Goal: Task Accomplishment & Management: Complete application form

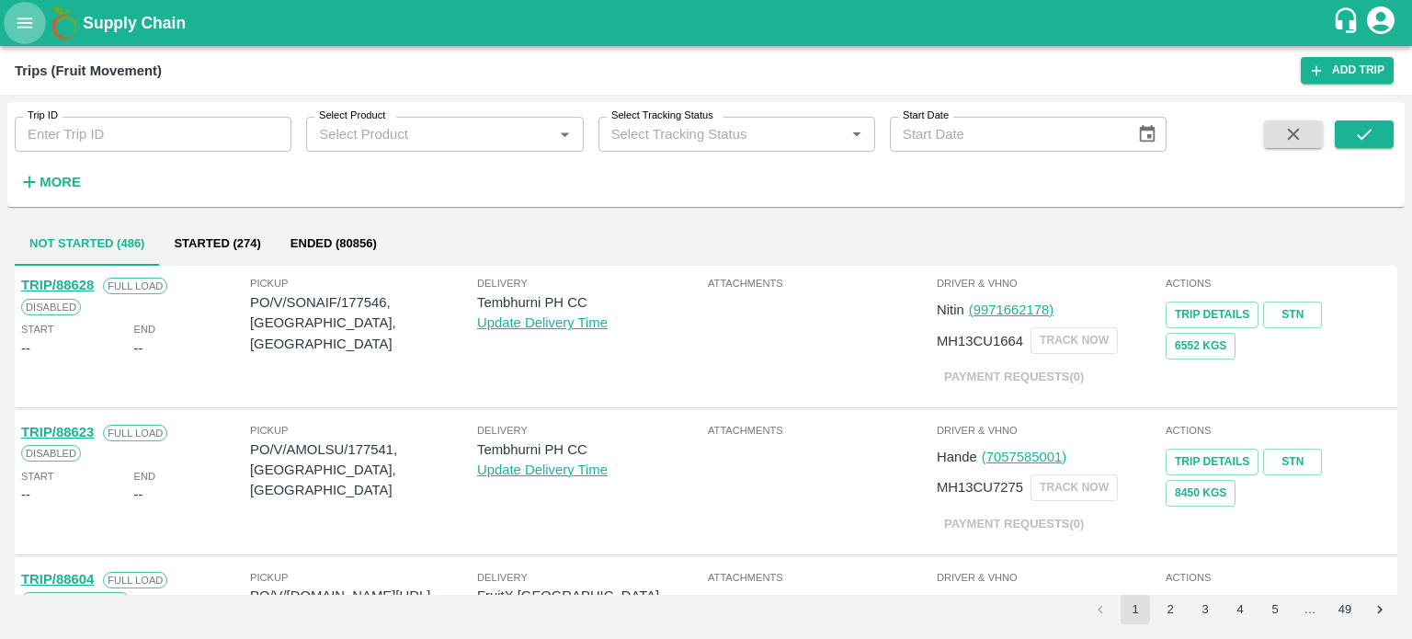
click at [18, 39] on button "open drawer" at bounding box center [25, 23] width 42 height 42
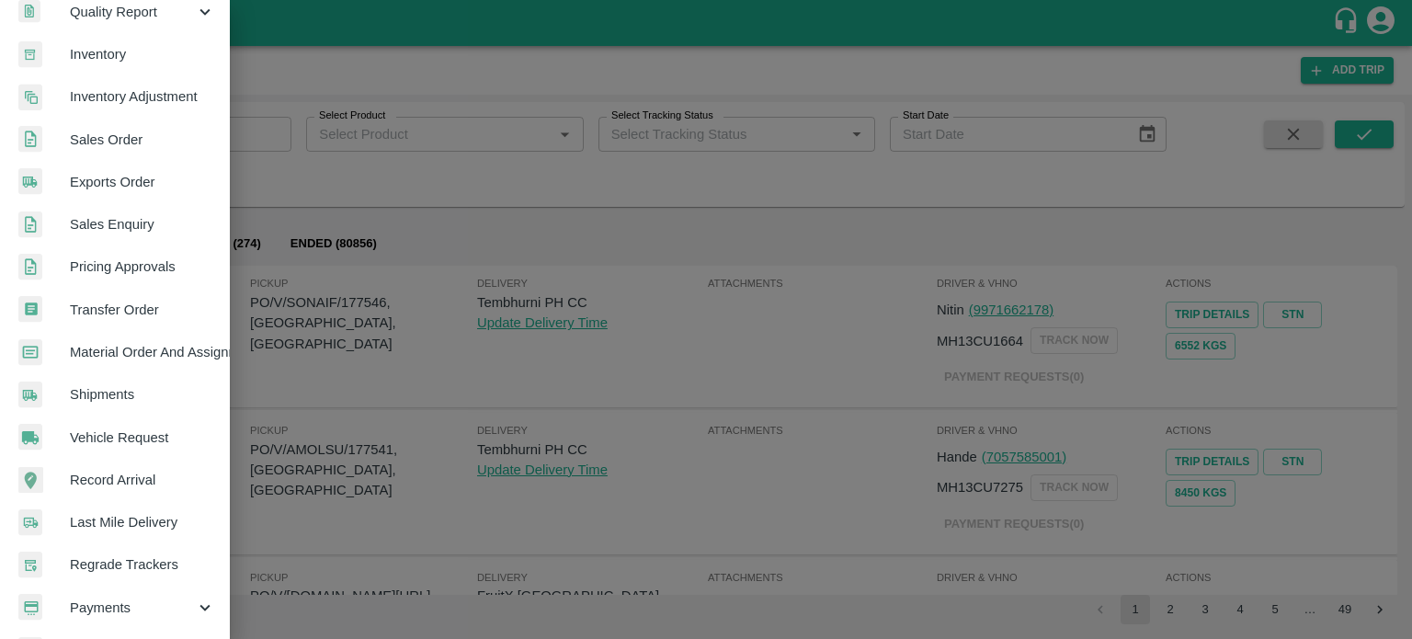
scroll to position [325, 0]
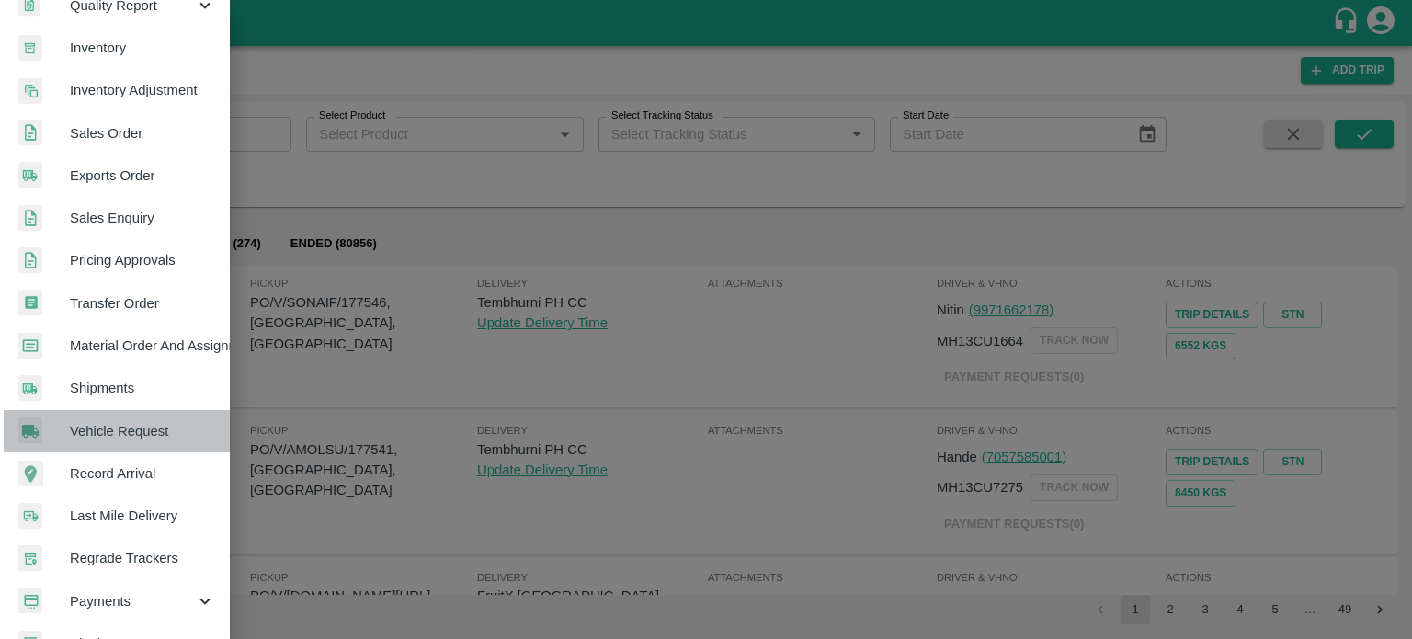
click at [136, 440] on span "Vehicle Request" at bounding box center [142, 431] width 145 height 20
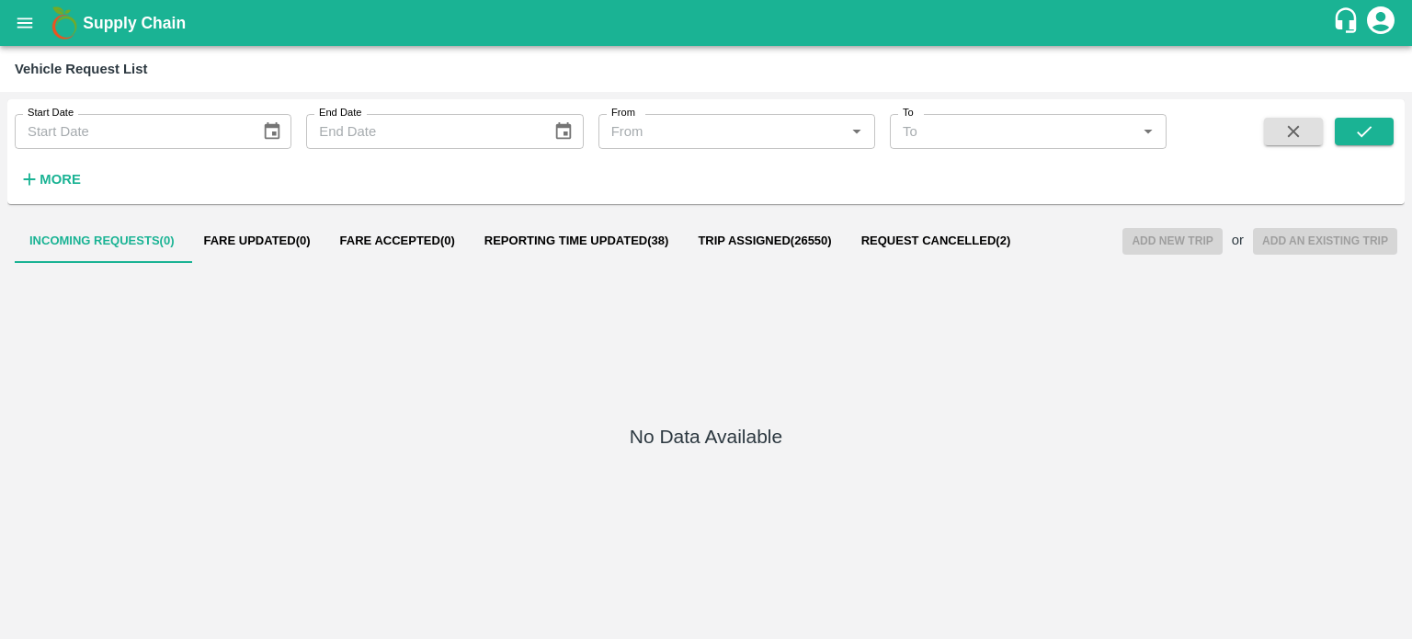
click at [654, 264] on div "No Data Available" at bounding box center [706, 440] width 1382 height 354
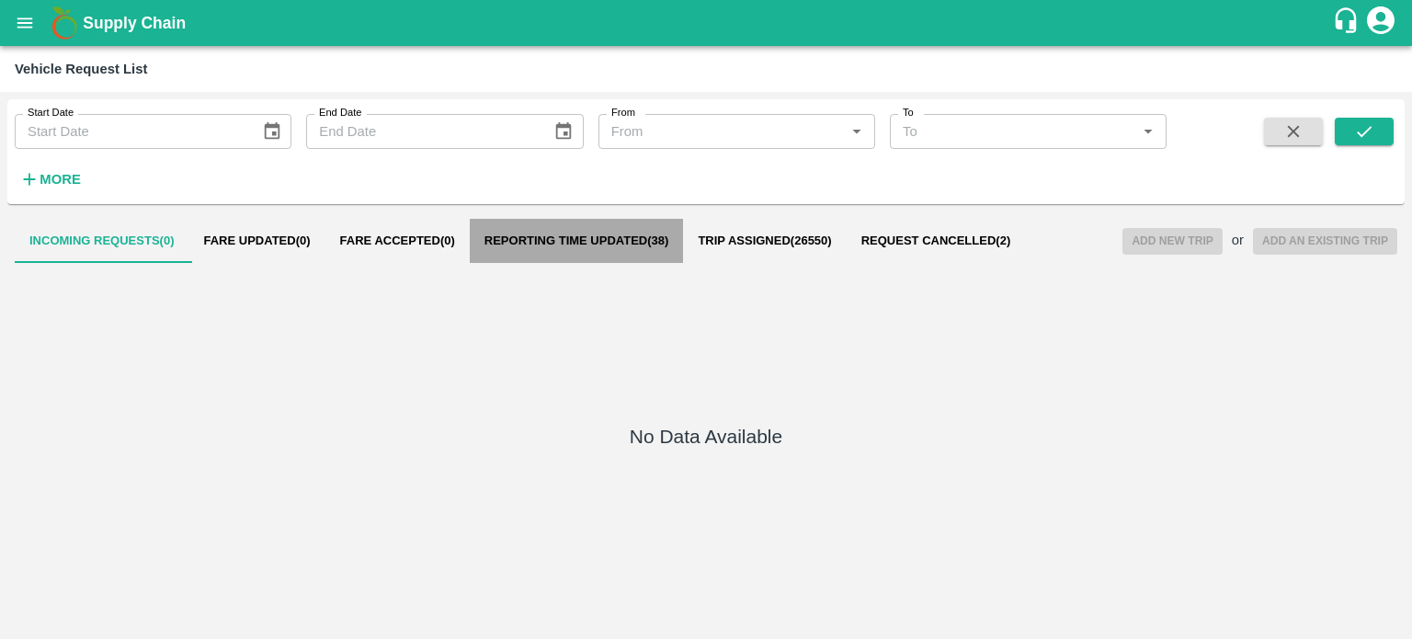
click at [601, 220] on button "Reporting Time Updated ( 38 )" at bounding box center [577, 241] width 214 height 44
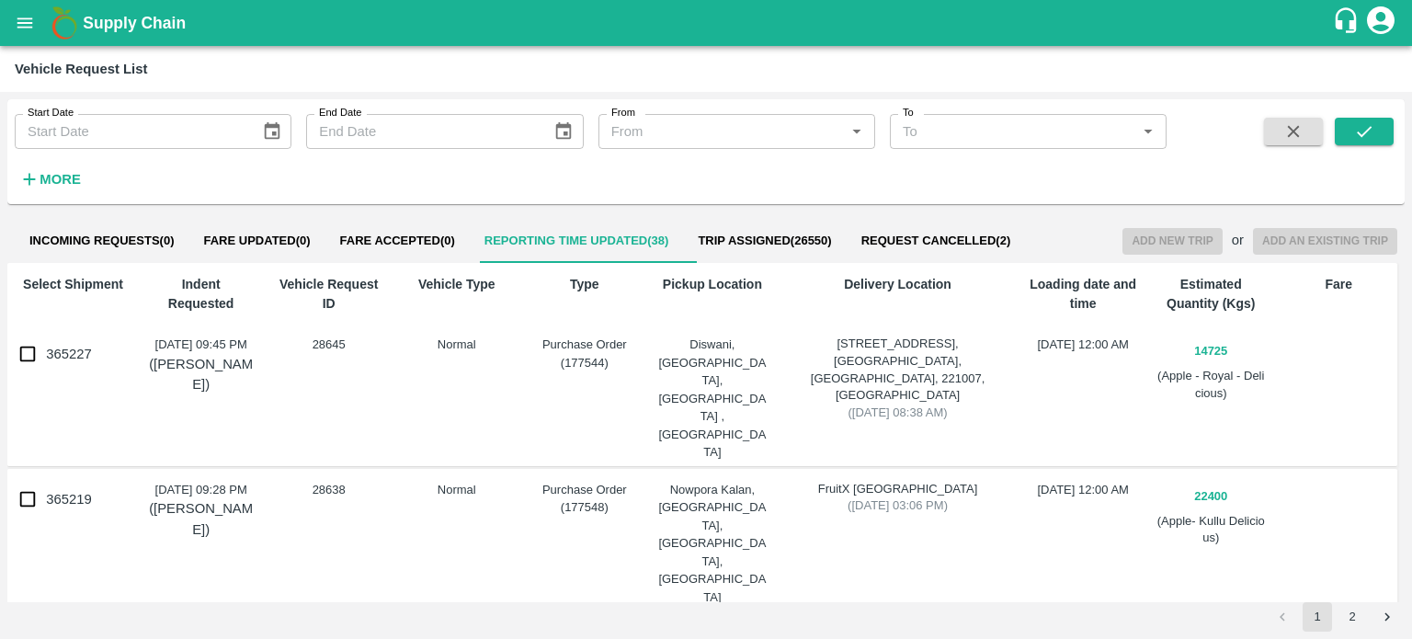
click at [25, 356] on input "365227" at bounding box center [27, 354] width 37 height 37
checkbox input "true"
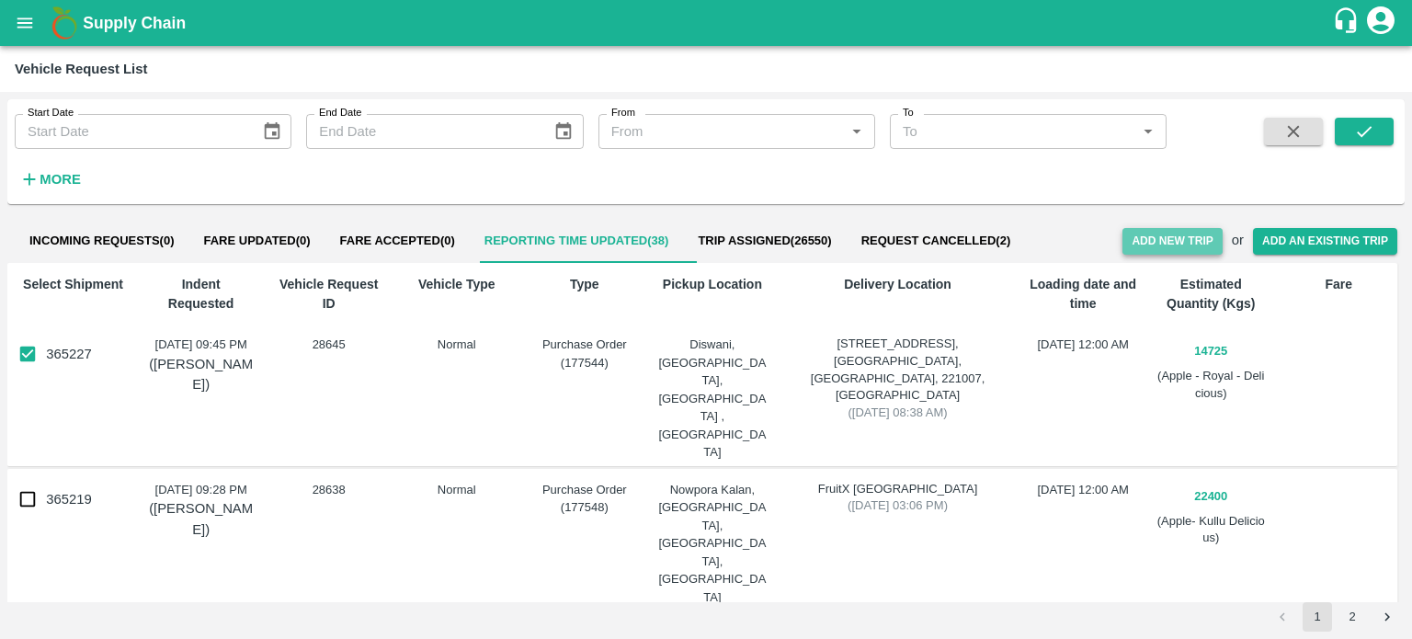
click at [1169, 235] on button "Add New Trip" at bounding box center [1171, 241] width 99 height 27
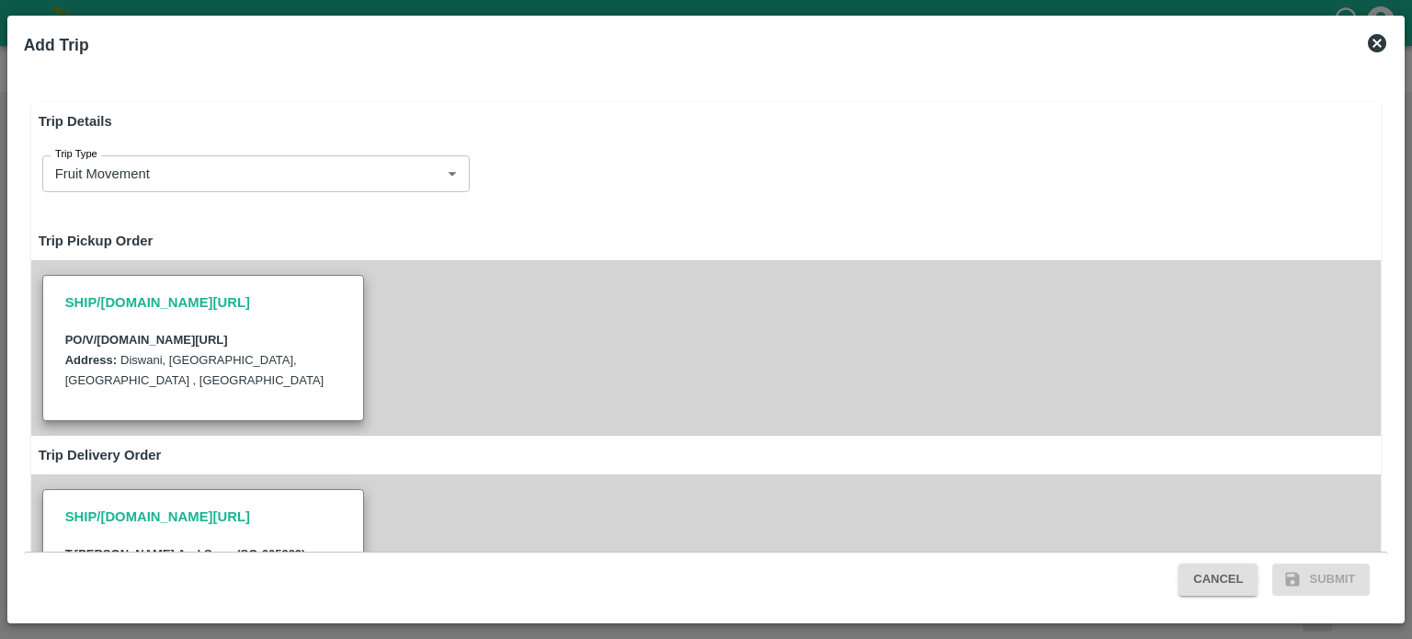
type input "14725"
type input "Normal"
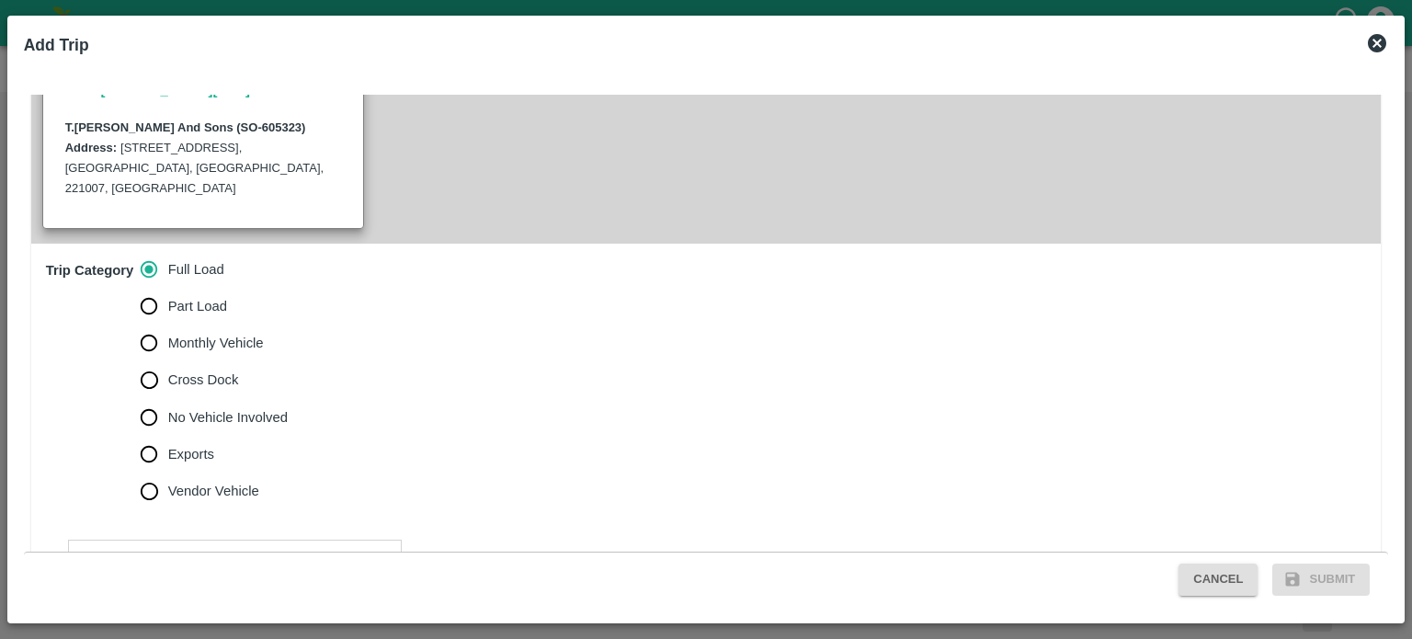
scroll to position [569, 0]
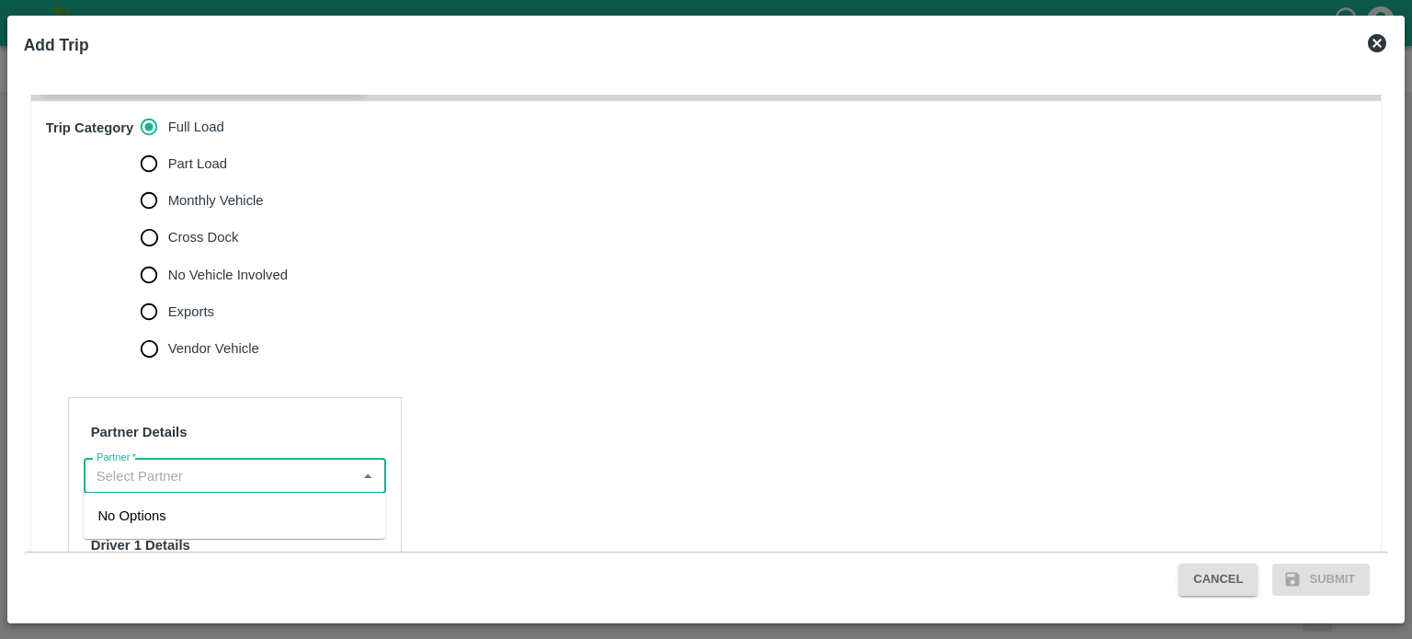
click at [150, 470] on input "Partner   *" at bounding box center [219, 476] width 261 height 24
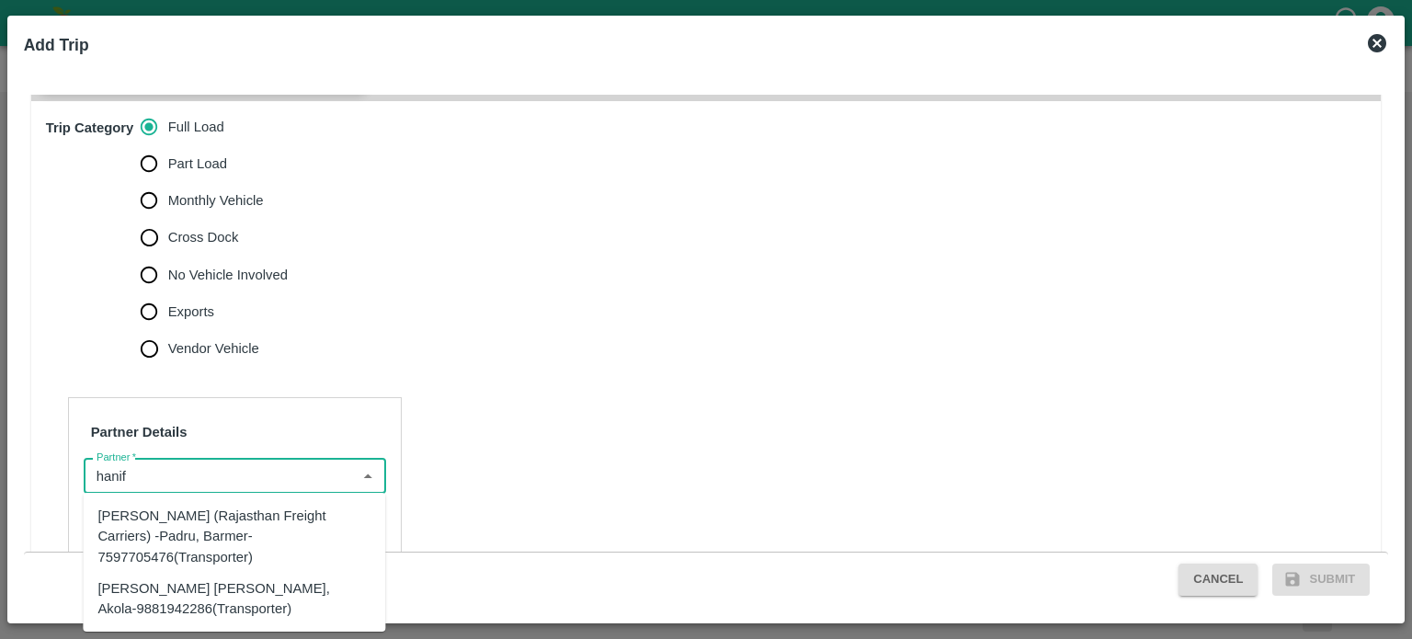
click at [150, 522] on div "Hanif Khan (Rajasthan Freight Carriers) -Padru, Barmer-7597705476(Transporter)" at bounding box center [233, 537] width 273 height 62
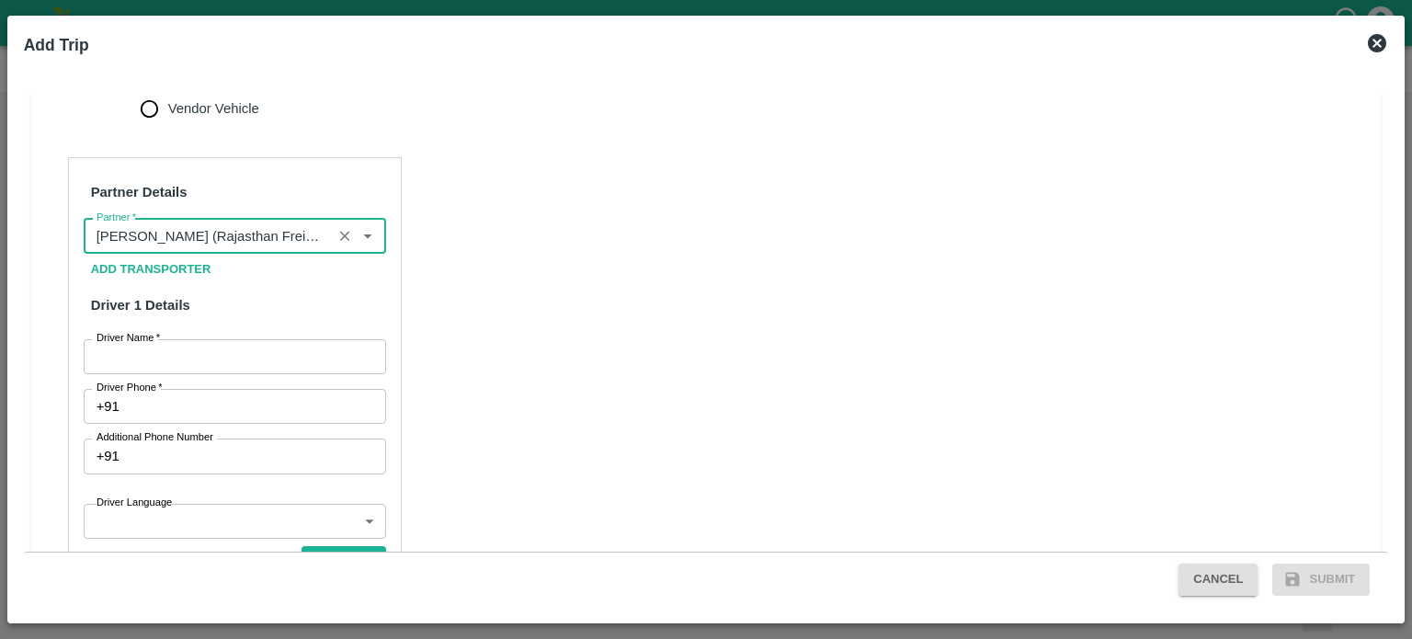
scroll to position [813, 0]
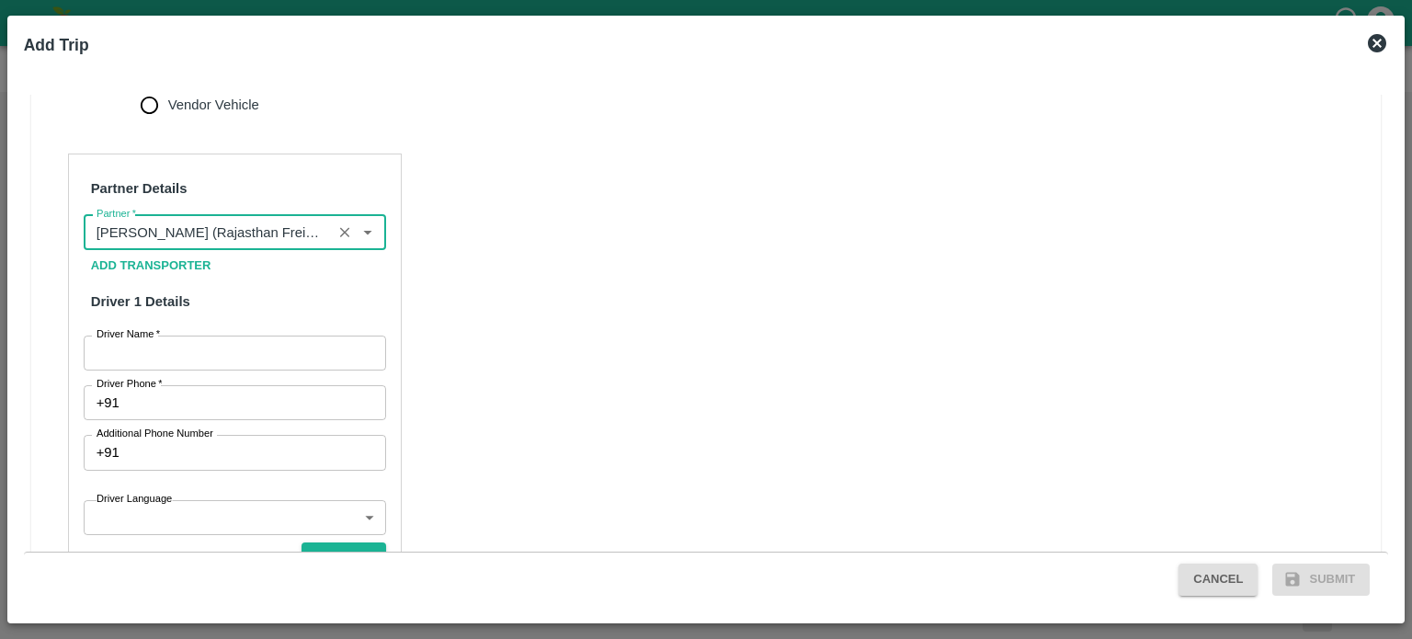
type input "Hanif Khan (Rajasthan Freight Carriers) -Padru, Barmer-7597705476(Transporter)"
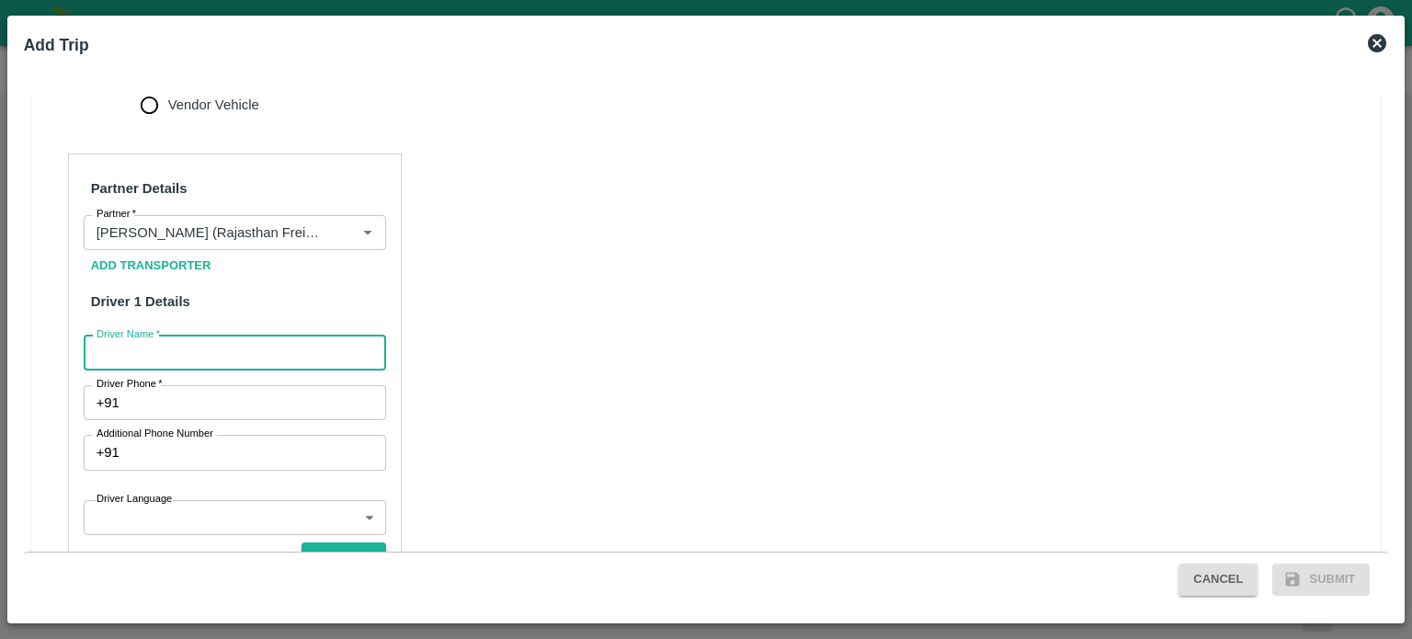
click at [159, 345] on input "Driver Name   *" at bounding box center [235, 353] width 302 height 35
click at [162, 352] on input "Driver Name   *" at bounding box center [235, 353] width 302 height 35
type input "RAHUL"
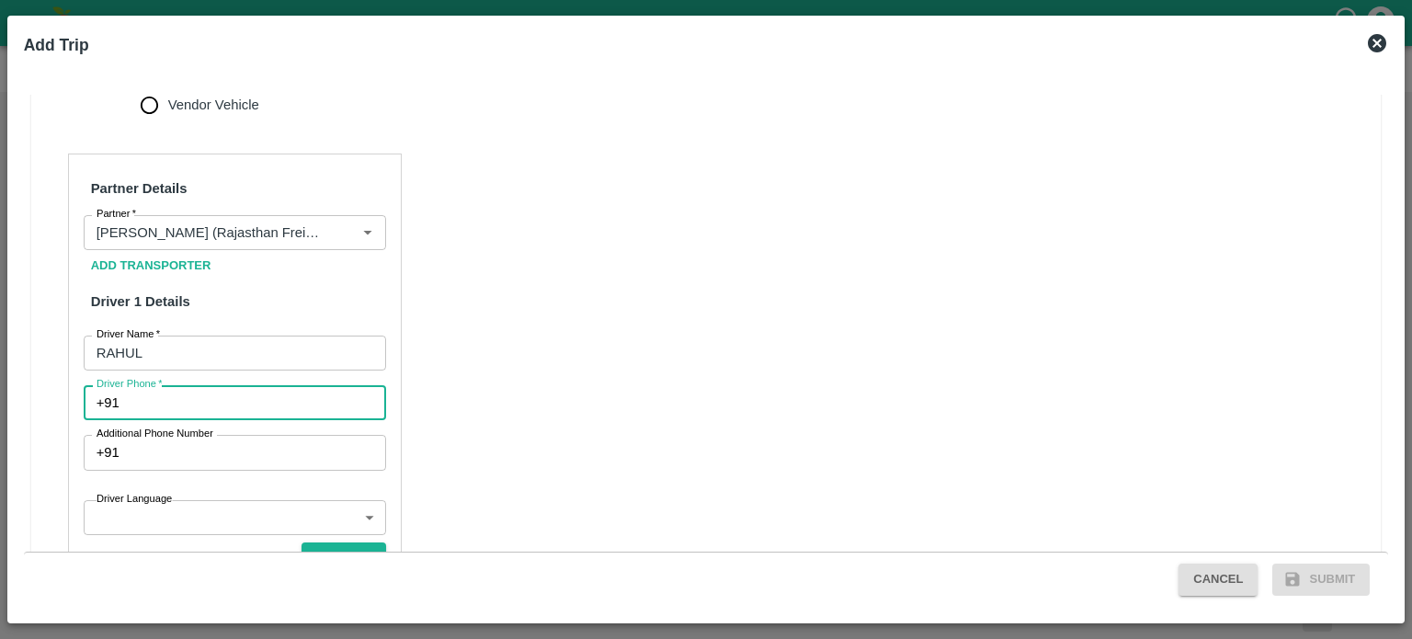
click at [136, 404] on input "Driver Phone   *" at bounding box center [256, 402] width 259 height 35
type input "8894889479"
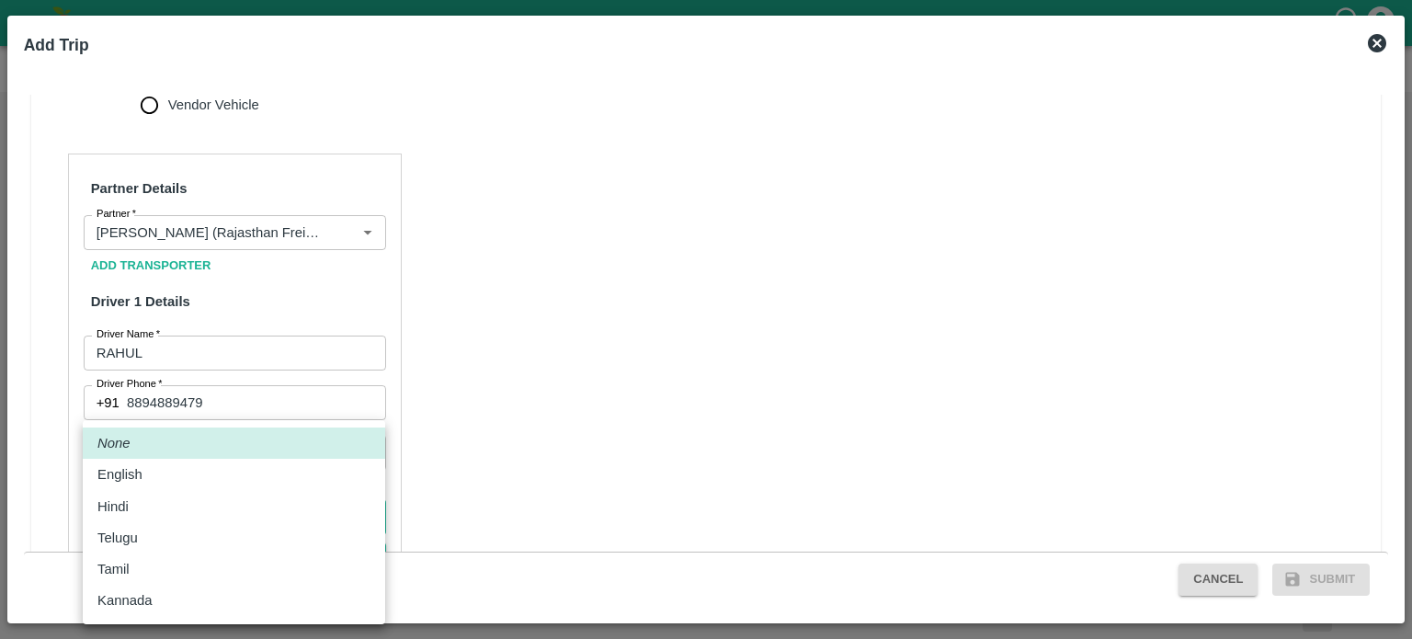
click at [169, 510] on body "Supply Chain Vehicle Request List Start Date Start Date End Date End Date From …" at bounding box center [706, 319] width 1412 height 639
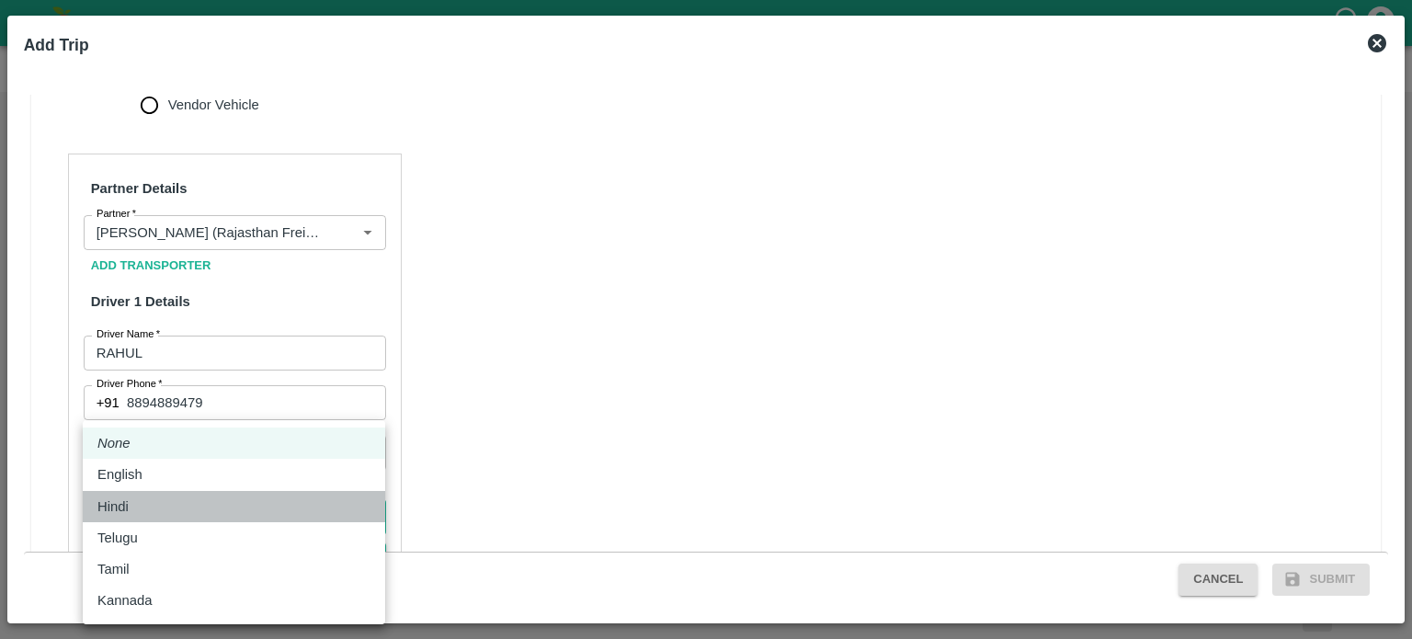
click at [129, 505] on div "Hindi" at bounding box center [117, 506] width 40 height 20
type input "hi"
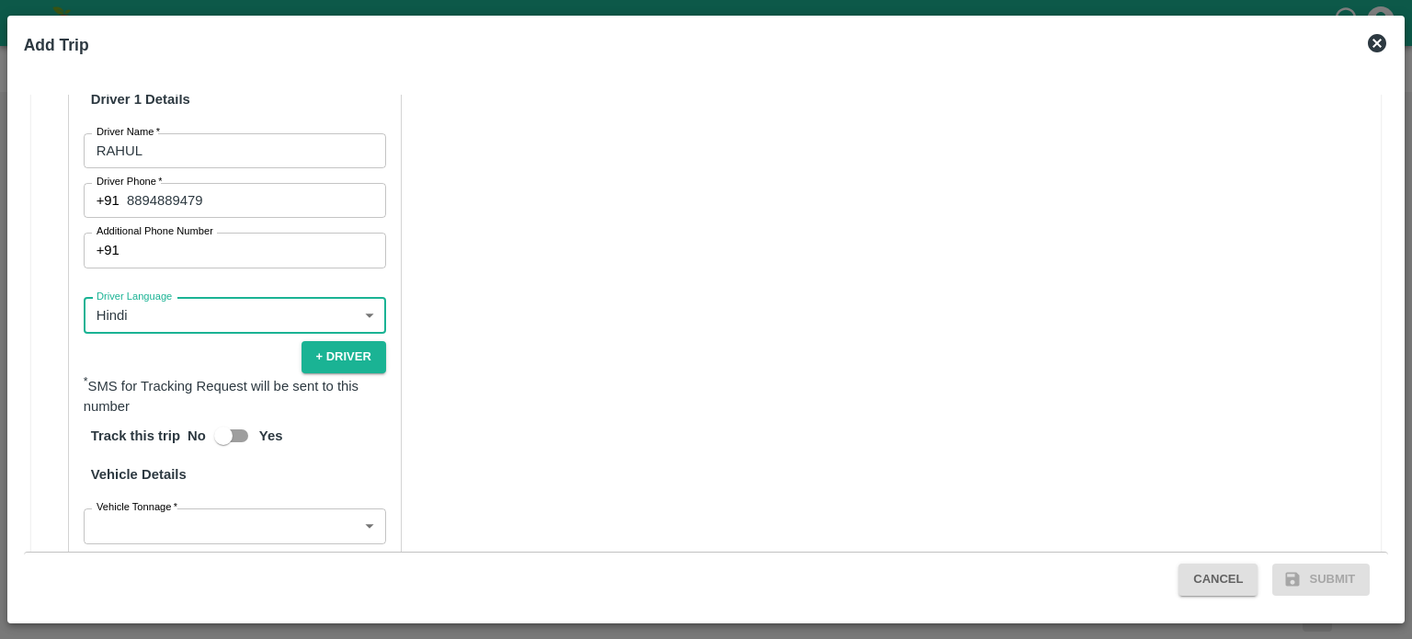
scroll to position [1018, 0]
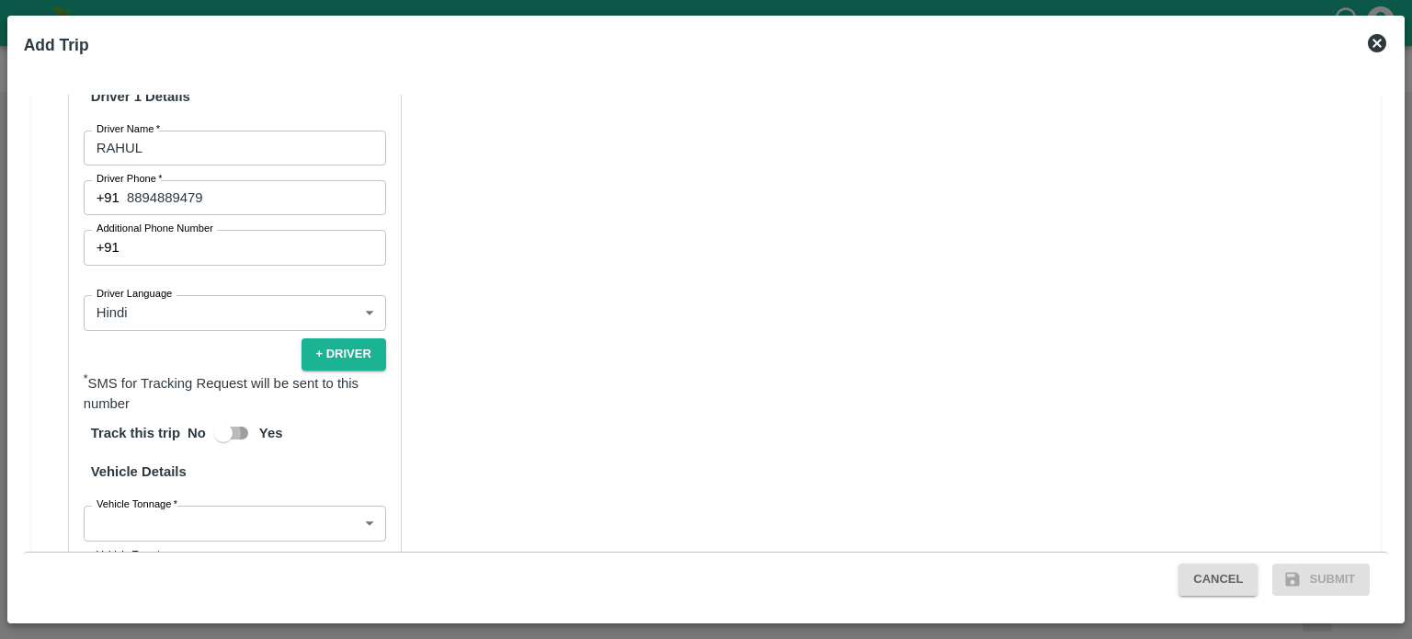
click at [222, 433] on input "Yes" at bounding box center [223, 432] width 105 height 35
checkbox input "true"
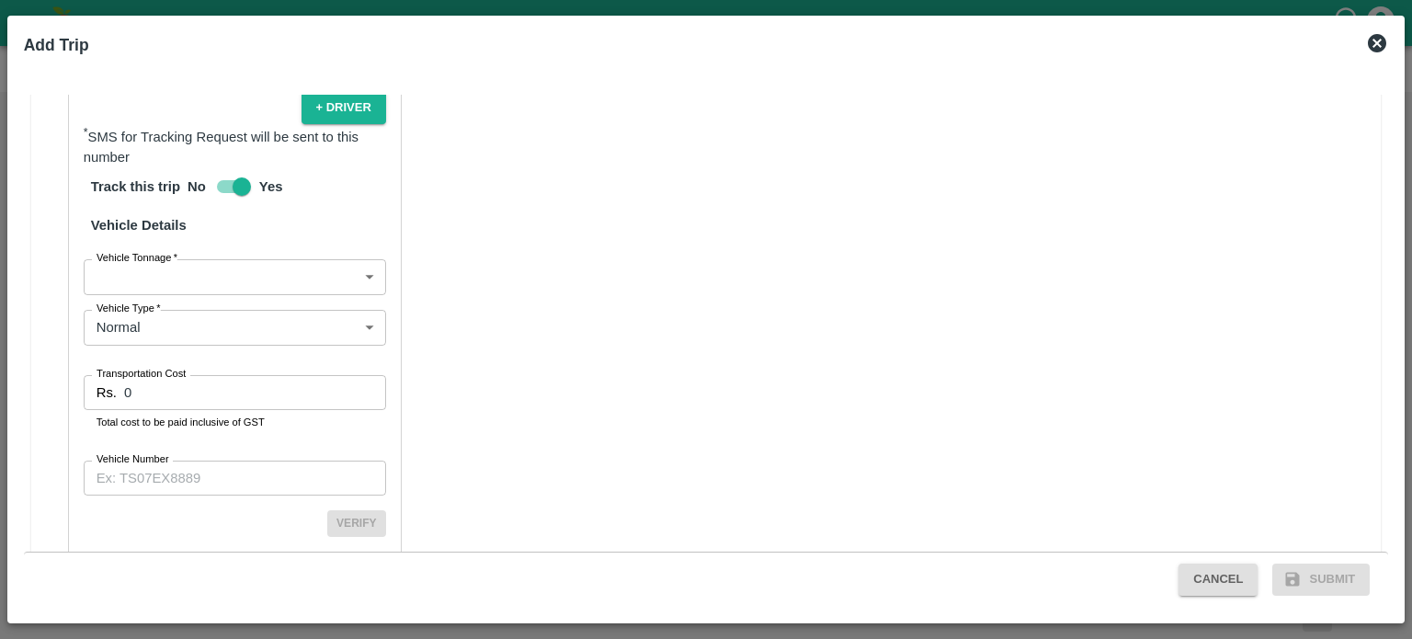
scroll to position [1268, 0]
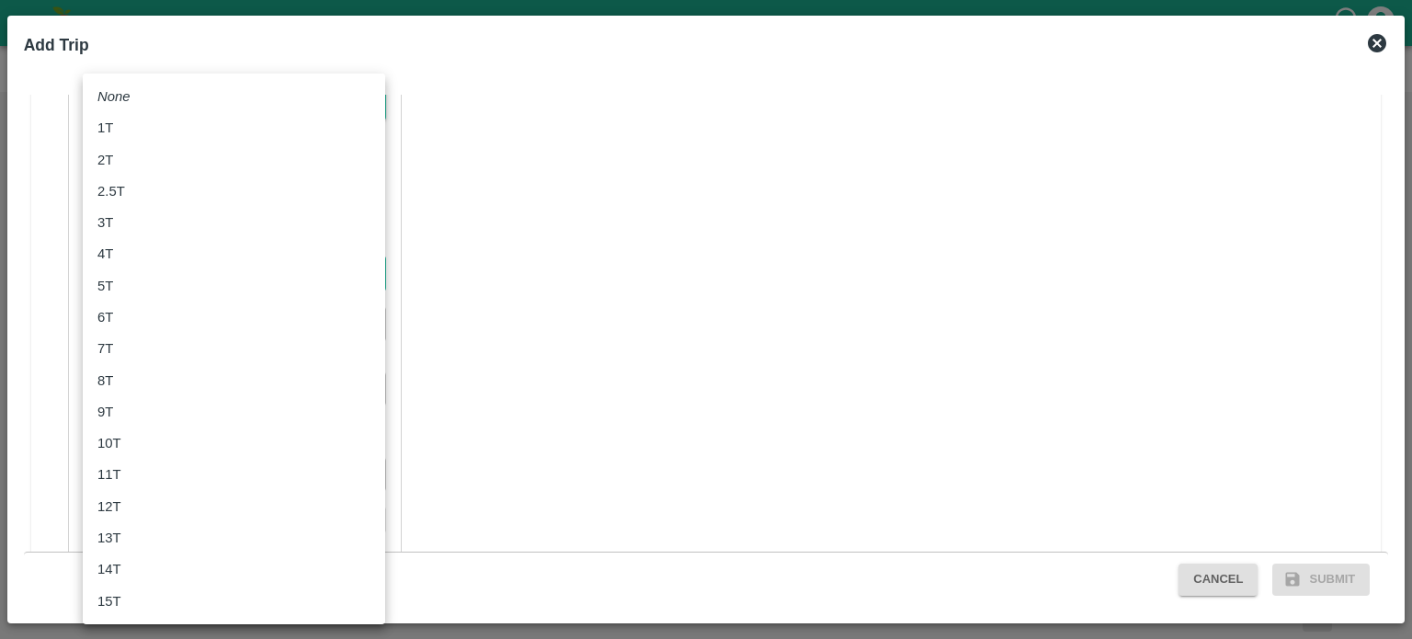
click at [210, 279] on body "Supply Chain Vehicle Request List Start Date Start Date End Date End Date From …" at bounding box center [706, 319] width 1412 height 639
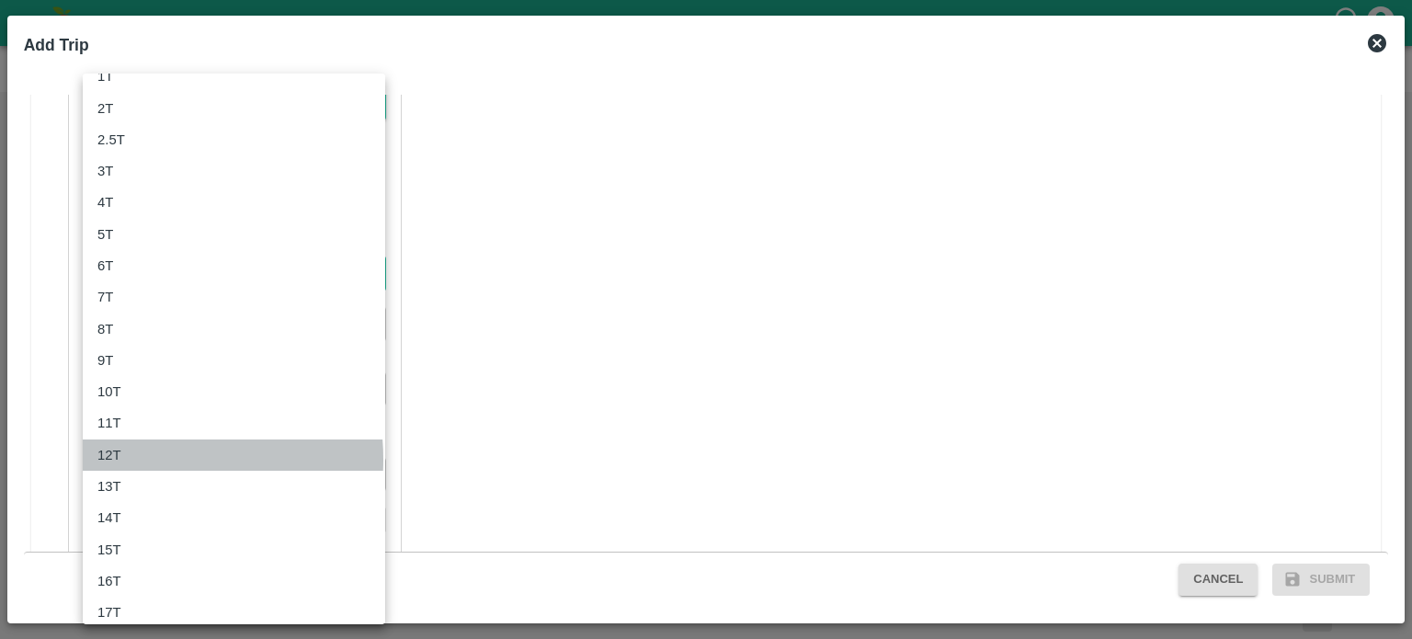
click at [119, 460] on p "12T" at bounding box center [109, 455] width 24 height 20
type input "12000"
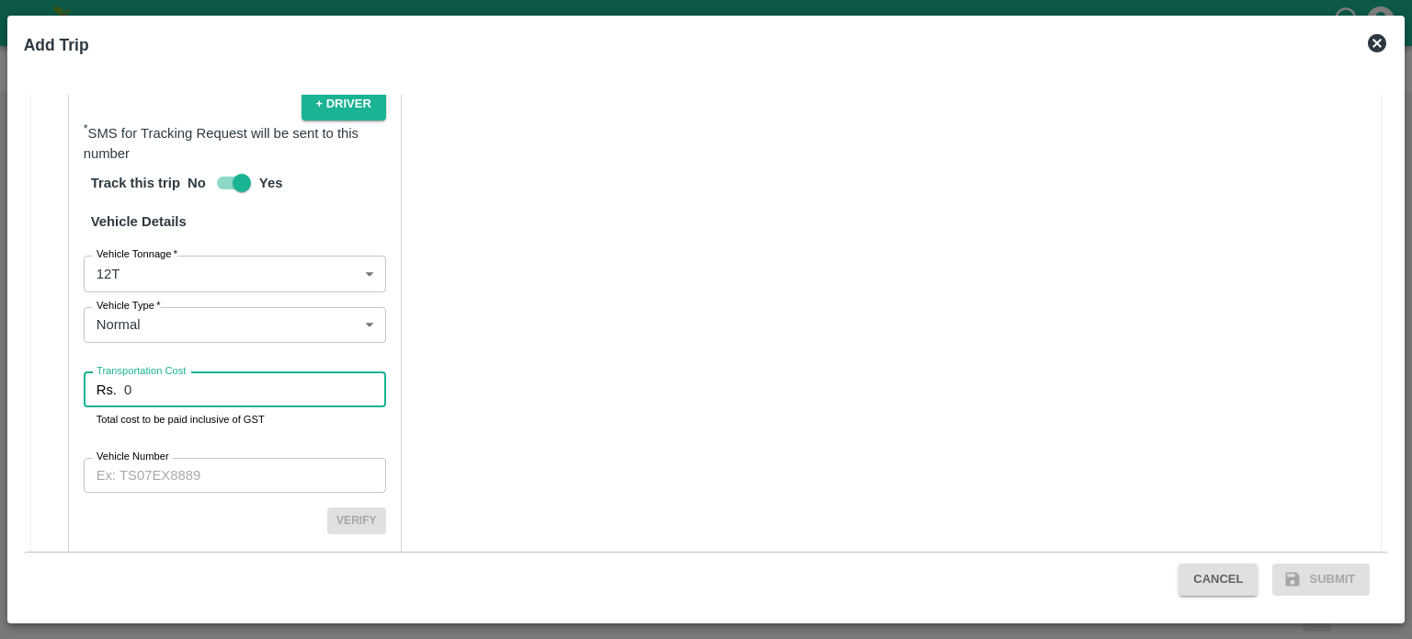
click at [159, 386] on input "0" at bounding box center [255, 389] width 262 height 35
type input "96800"
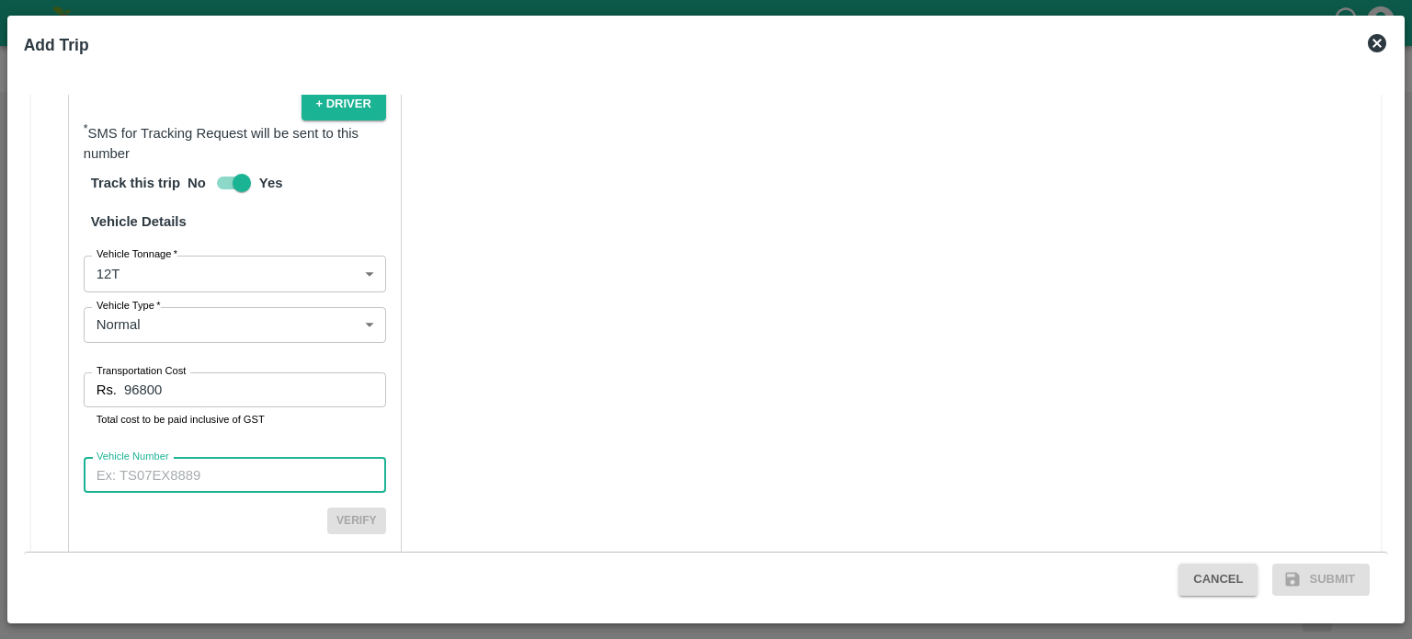
click at [159, 474] on input "Vehicle Number" at bounding box center [235, 475] width 302 height 35
type input "HP952214"
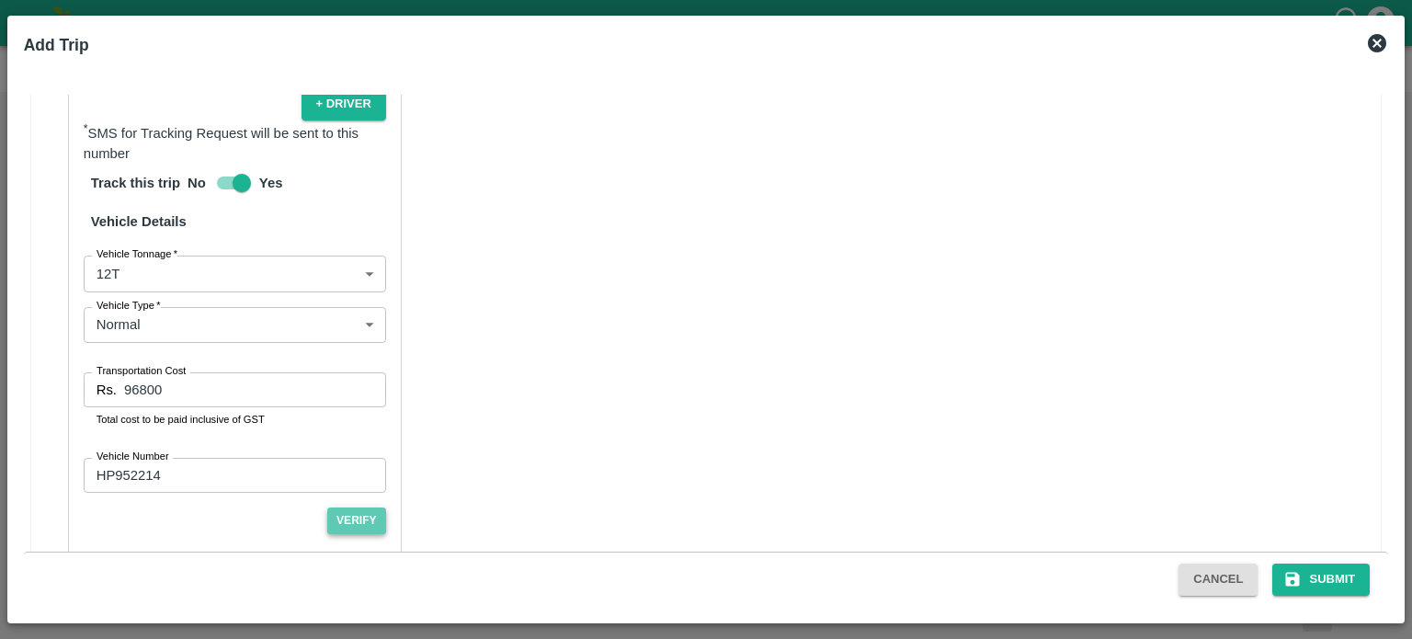
click at [370, 529] on button "Verify" at bounding box center [356, 520] width 59 height 27
click at [643, 448] on div "Partner Details Partner   * Partner Add Transporter Driver 1 Details Driver Nam…" at bounding box center [706, 147] width 1350 height 943
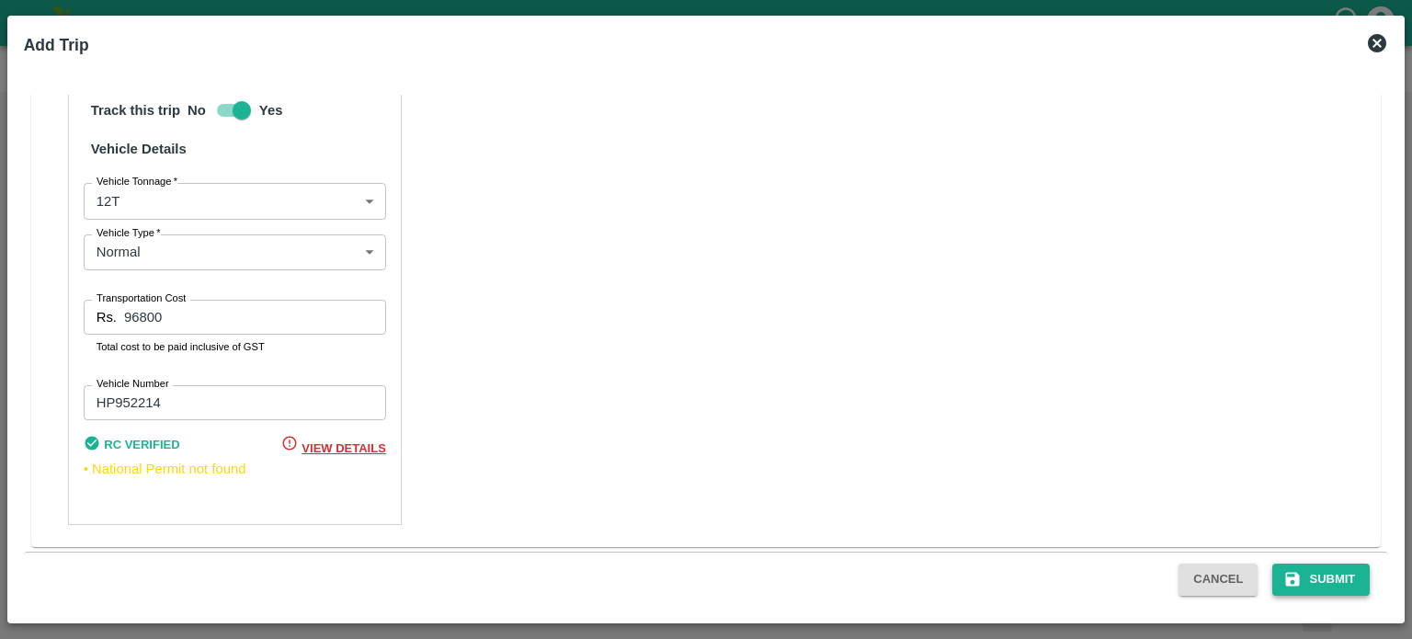
click at [1318, 591] on button "Submit" at bounding box center [1320, 579] width 97 height 32
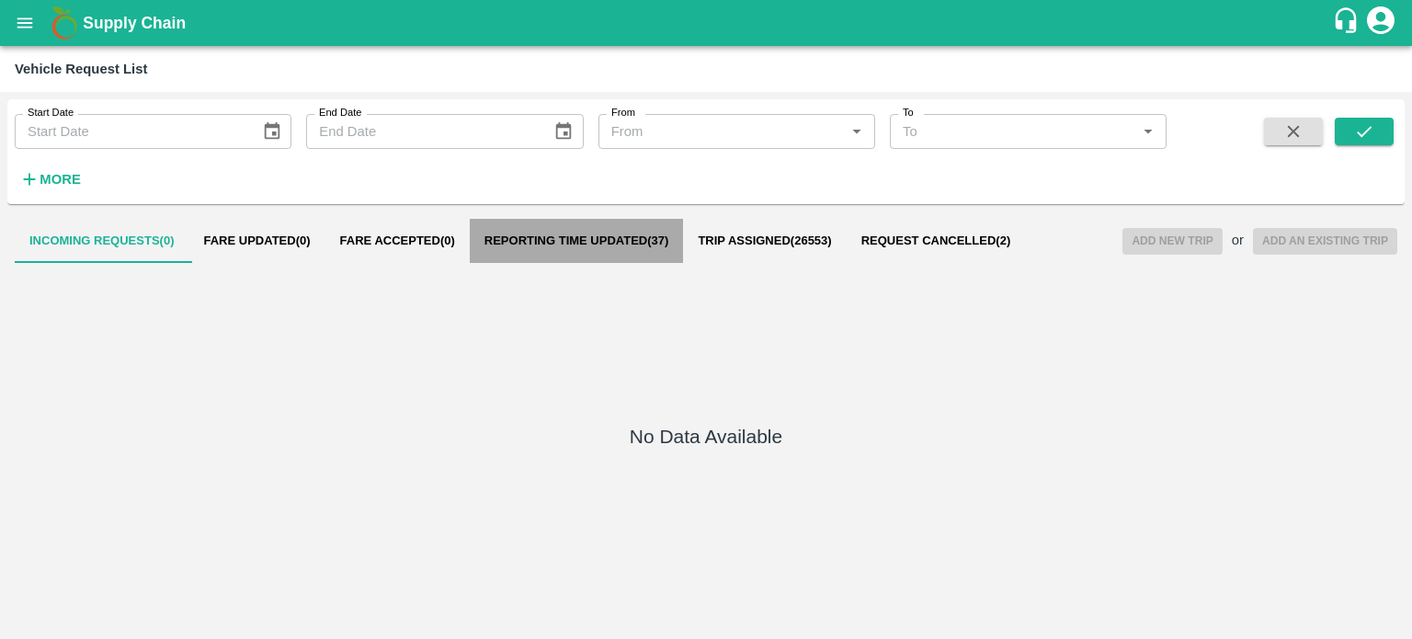
click at [626, 220] on button "Reporting Time Updated ( 37 )" at bounding box center [577, 241] width 214 height 44
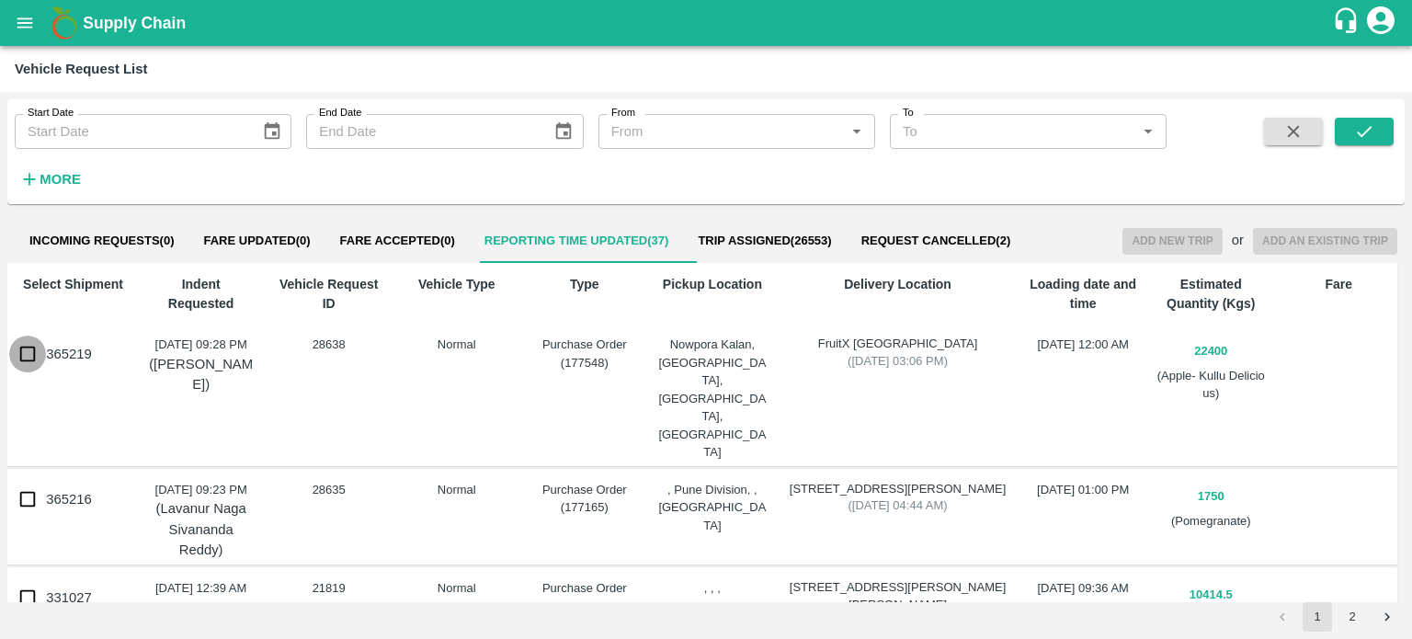
click at [10, 357] on input "365219" at bounding box center [27, 354] width 37 height 37
checkbox input "true"
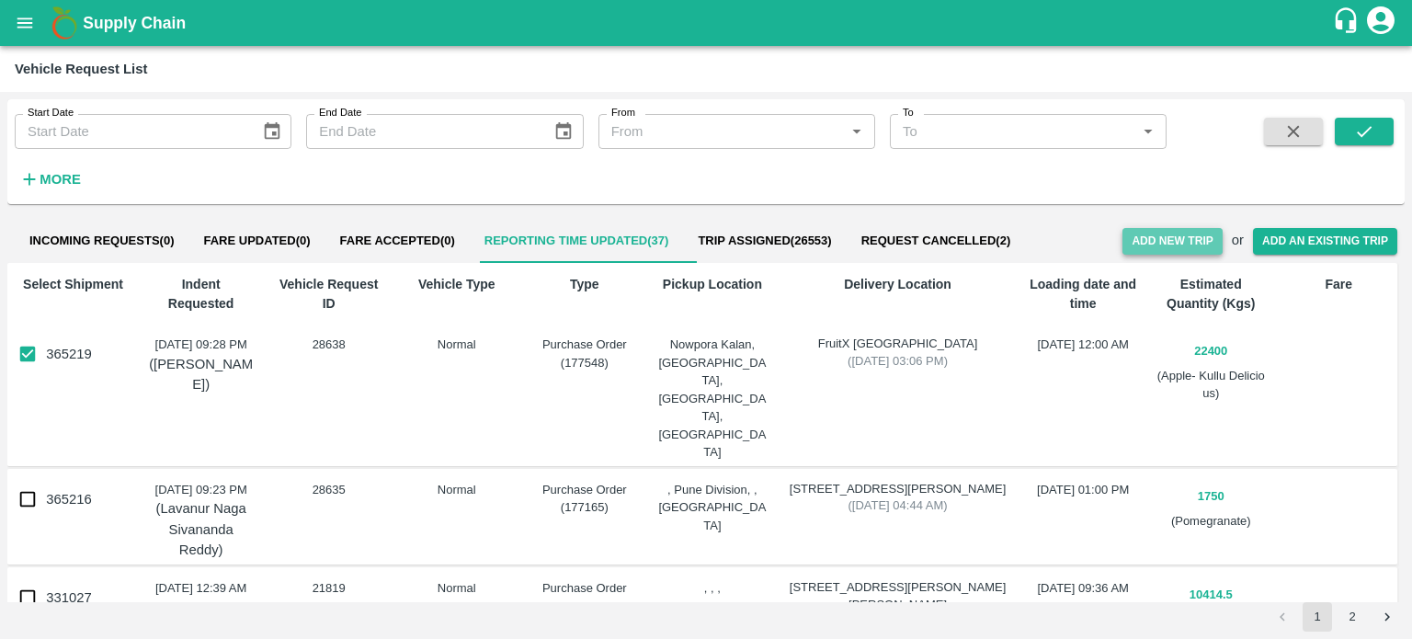
click at [1163, 238] on button "Add New Trip" at bounding box center [1171, 241] width 99 height 27
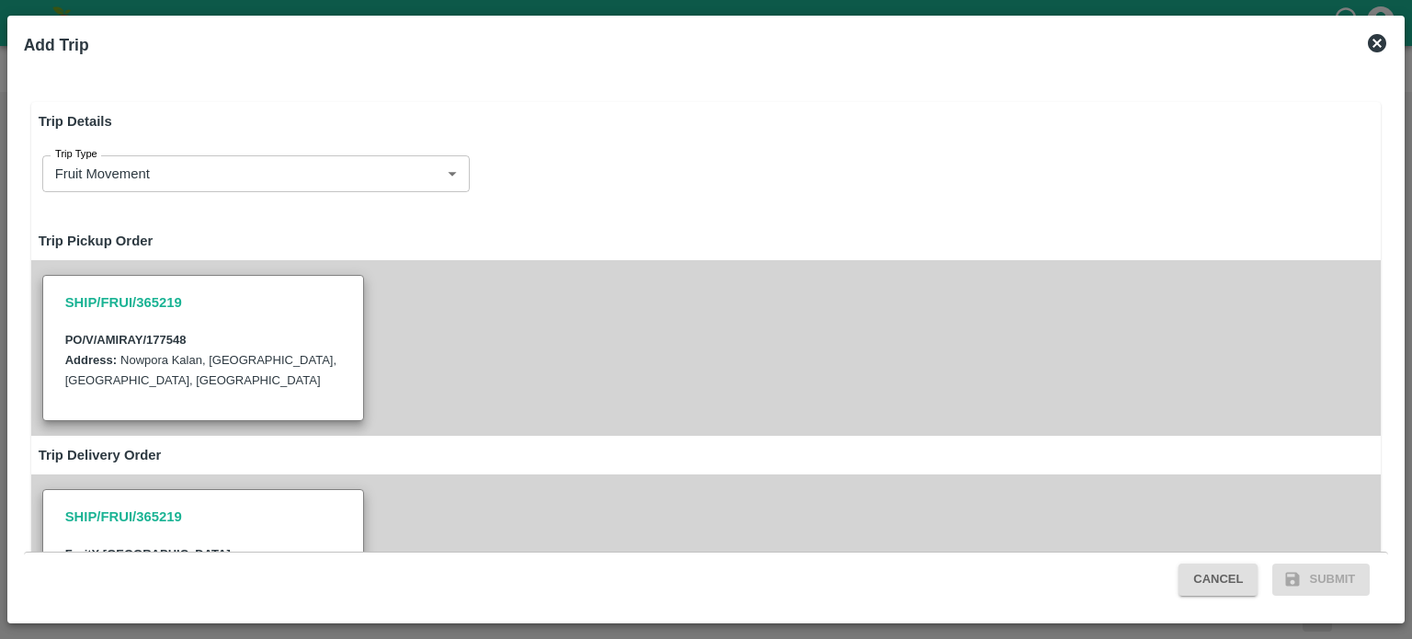
type input "22400"
type input "Normal"
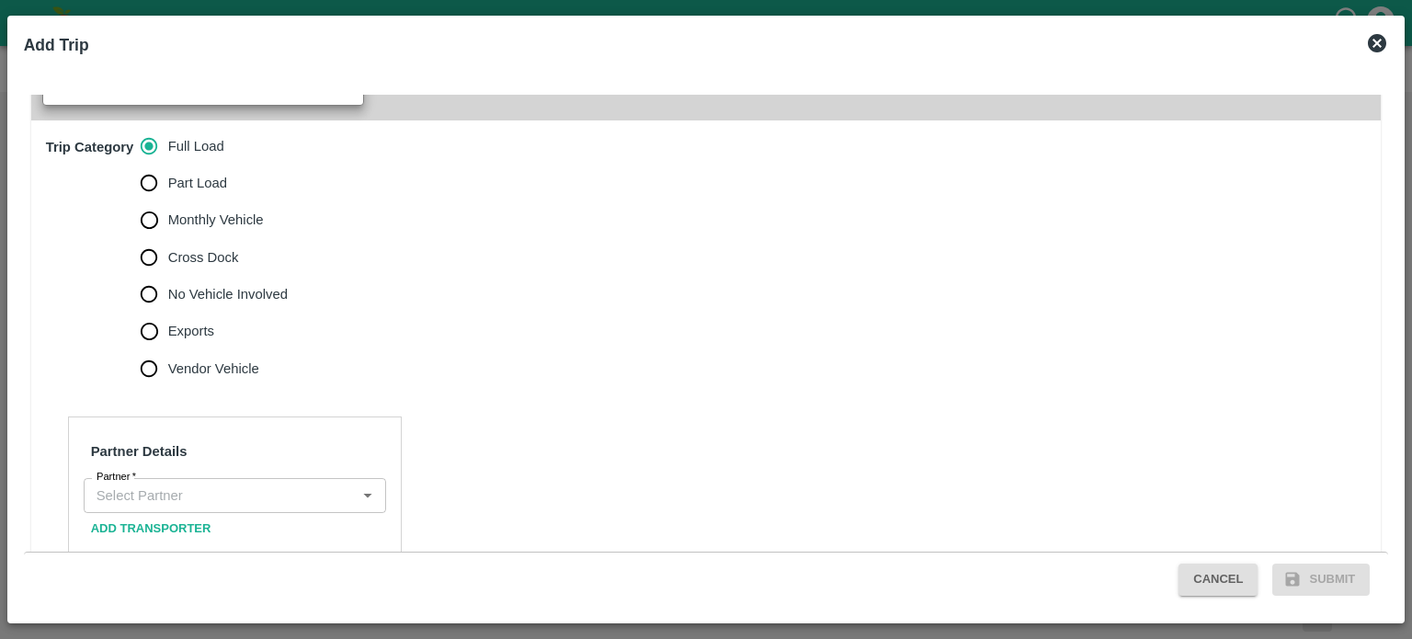
scroll to position [572, 0]
click at [228, 482] on input "Partner   *" at bounding box center [219, 494] width 261 height 24
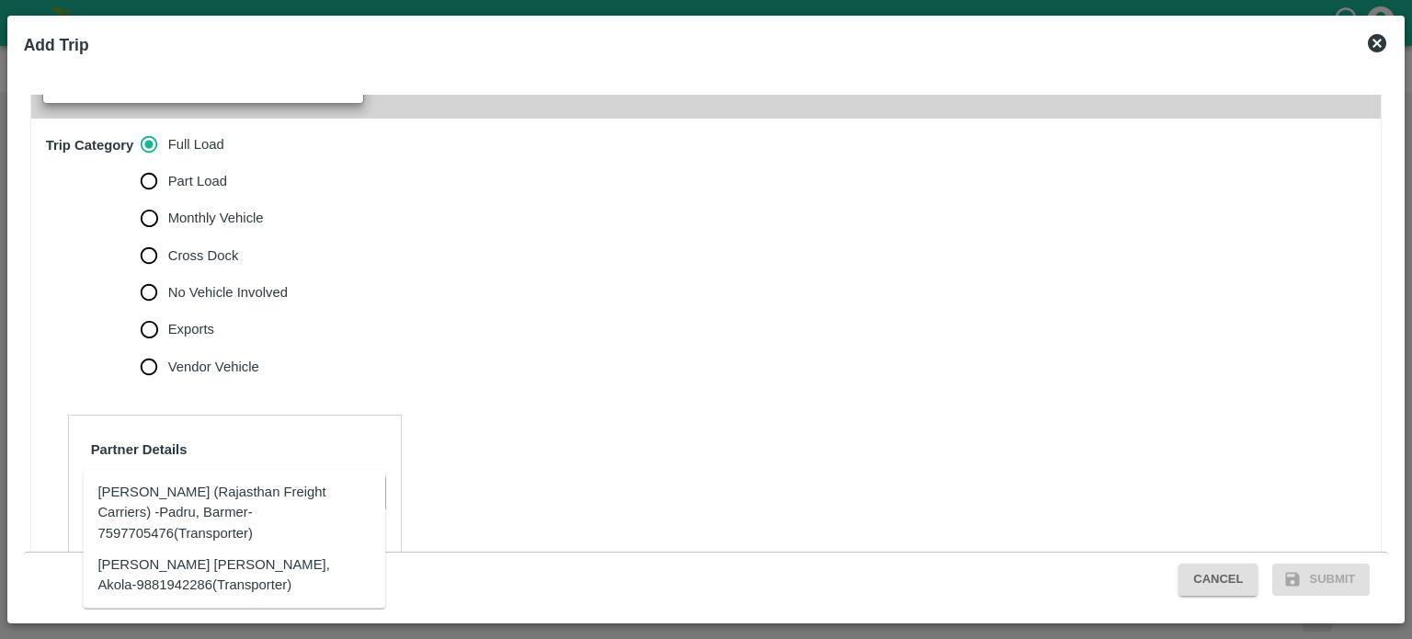
click at [184, 498] on div "Hanif Khan (Rajasthan Freight Carriers) -Padru, Barmer-7597705476(Transporter)" at bounding box center [233, 513] width 273 height 62
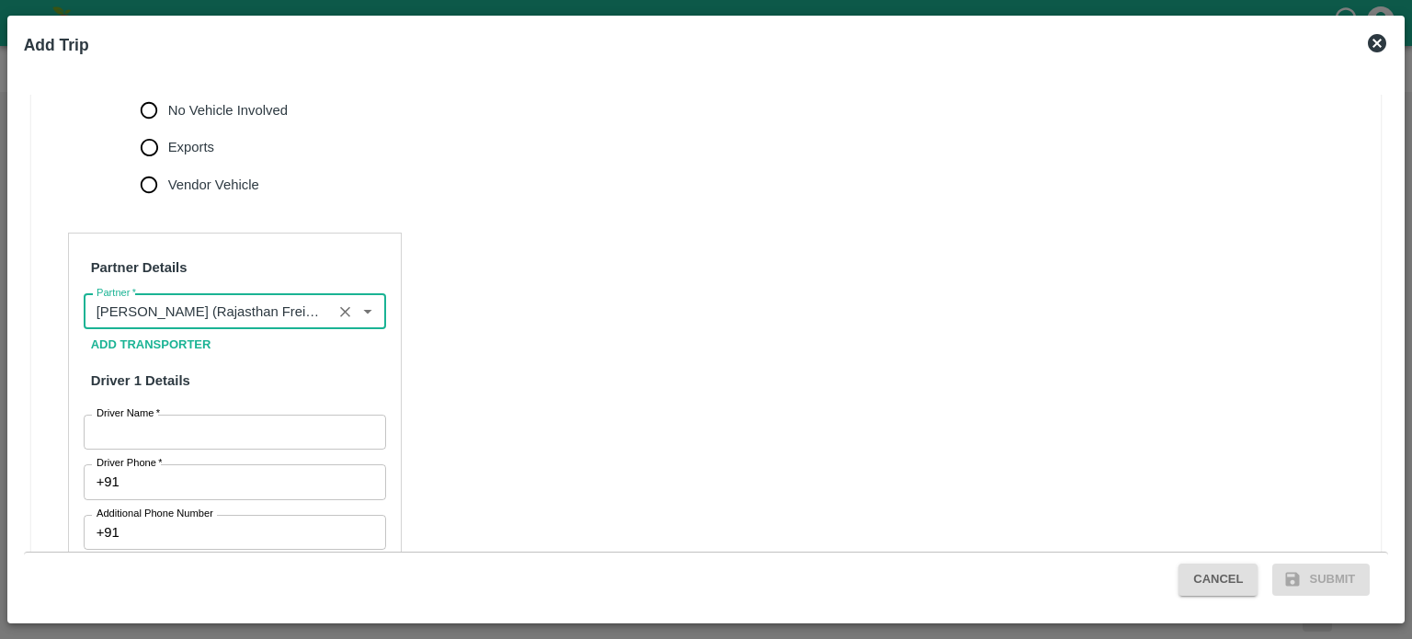
scroll to position [756, 0]
type input "Hanif Khan (Rajasthan Freight Carriers) -Padru, Barmer-7597705476(Transporter)"
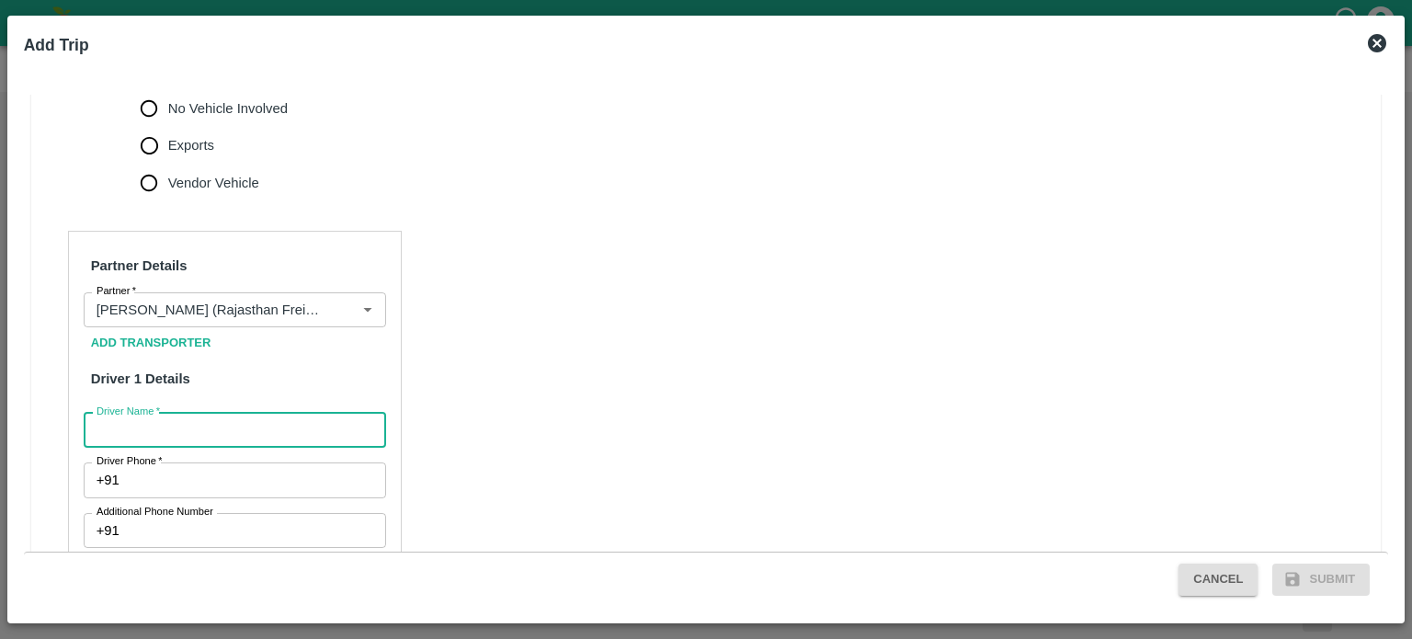
click at [178, 413] on input "Driver Name   *" at bounding box center [235, 430] width 302 height 35
type input "SATA RAM"
click at [173, 462] on input "Driver Phone   *" at bounding box center [256, 479] width 259 height 35
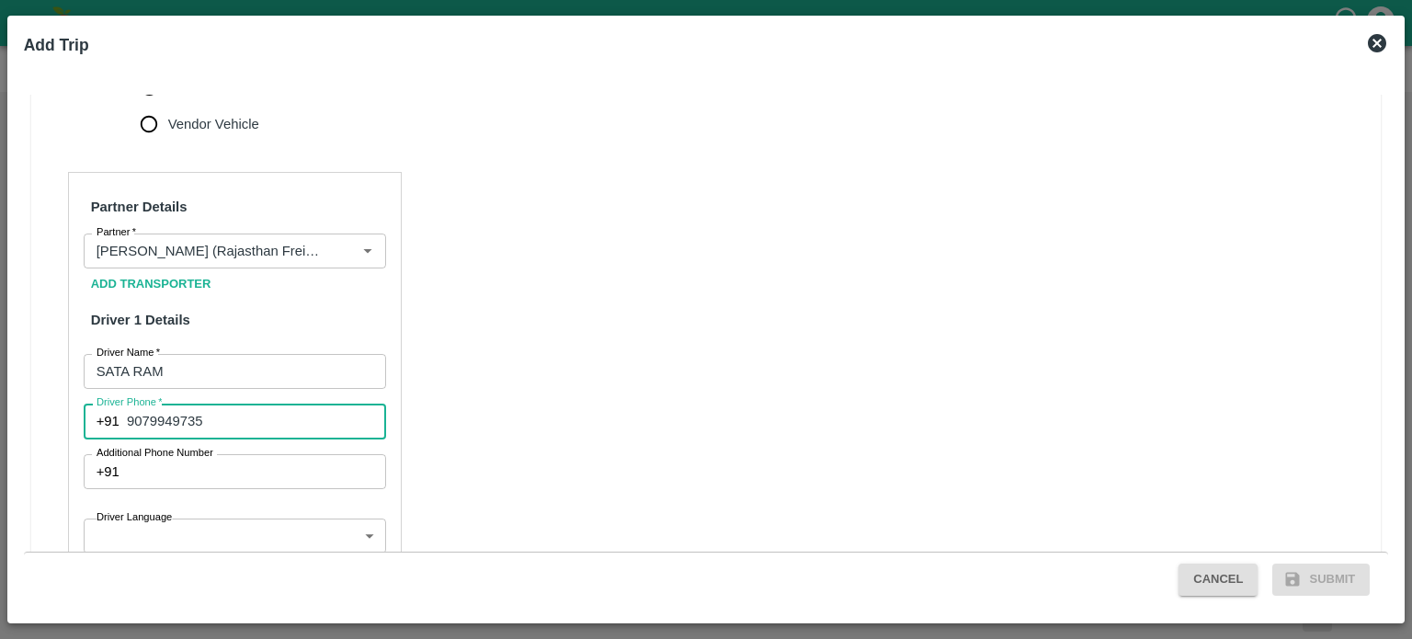
scroll to position [826, 0]
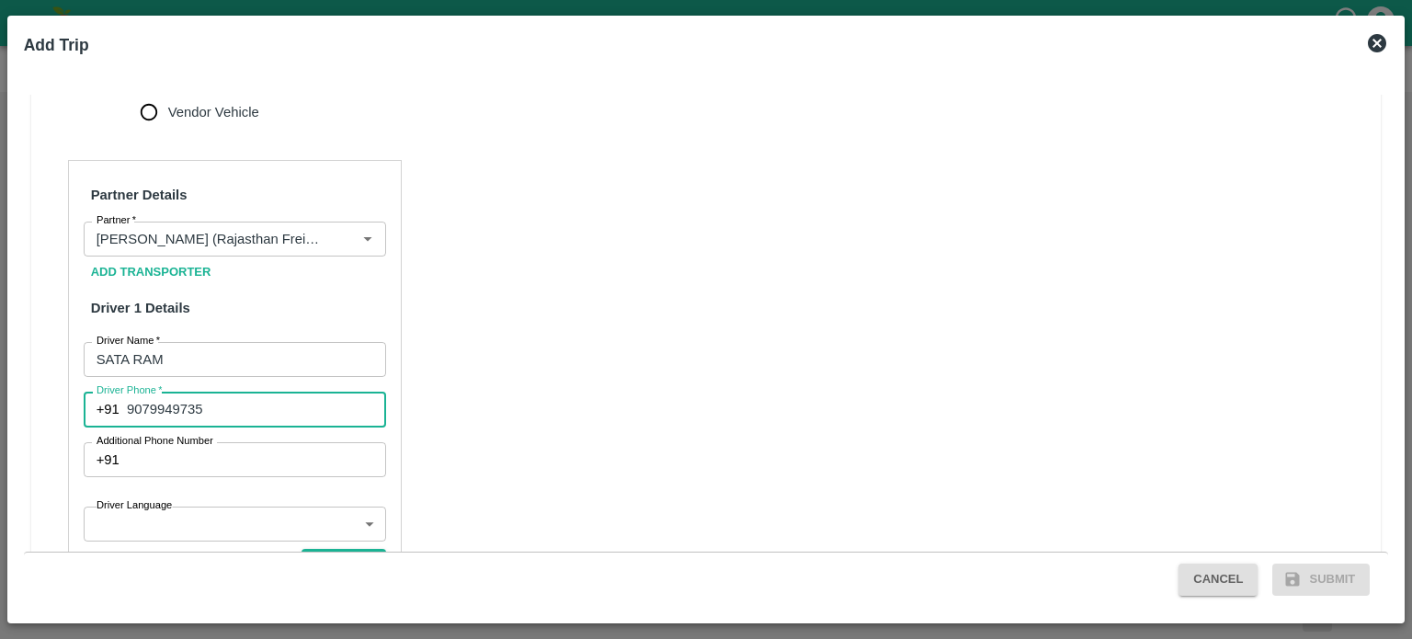
type input "9079949735"
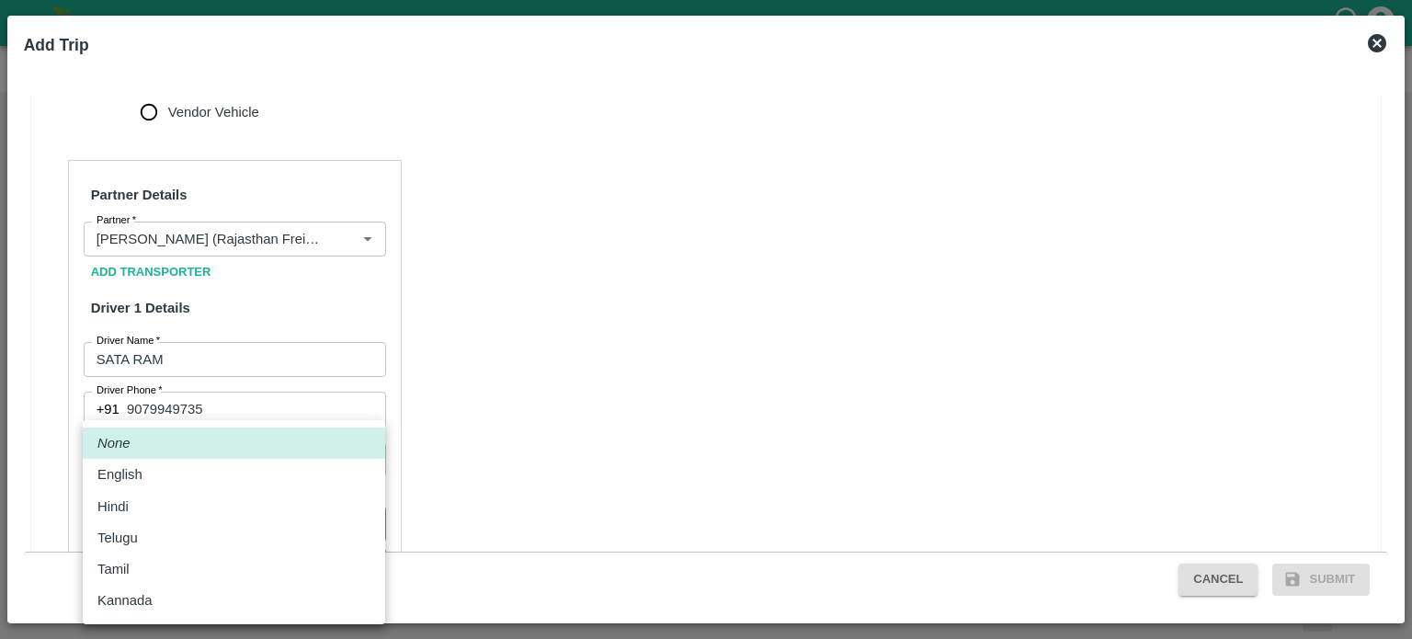
click at [159, 479] on body "Supply Chain Vehicle Request List Start Date Start Date End Date End Date From …" at bounding box center [706, 319] width 1412 height 639
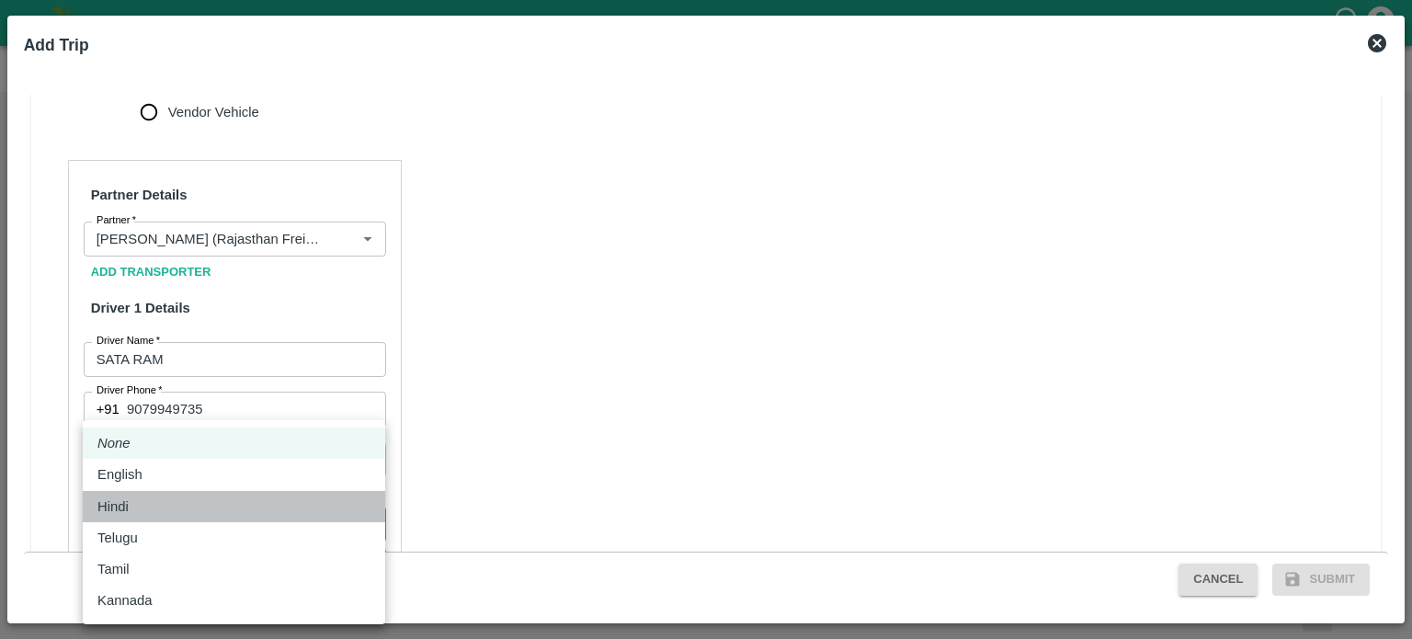
click at [136, 509] on div "Hindi" at bounding box center [117, 506] width 40 height 20
type input "hi"
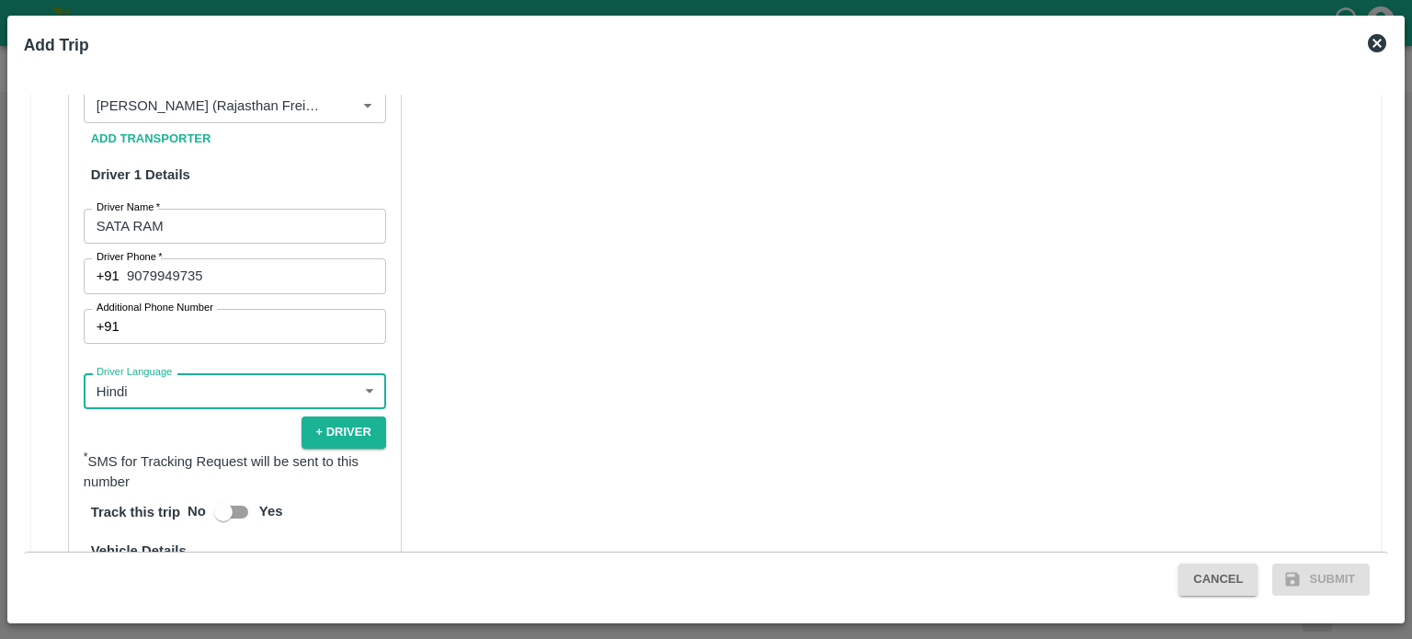
scroll to position [963, 0]
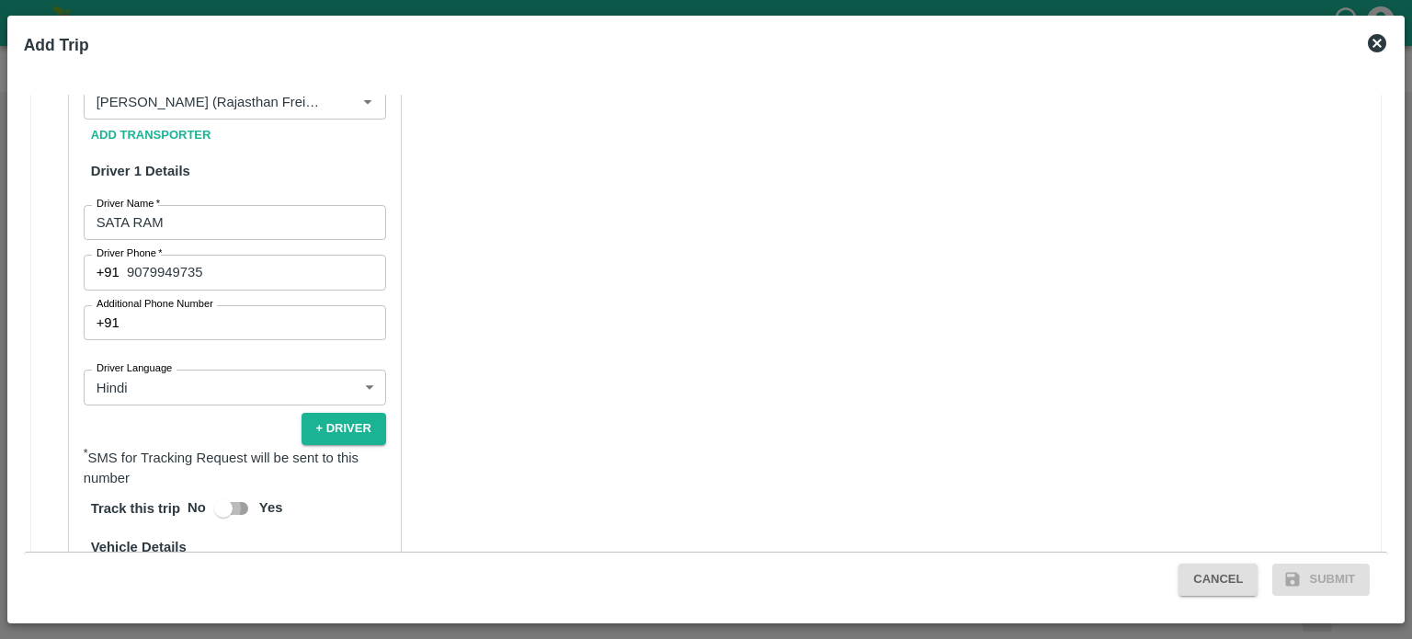
click at [244, 491] on input "Yes" at bounding box center [223, 508] width 105 height 35
checkbox input "true"
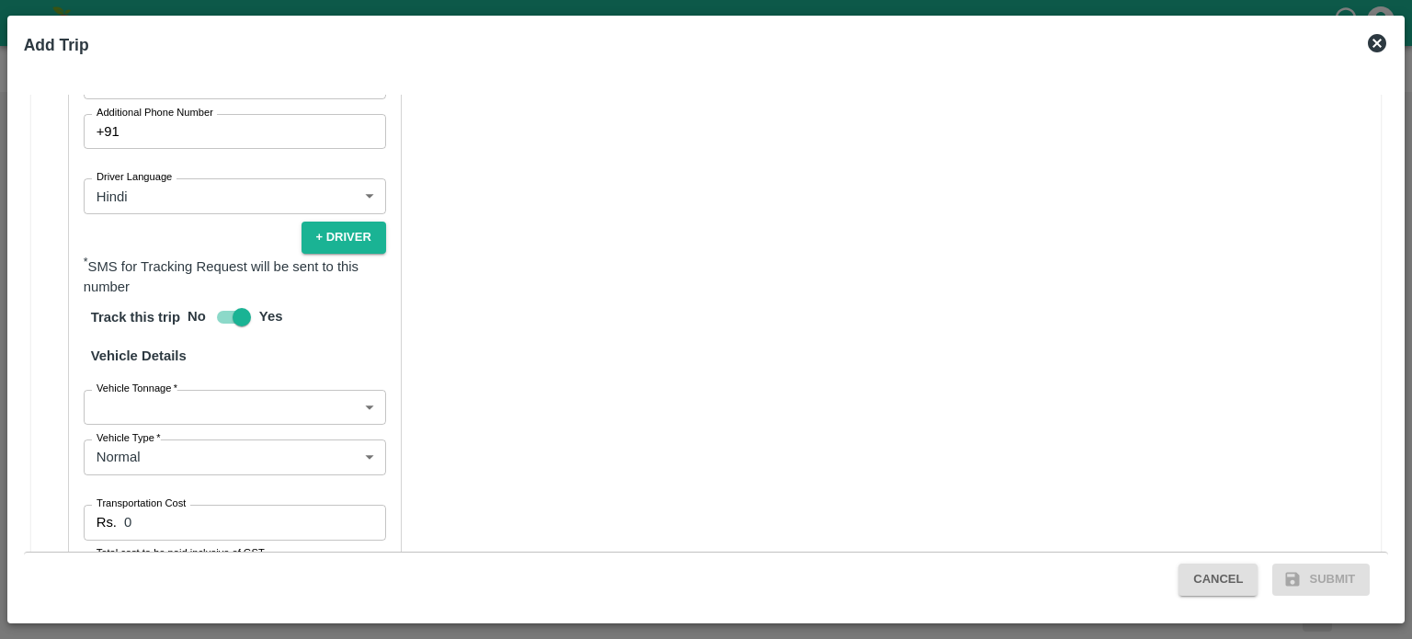
scroll to position [1154, 0]
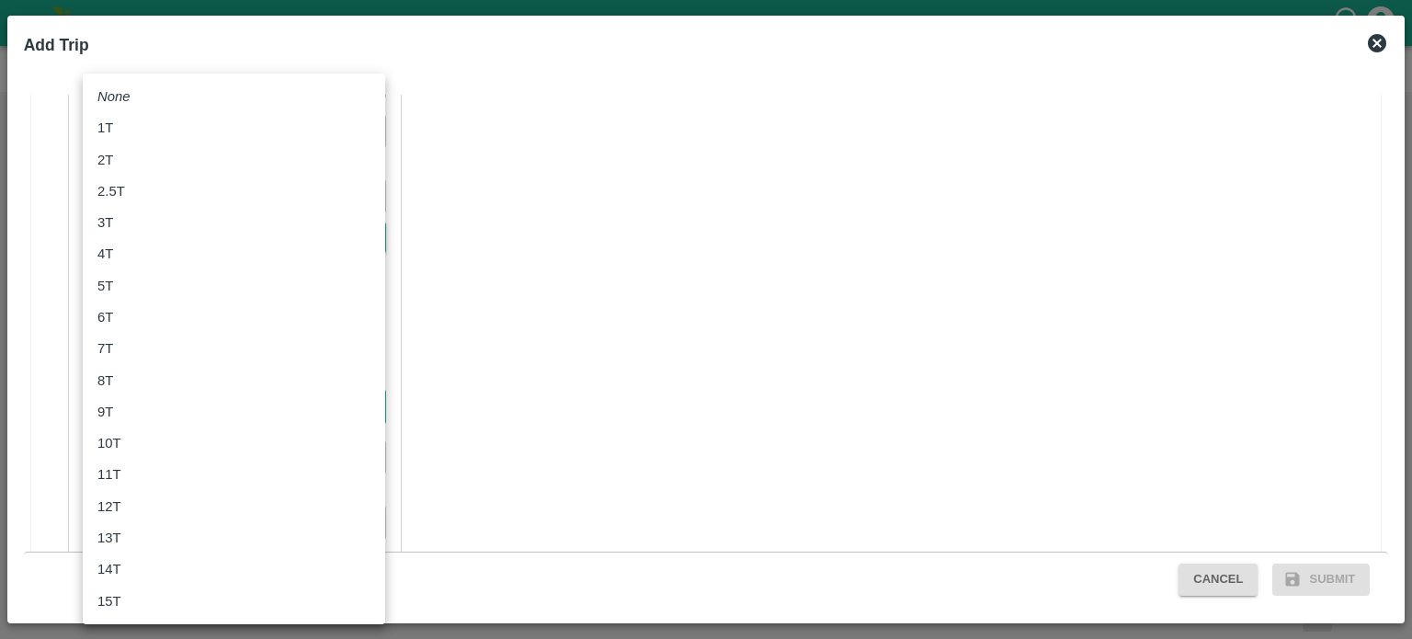
click at [163, 372] on body "Supply Chain Vehicle Request List Start Date Start Date End Date End Date From …" at bounding box center [706, 319] width 1412 height 639
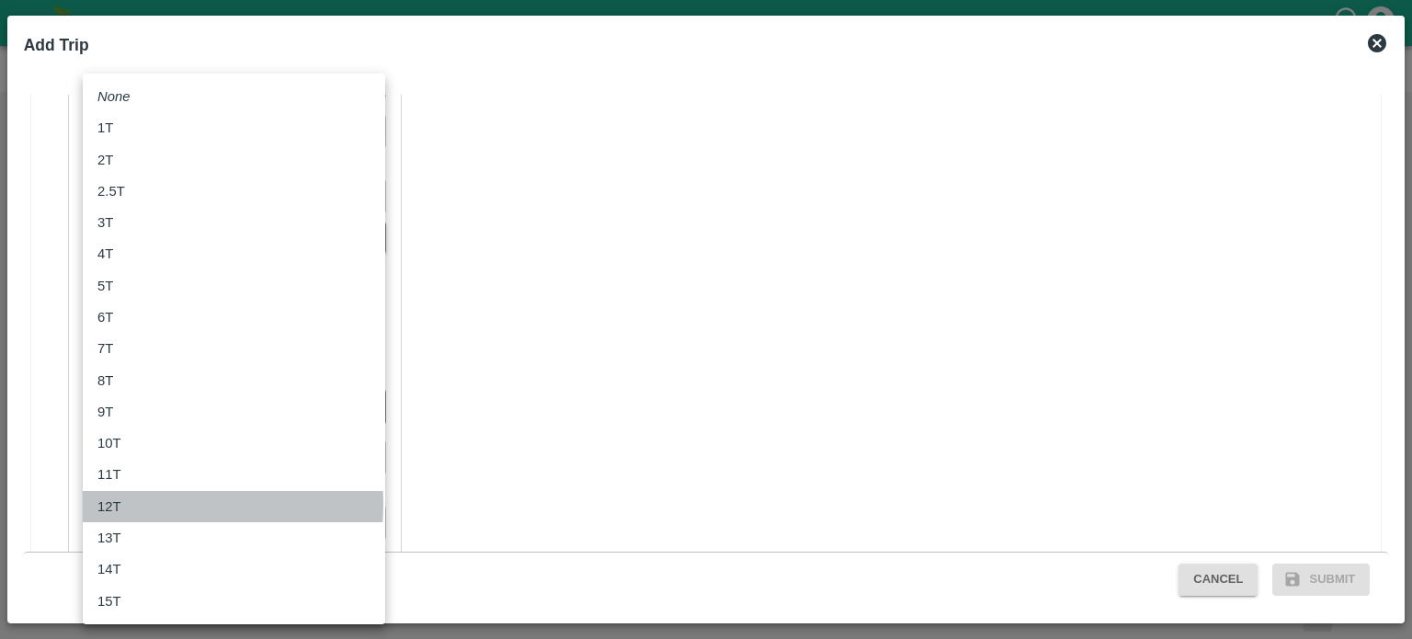
click at [123, 505] on div "12T" at bounding box center [113, 506] width 33 height 20
type input "12000"
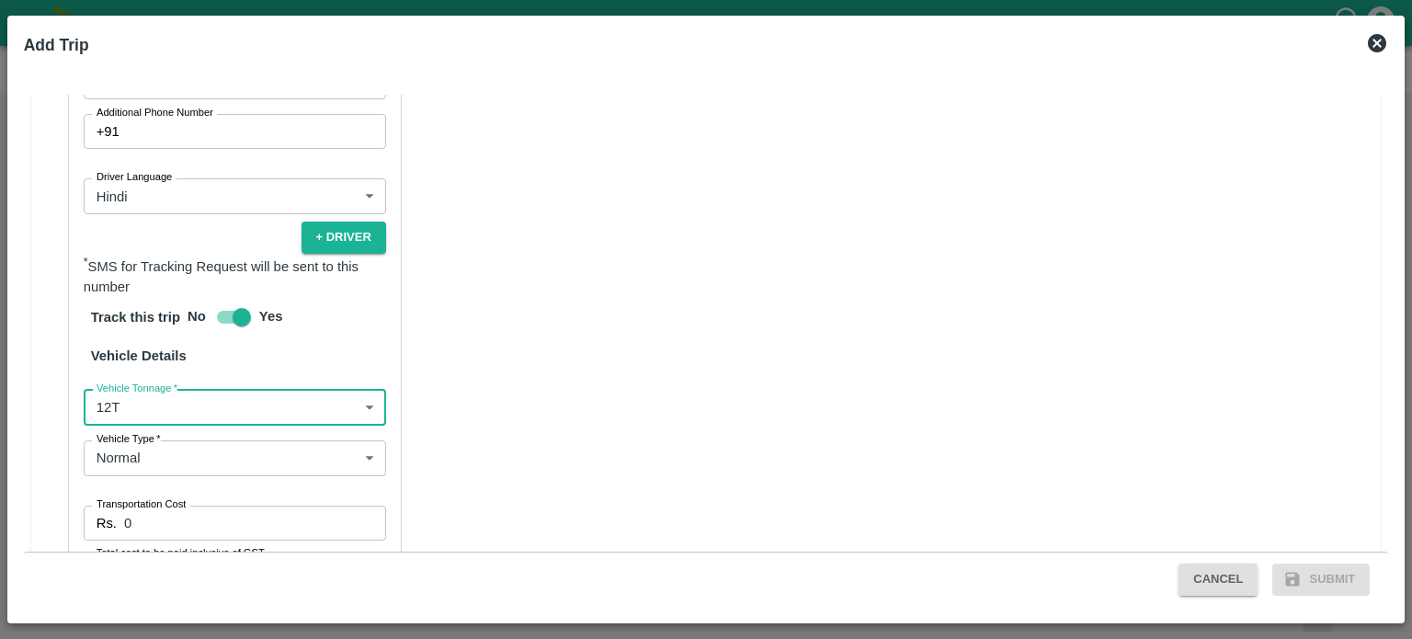
click at [136, 506] on input "0" at bounding box center [255, 523] width 262 height 35
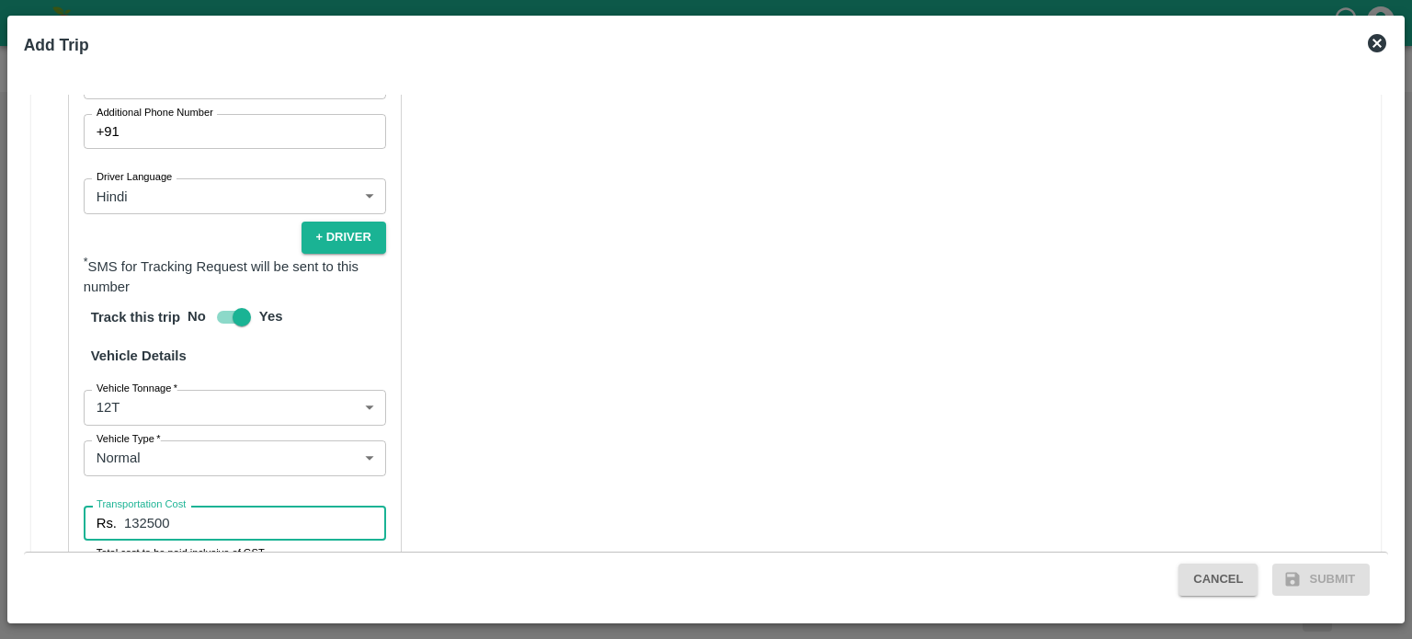
type input "132500"
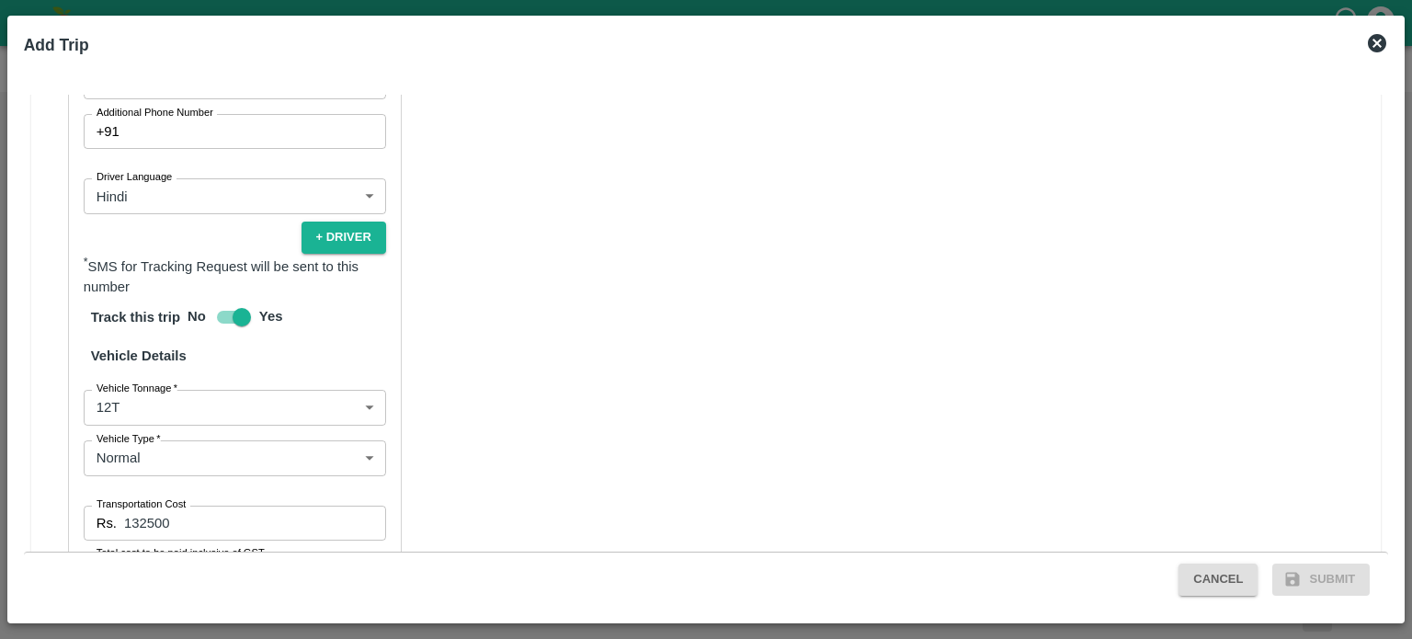
click at [322, 530] on div "Partner Details Partner   * Partner Add Transporter Driver 1 Details Driver Nam…" at bounding box center [235, 272] width 334 height 881
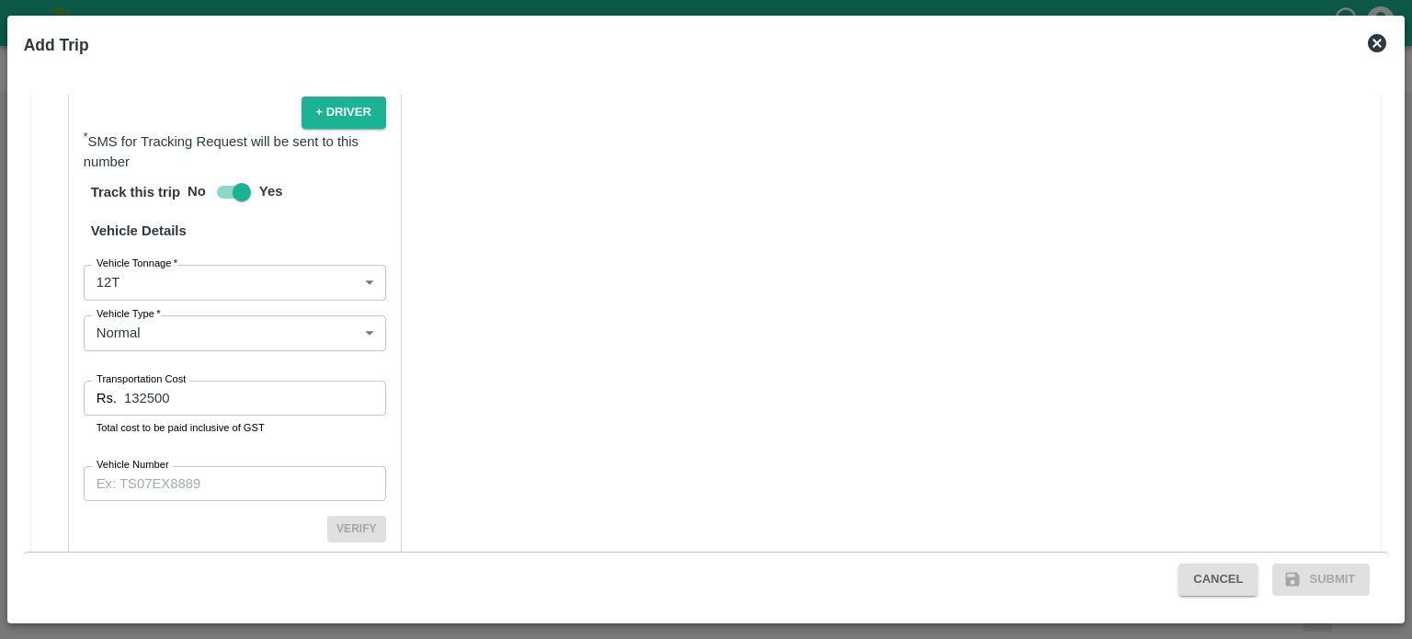
scroll to position [1302, 0]
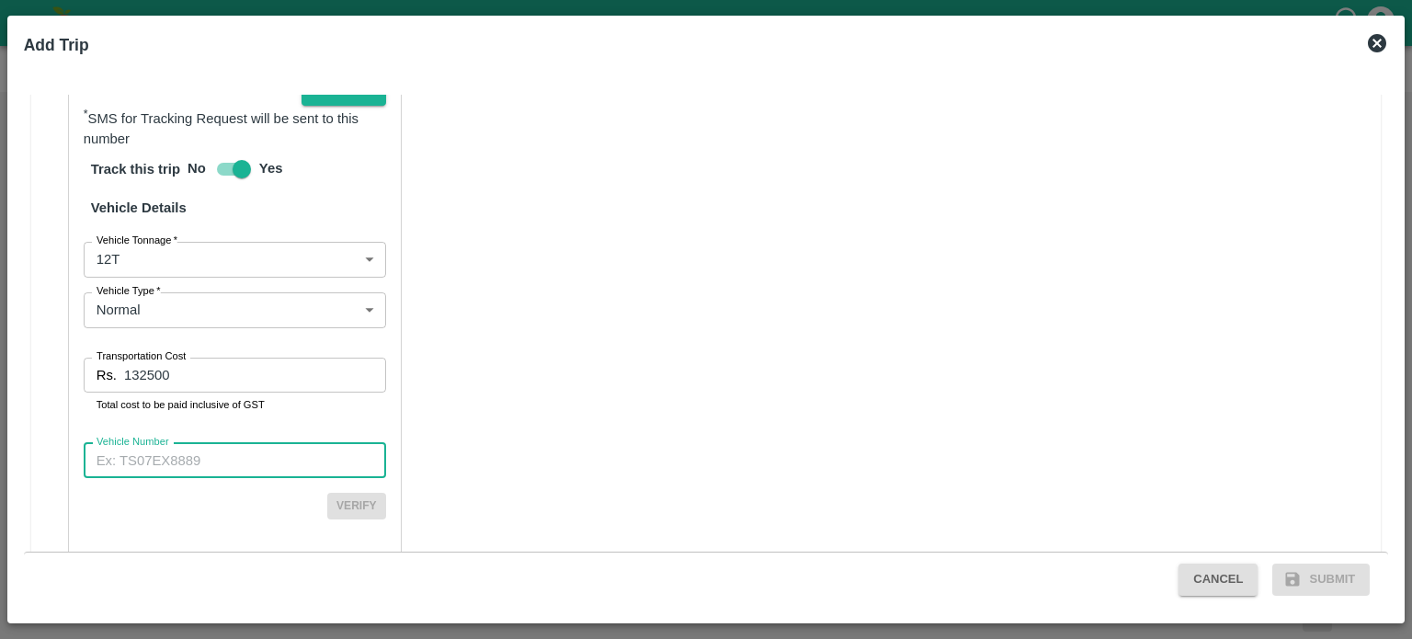
click at [165, 443] on input "Vehicle Number" at bounding box center [235, 460] width 302 height 35
type input "GJ18BT7737"
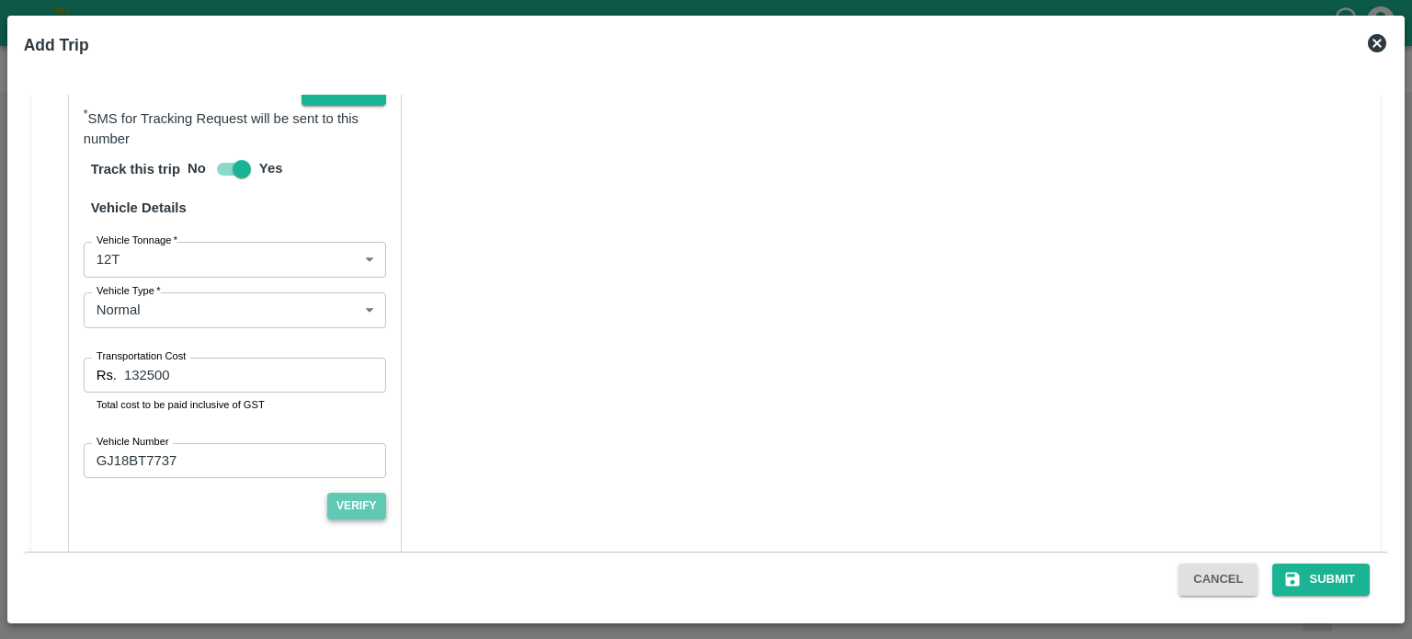
click at [359, 493] on button "Verify" at bounding box center [356, 506] width 59 height 27
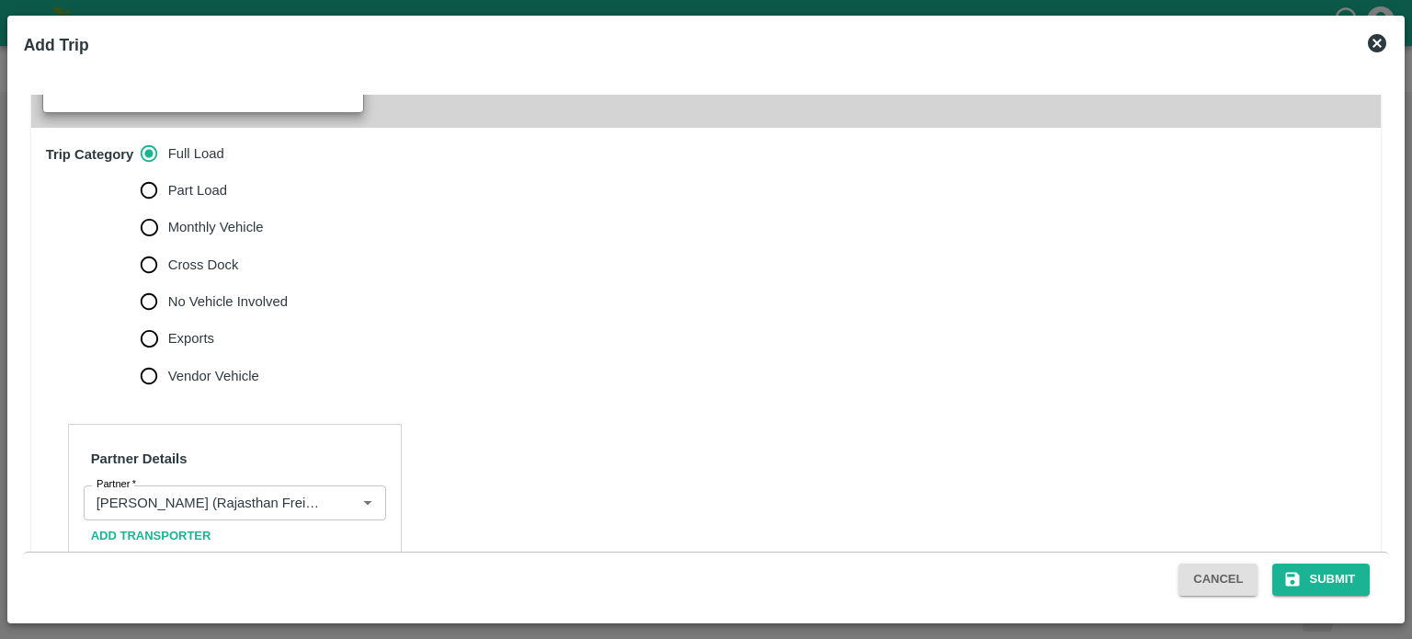
scroll to position [1320, 0]
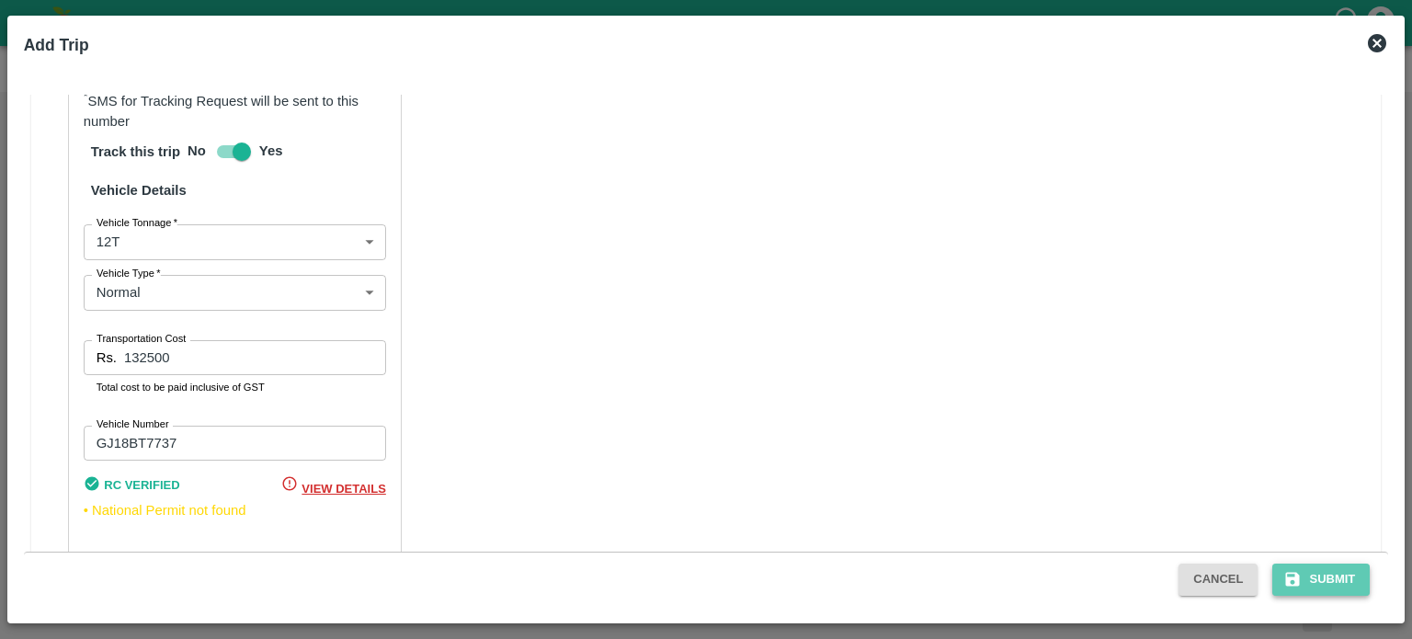
click at [1316, 581] on button "Submit" at bounding box center [1320, 579] width 97 height 32
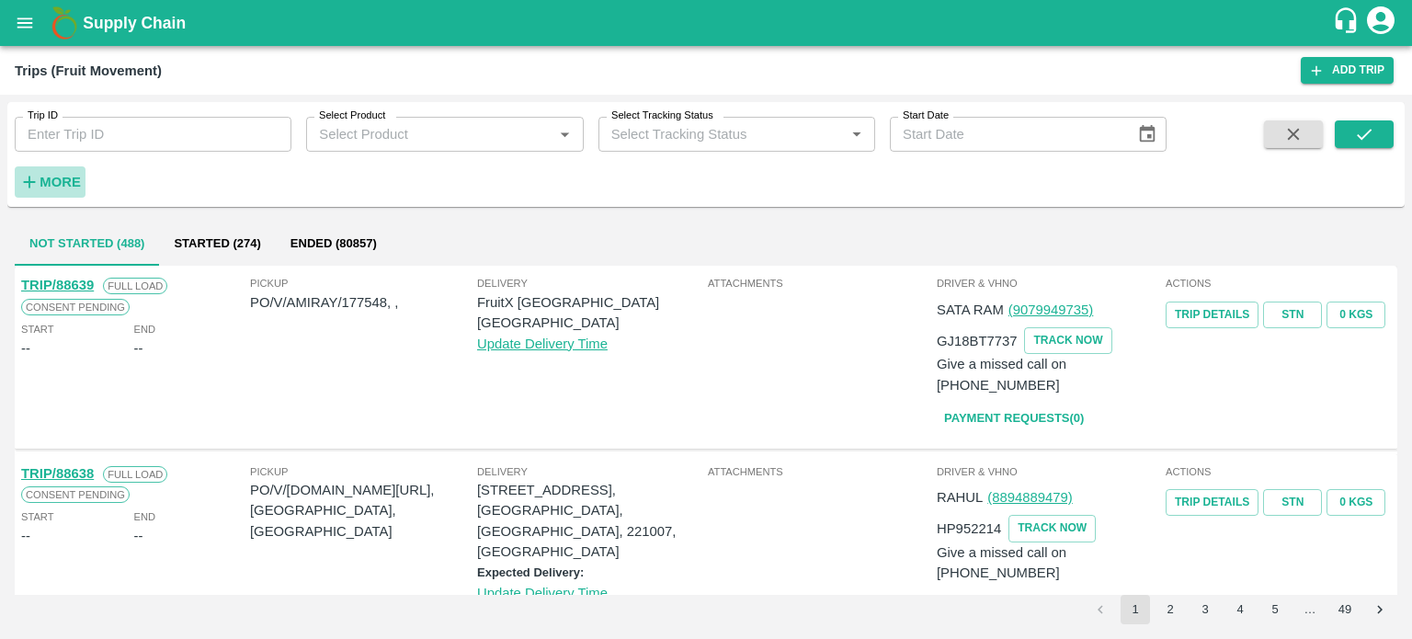
click at [59, 188] on strong "More" at bounding box center [60, 182] width 41 height 15
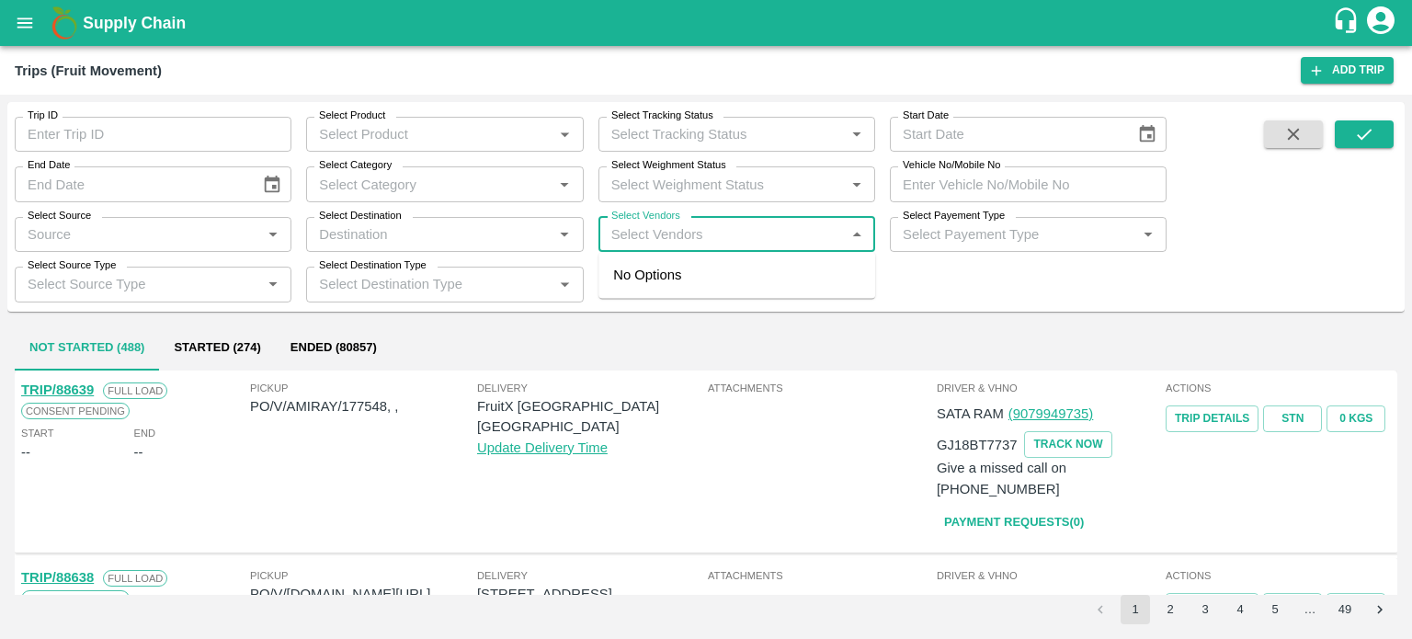
click at [713, 241] on input "Select Vendors" at bounding box center [721, 234] width 235 height 24
type input "HANI"
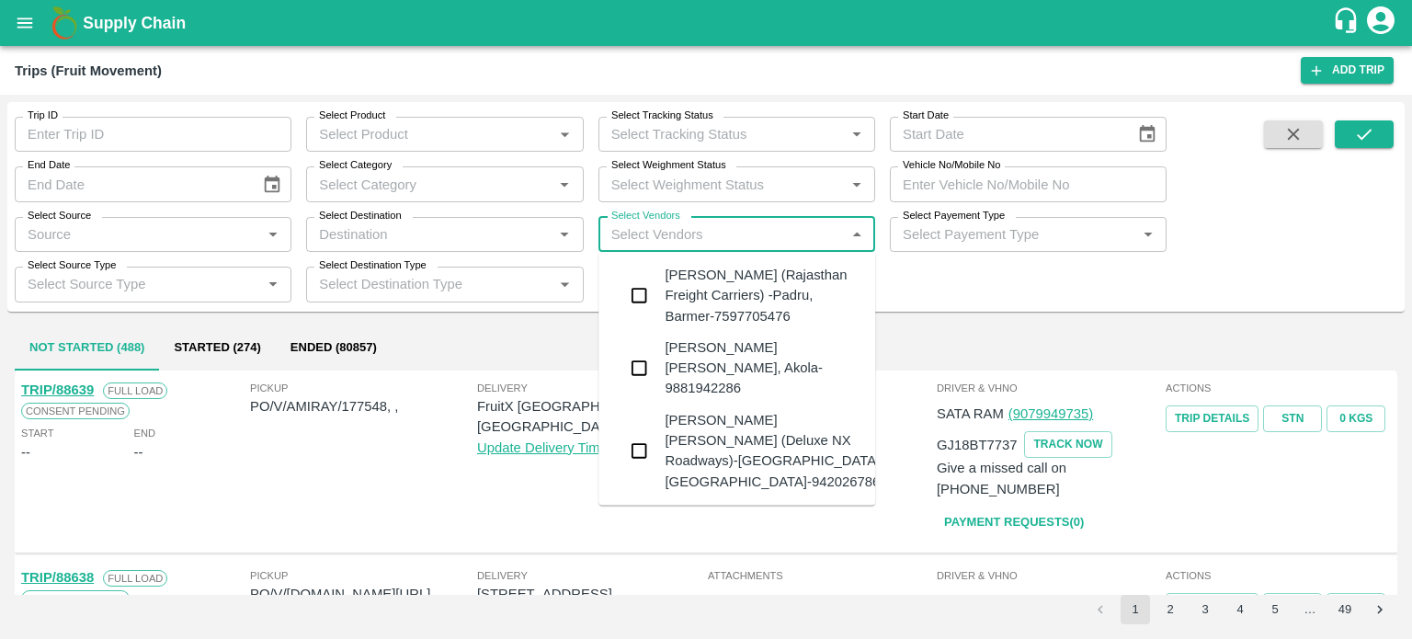
type input "F"
click at [708, 293] on div "Hanif Khan (Rajasthan Freight Carriers) -Padru, Barmer-7597705476" at bounding box center [763, 296] width 196 height 62
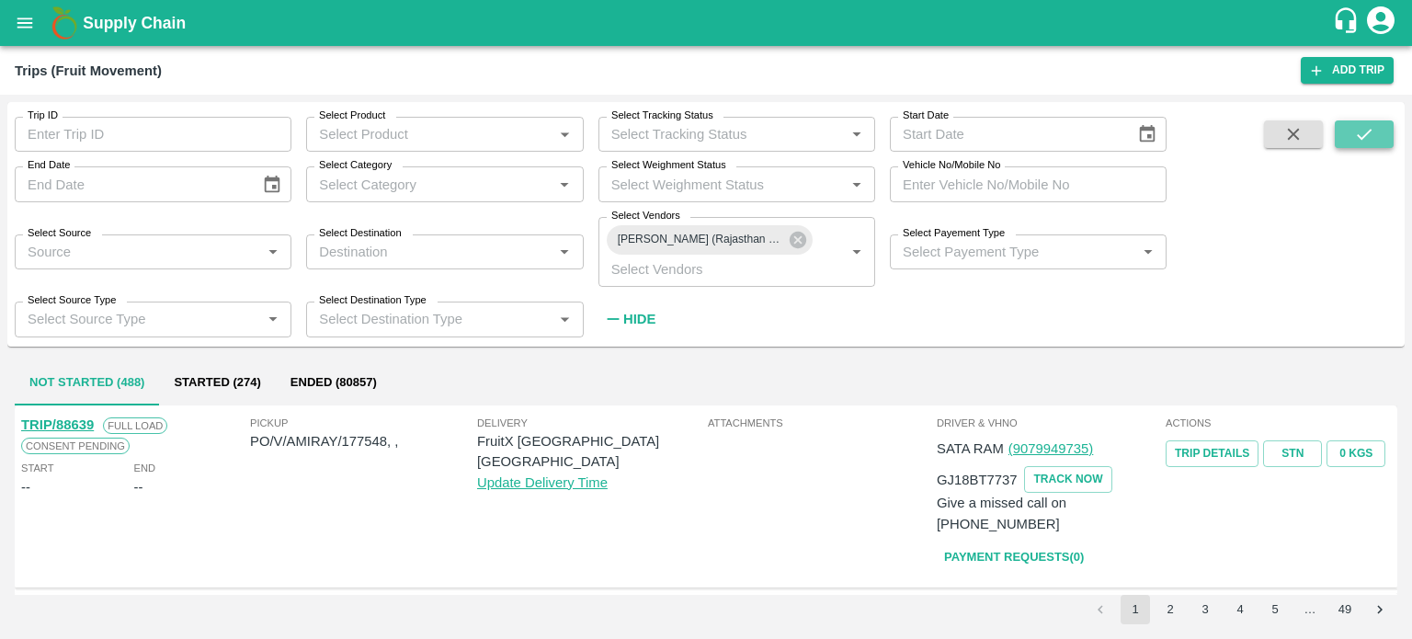
click at [1370, 134] on icon "submit" at bounding box center [1364, 134] width 20 height 20
click at [641, 312] on strong "Hide" at bounding box center [639, 319] width 32 height 15
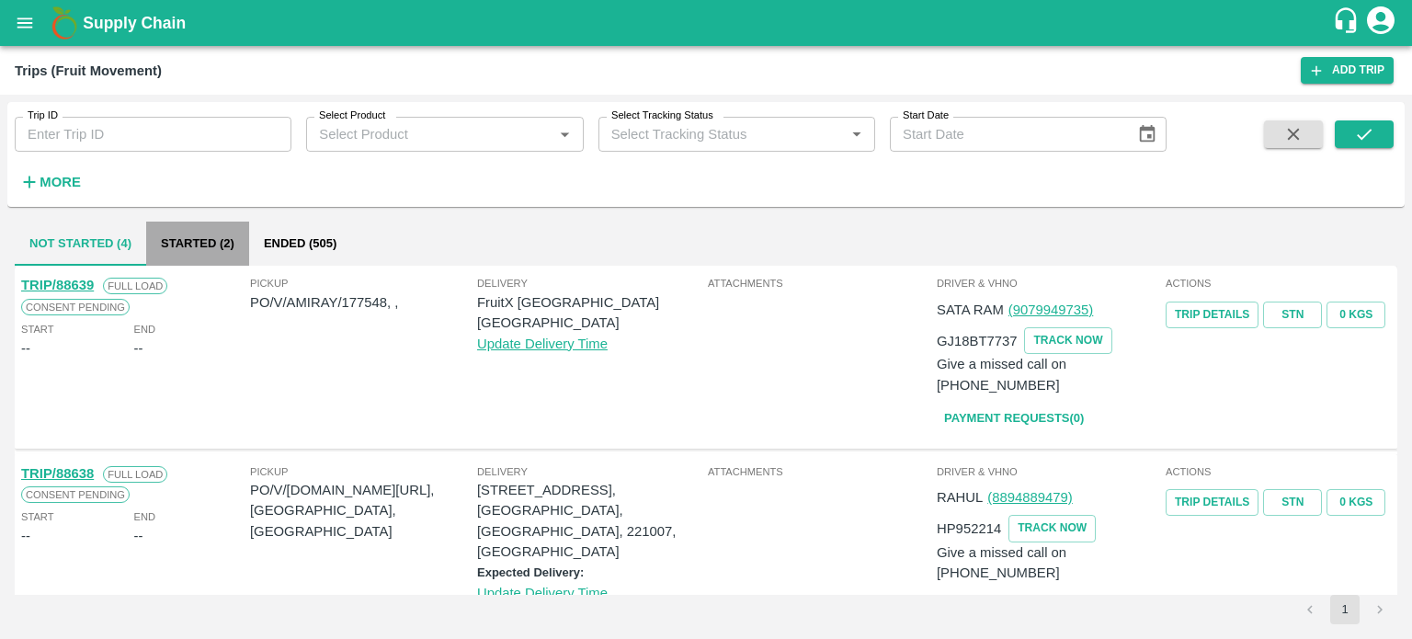
click at [210, 233] on button "Started (2)" at bounding box center [197, 244] width 103 height 44
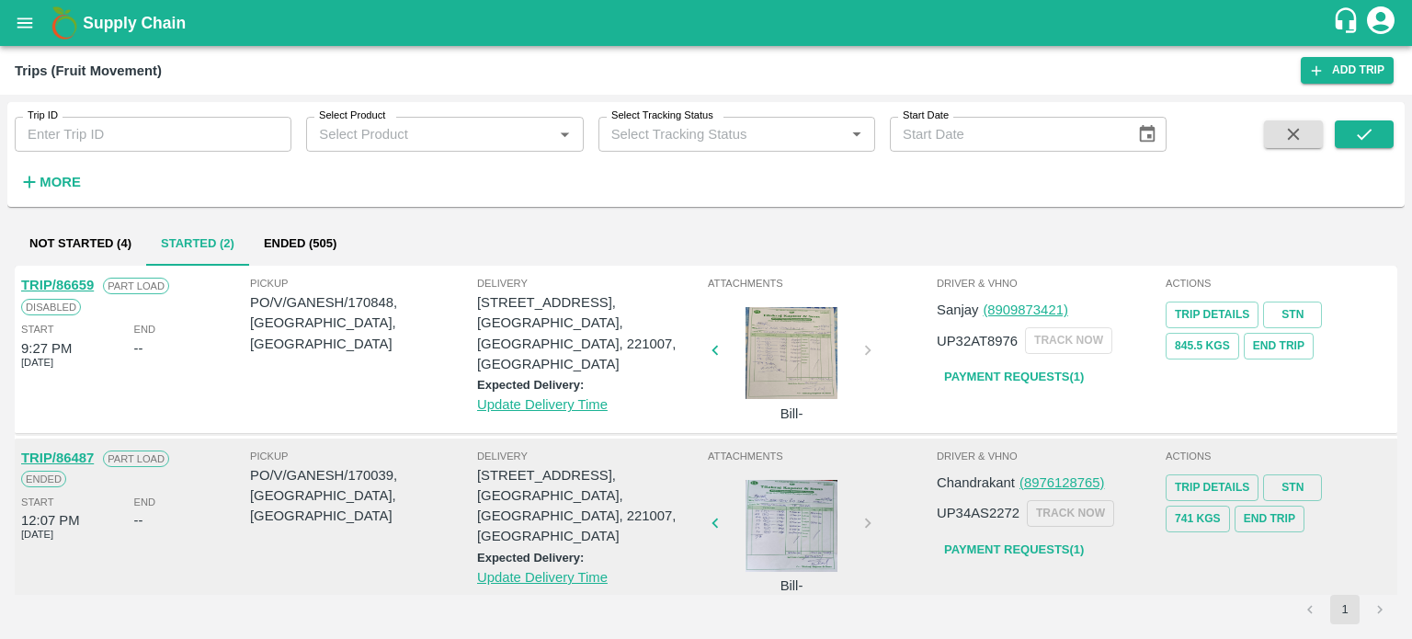
scroll to position [15, 0]
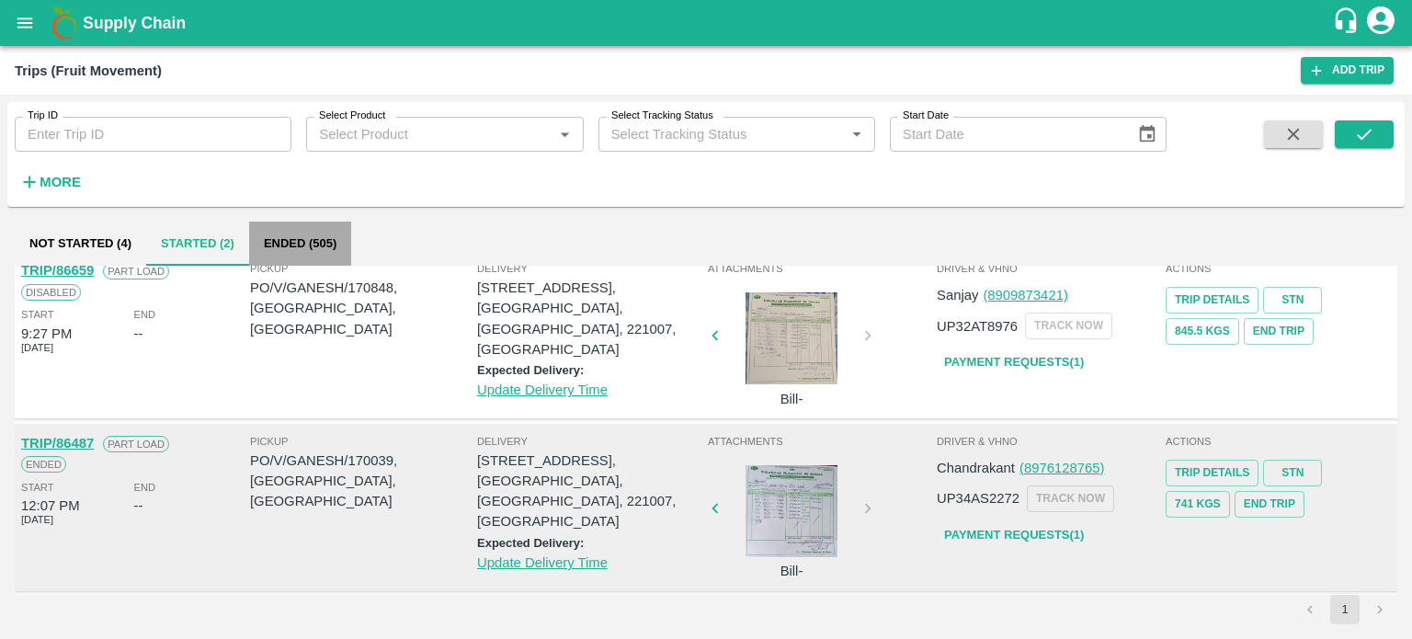
click at [294, 252] on button "Ended (505)" at bounding box center [300, 244] width 102 height 44
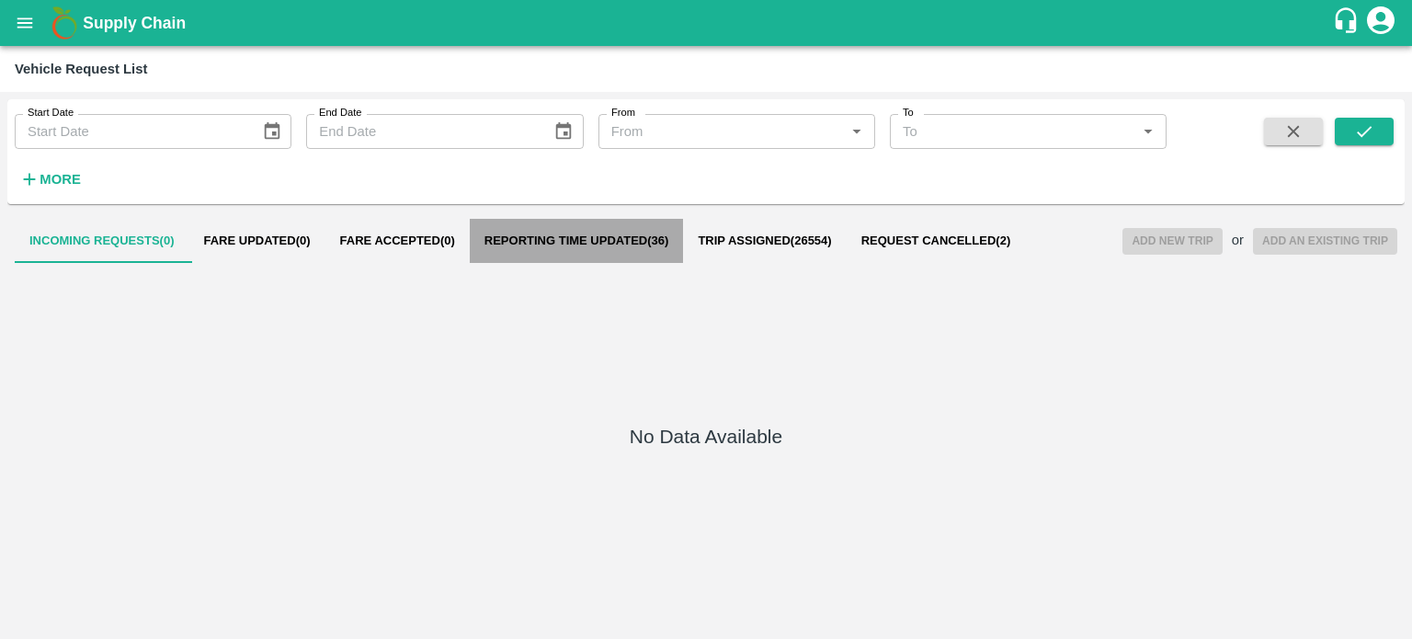
click at [590, 242] on span "Reporting Time Updated ( 36 )" at bounding box center [576, 240] width 185 height 15
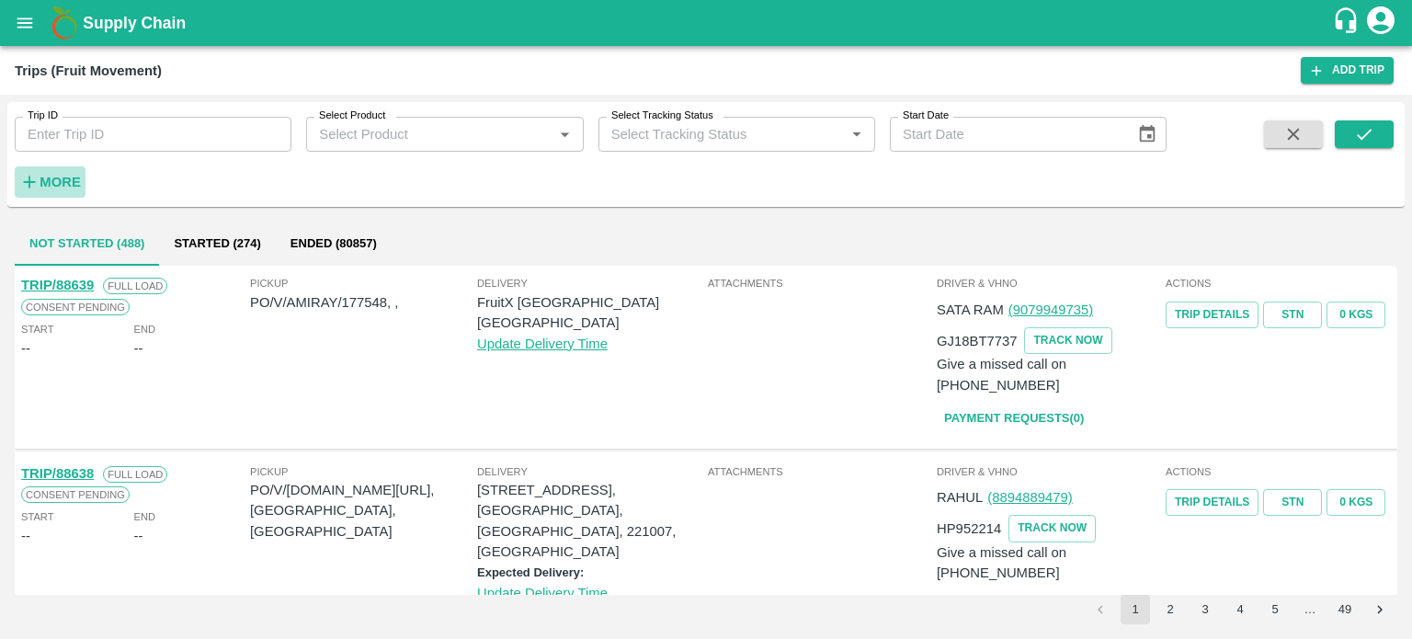
click at [57, 183] on strong "More" at bounding box center [60, 182] width 41 height 15
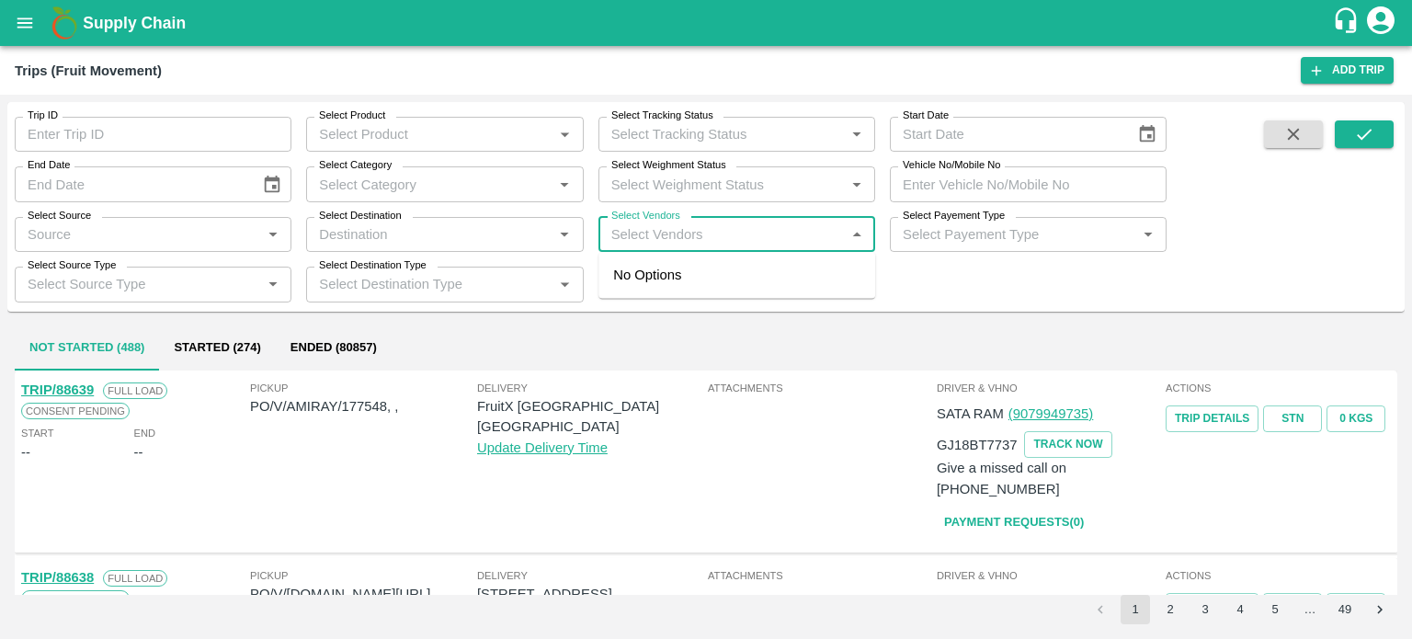
click at [623, 234] on input "Select Vendors" at bounding box center [721, 234] width 235 height 24
type input "AKIL"
type input "AYUB"
click at [676, 234] on input "Select Vendors" at bounding box center [721, 234] width 235 height 24
type input "AKIL A"
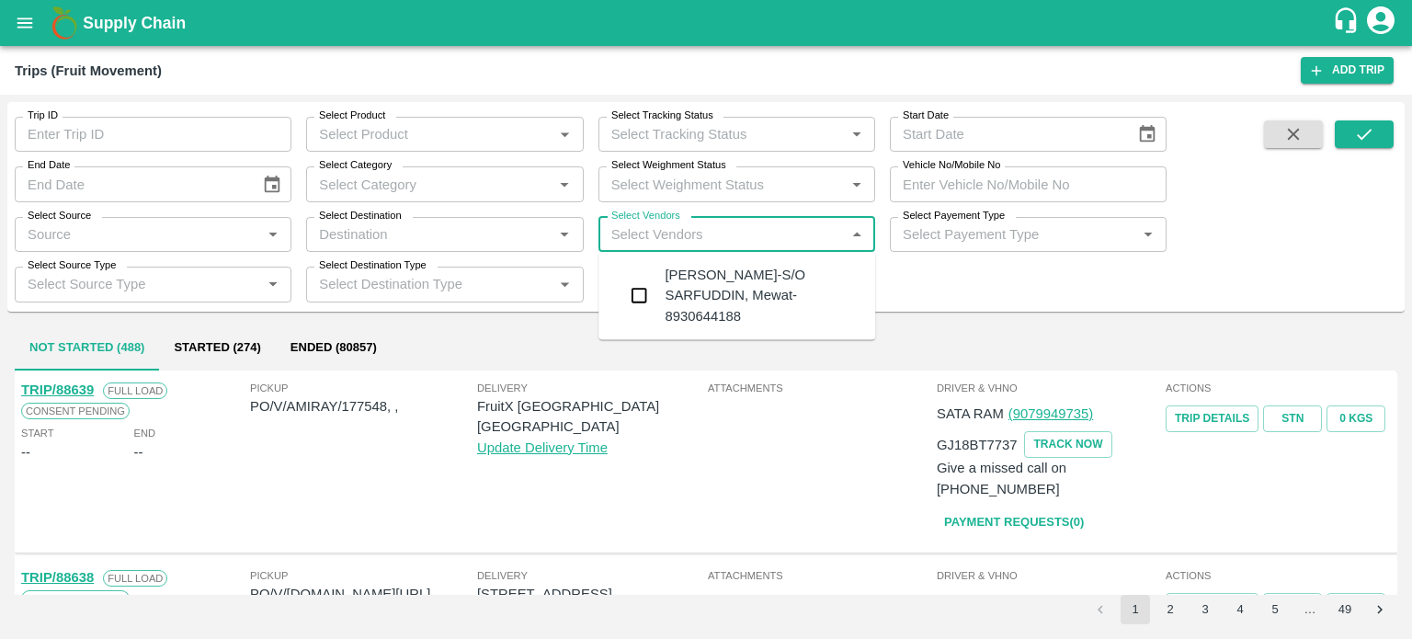
type input "Y"
click at [676, 234] on input "Select Vendors" at bounding box center [721, 234] width 235 height 24
drag, startPoint x: 676, startPoint y: 234, endPoint x: 648, endPoint y: 233, distance: 27.6
click at [648, 233] on input "Select Vendors" at bounding box center [721, 234] width 235 height 24
type input "AKIL AY"
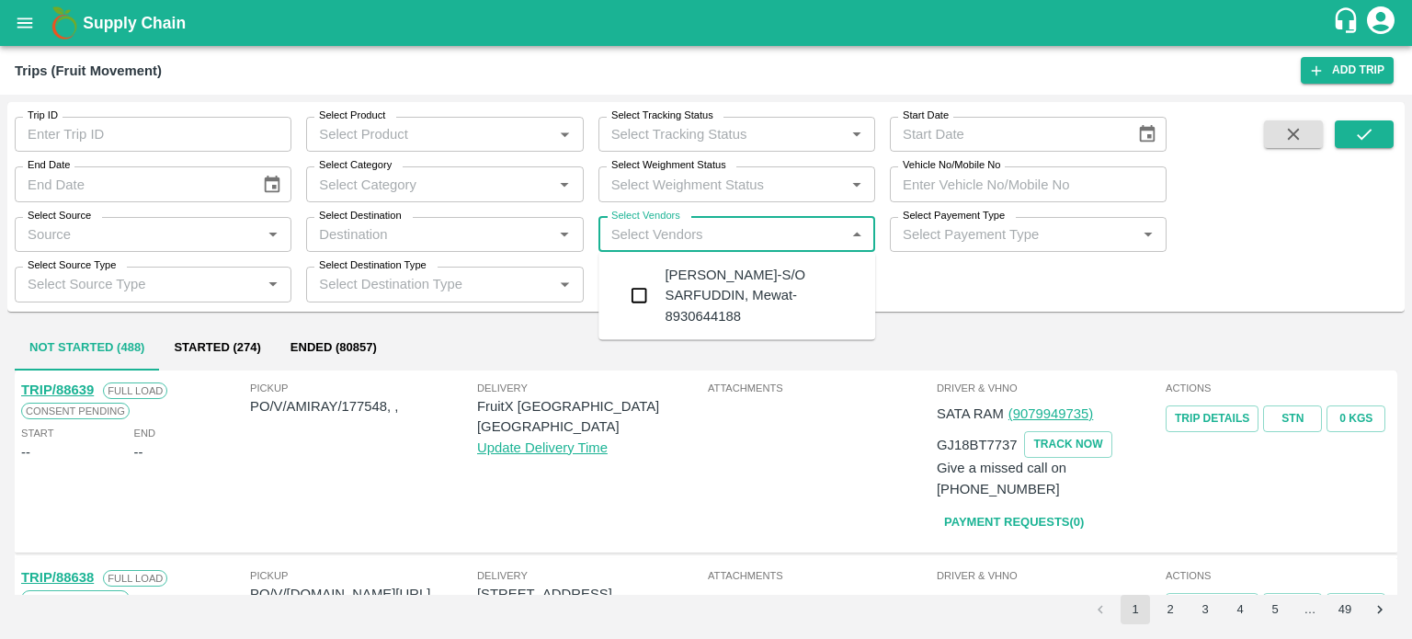
type input "O"
type input "BAKEEL"
type input "AKEEL"
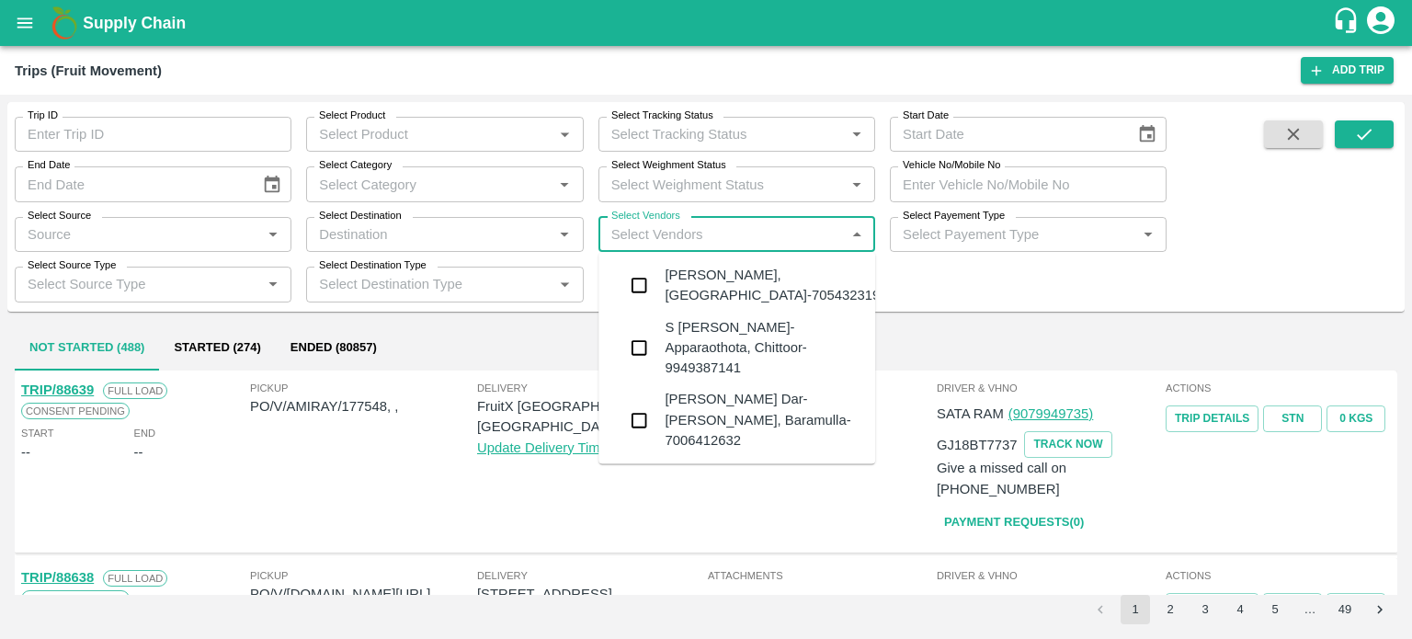
click at [720, 410] on div "Akeel Ayoub Dar-Noor Abad, Baramulla-7006412632" at bounding box center [763, 421] width 196 height 62
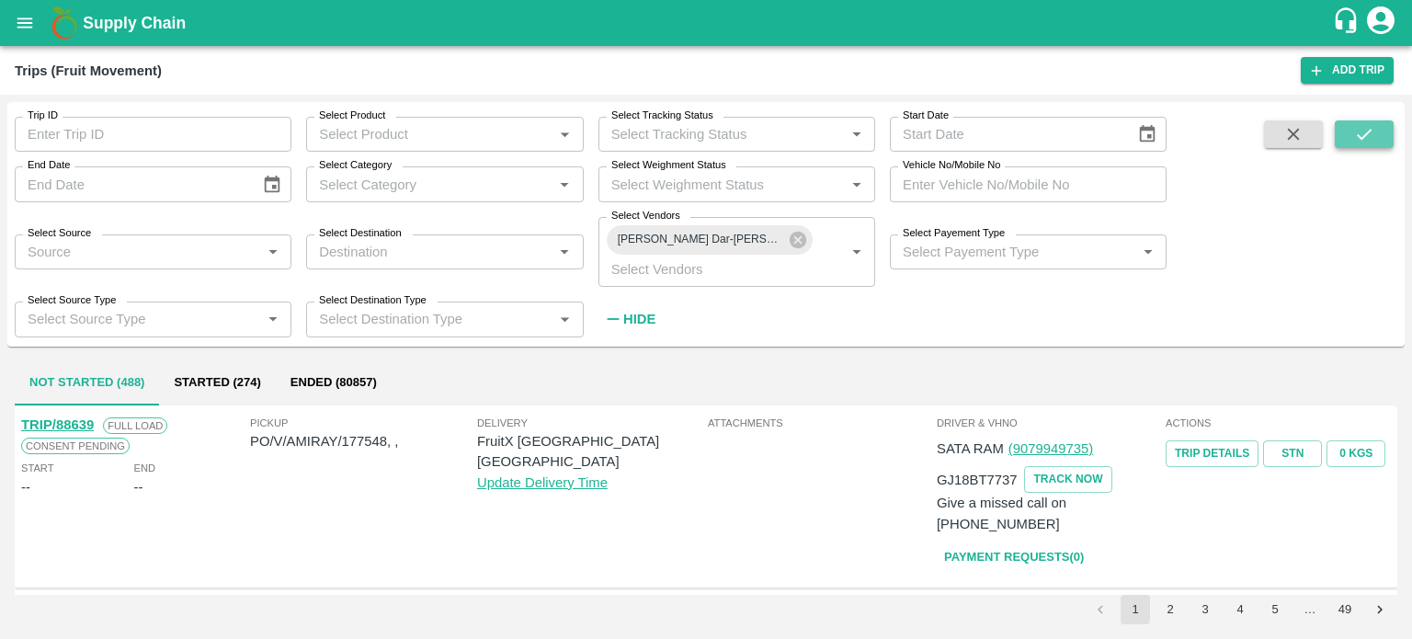
click at [1371, 136] on icon "submit" at bounding box center [1364, 134] width 20 height 20
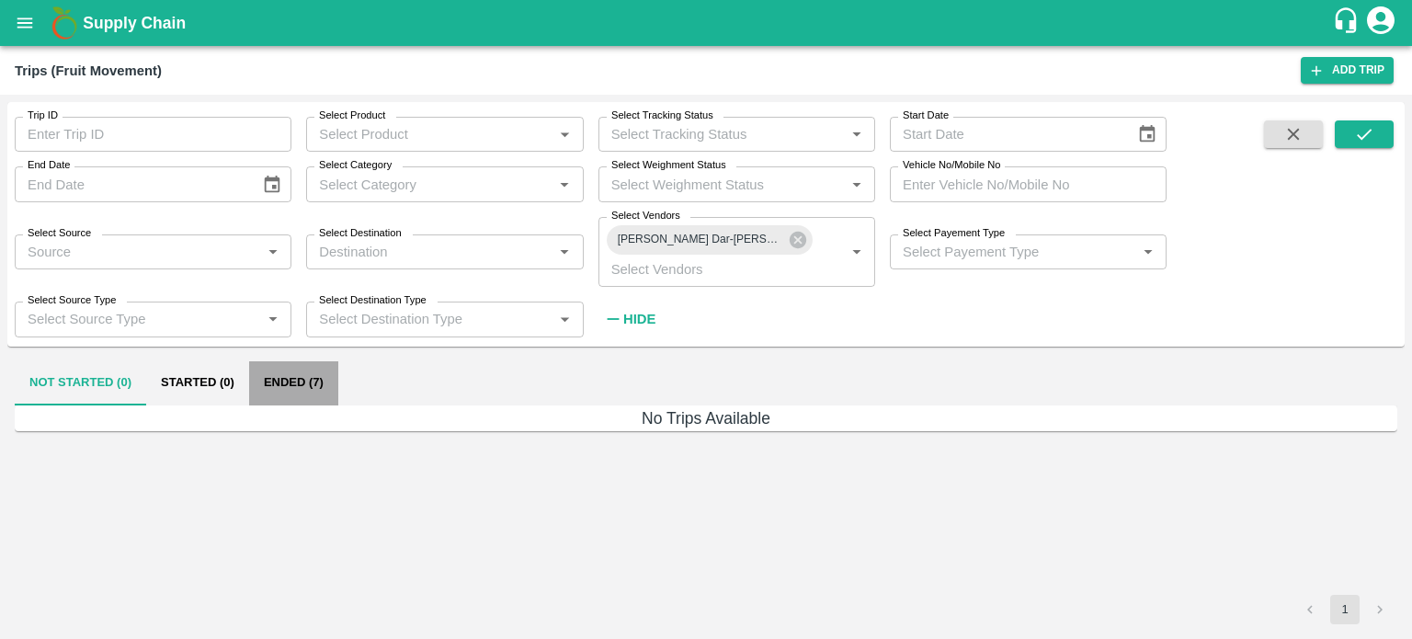
click at [280, 379] on button "Ended (7)" at bounding box center [293, 383] width 89 height 44
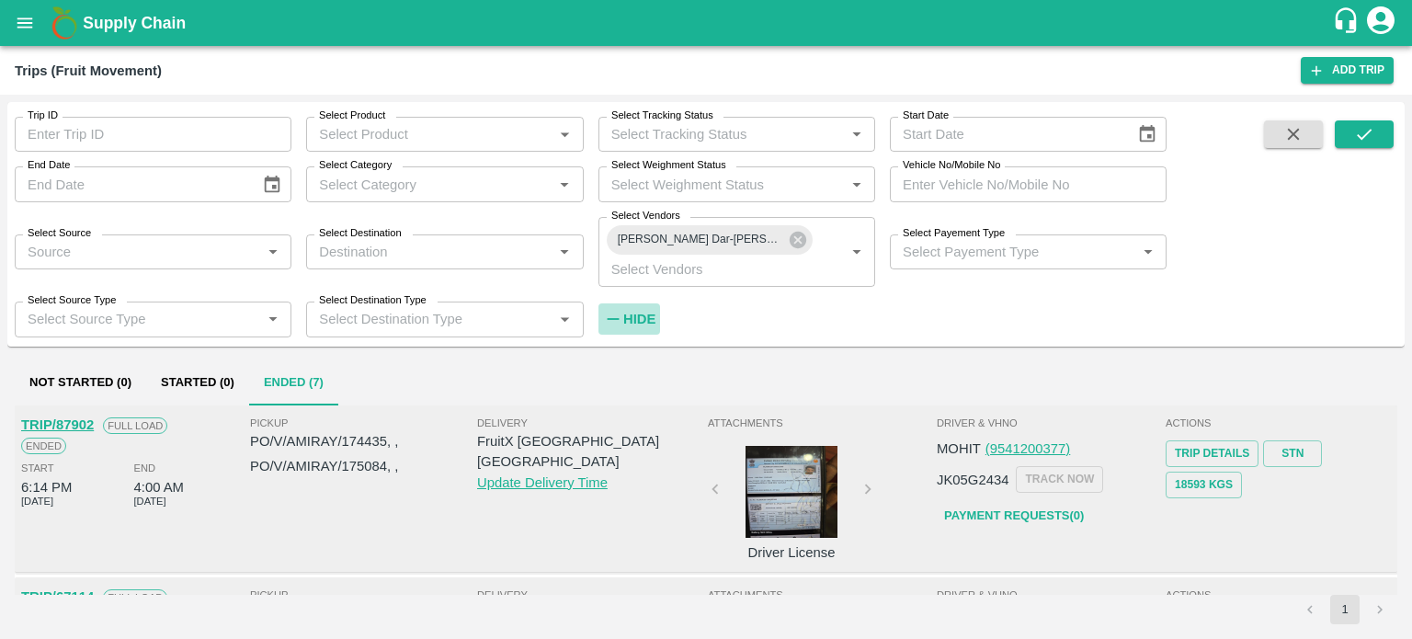
click at [644, 316] on strong "Hide" at bounding box center [639, 319] width 32 height 15
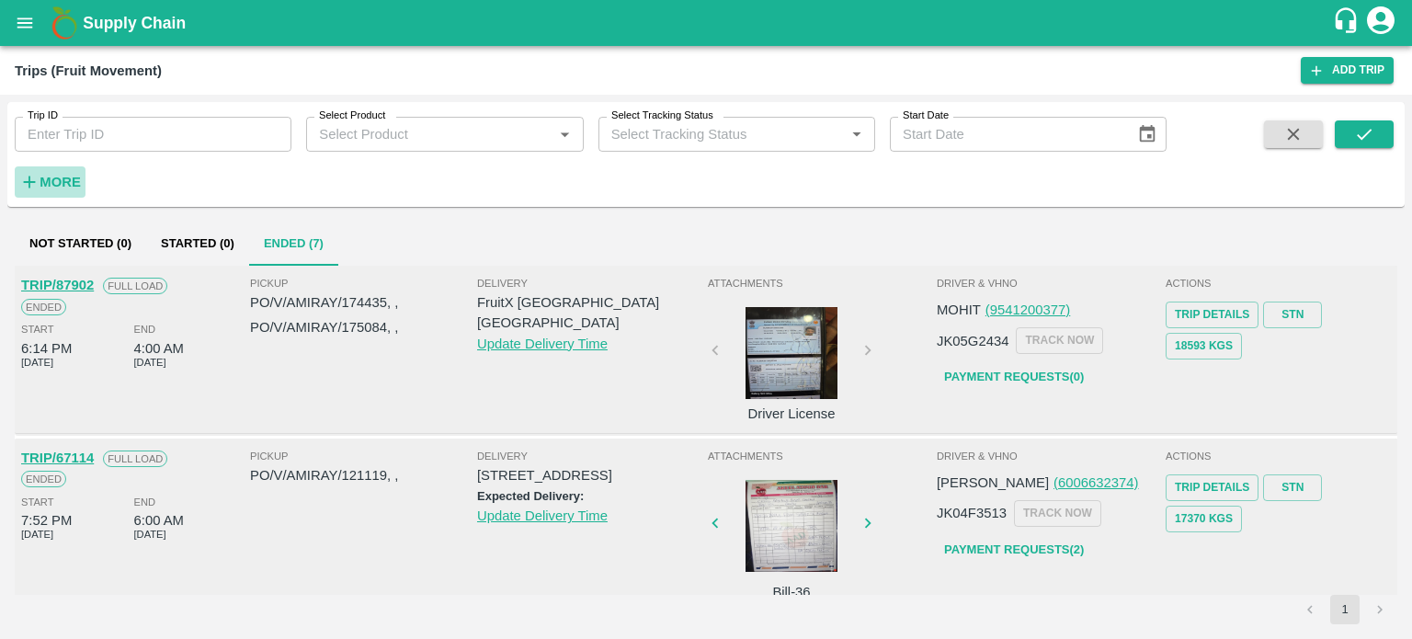
click at [59, 179] on strong "More" at bounding box center [60, 182] width 41 height 15
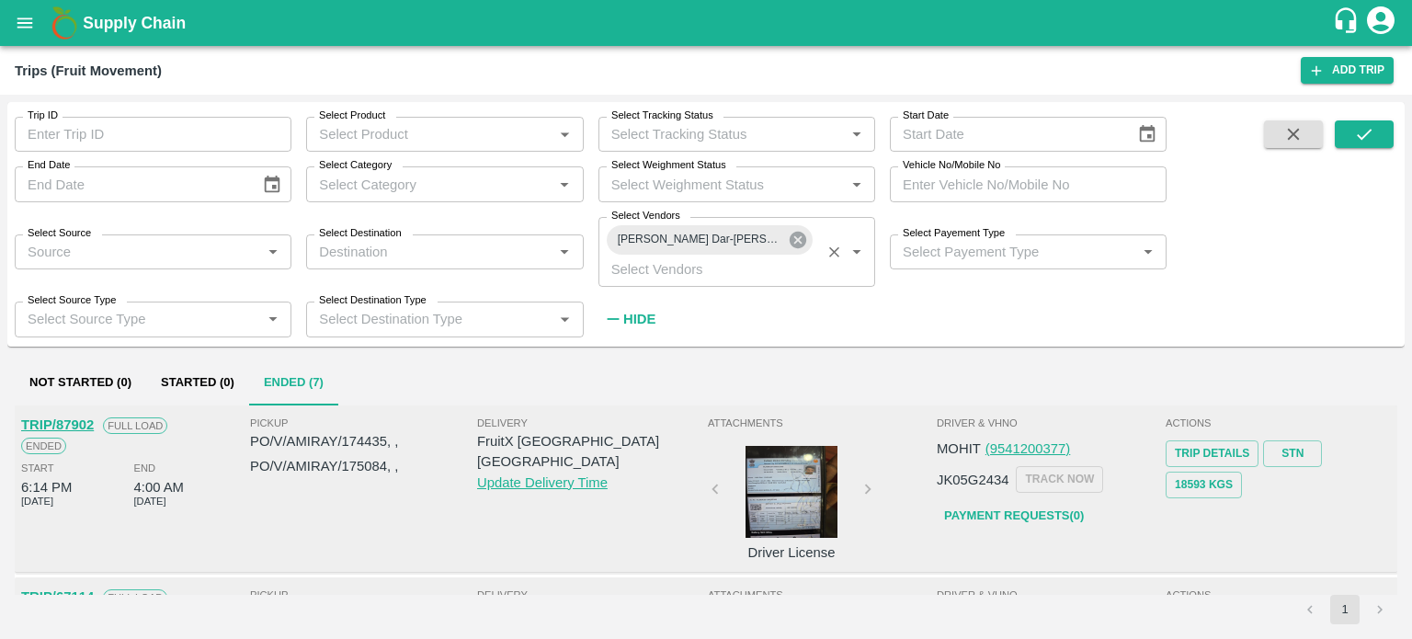
click at [807, 245] on icon at bounding box center [798, 240] width 20 height 20
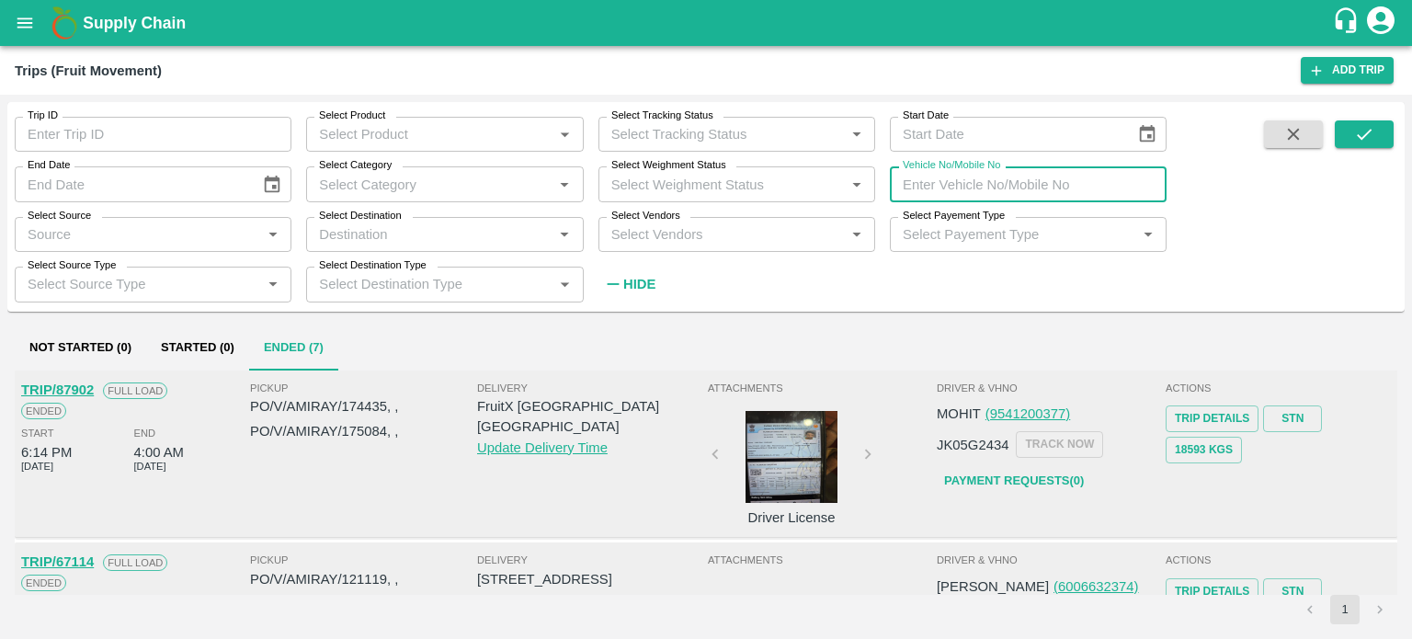
click at [923, 192] on input "Vehicle No/Mobile No" at bounding box center [1028, 183] width 277 height 35
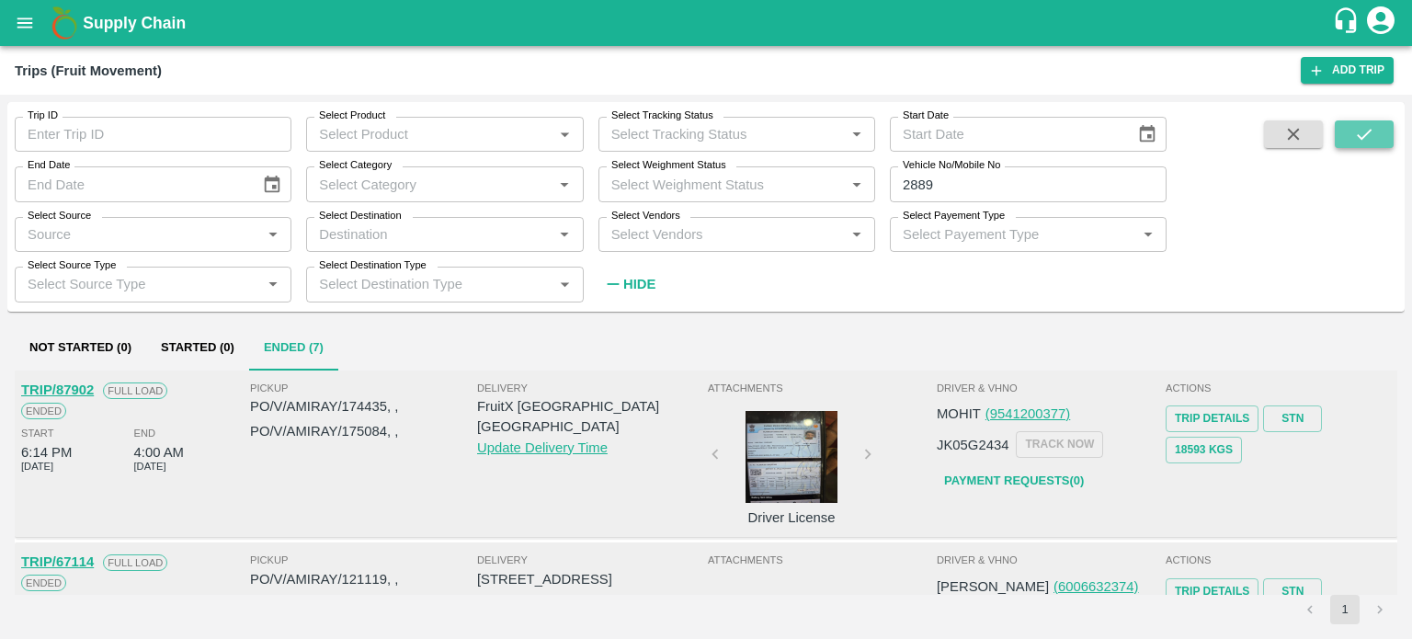
click at [1353, 133] on button "submit" at bounding box center [1364, 134] width 59 height 28
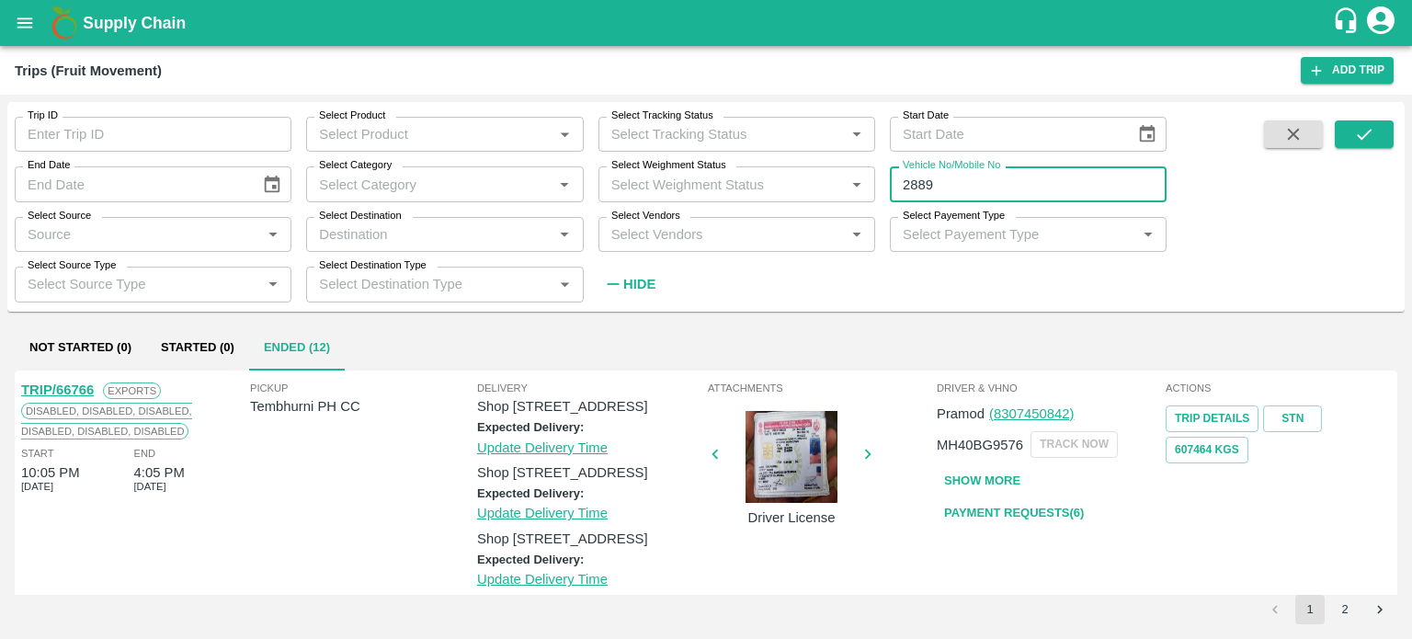
click at [964, 176] on input "2889" at bounding box center [1028, 183] width 277 height 35
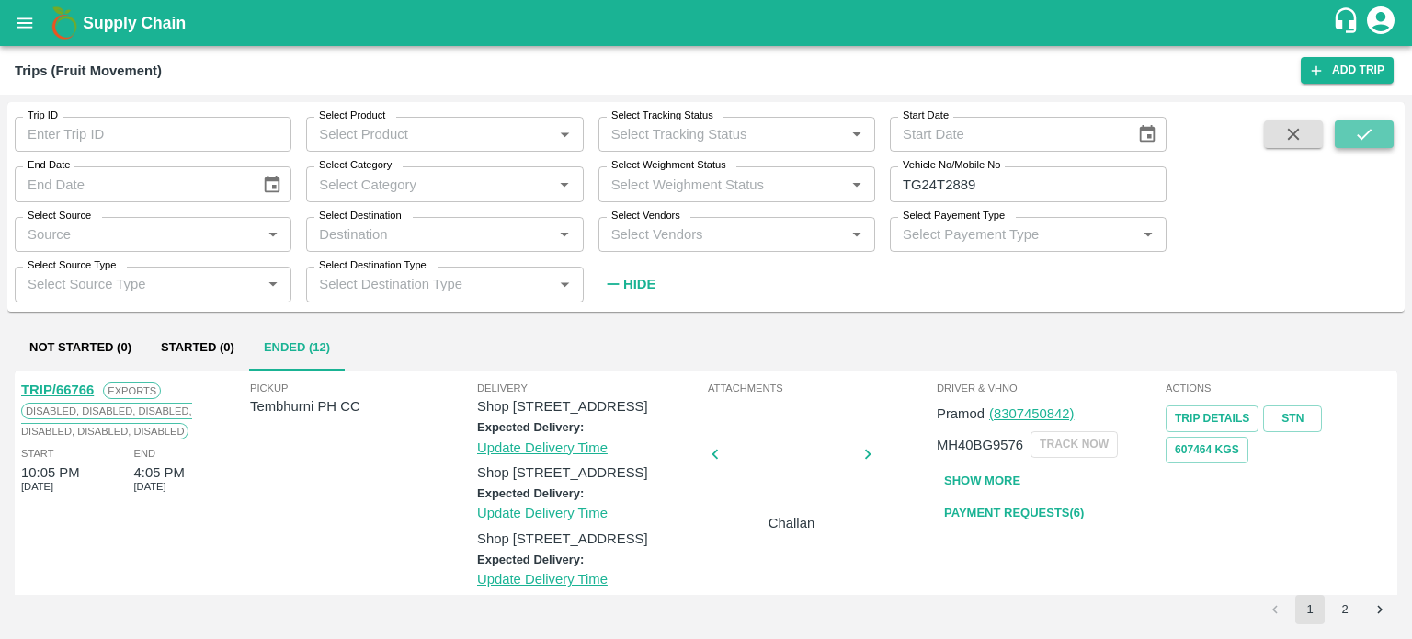
click at [1359, 139] on icon "submit" at bounding box center [1364, 134] width 20 height 20
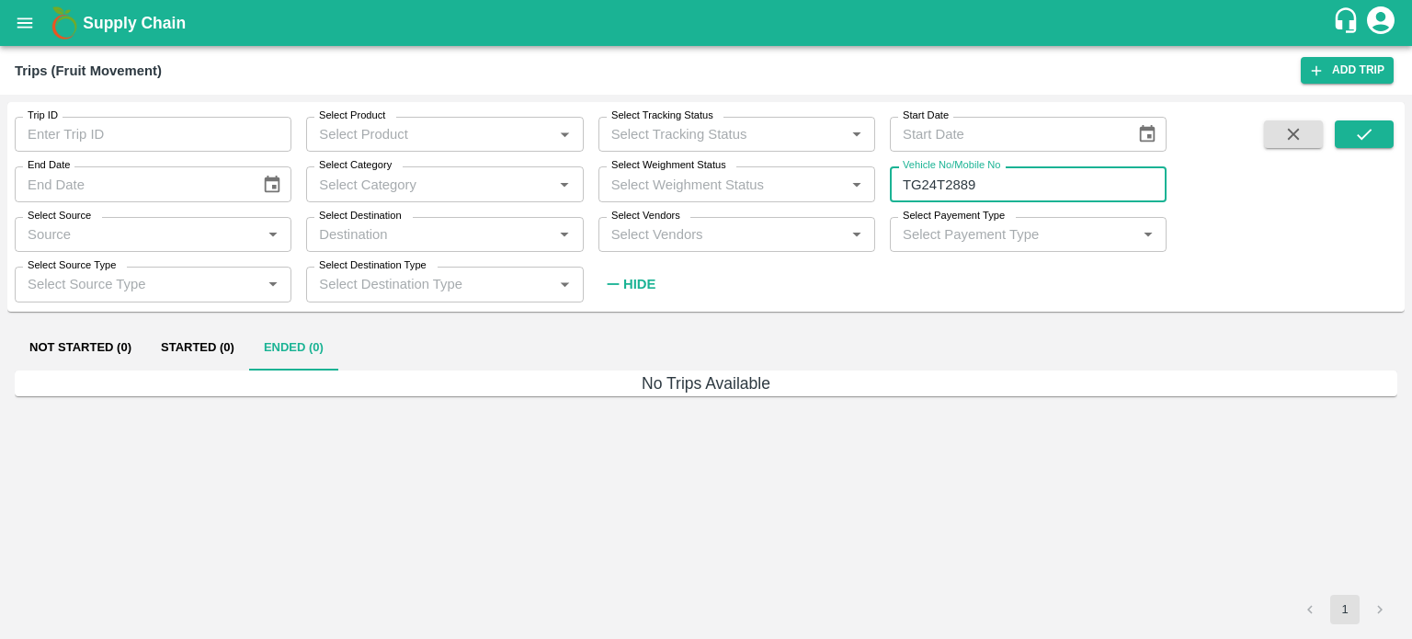
click at [1032, 188] on input "TG24T2889" at bounding box center [1028, 183] width 277 height 35
click at [1004, 181] on input "TG24T2889" at bounding box center [1028, 183] width 277 height 35
type input "TG24T2889"
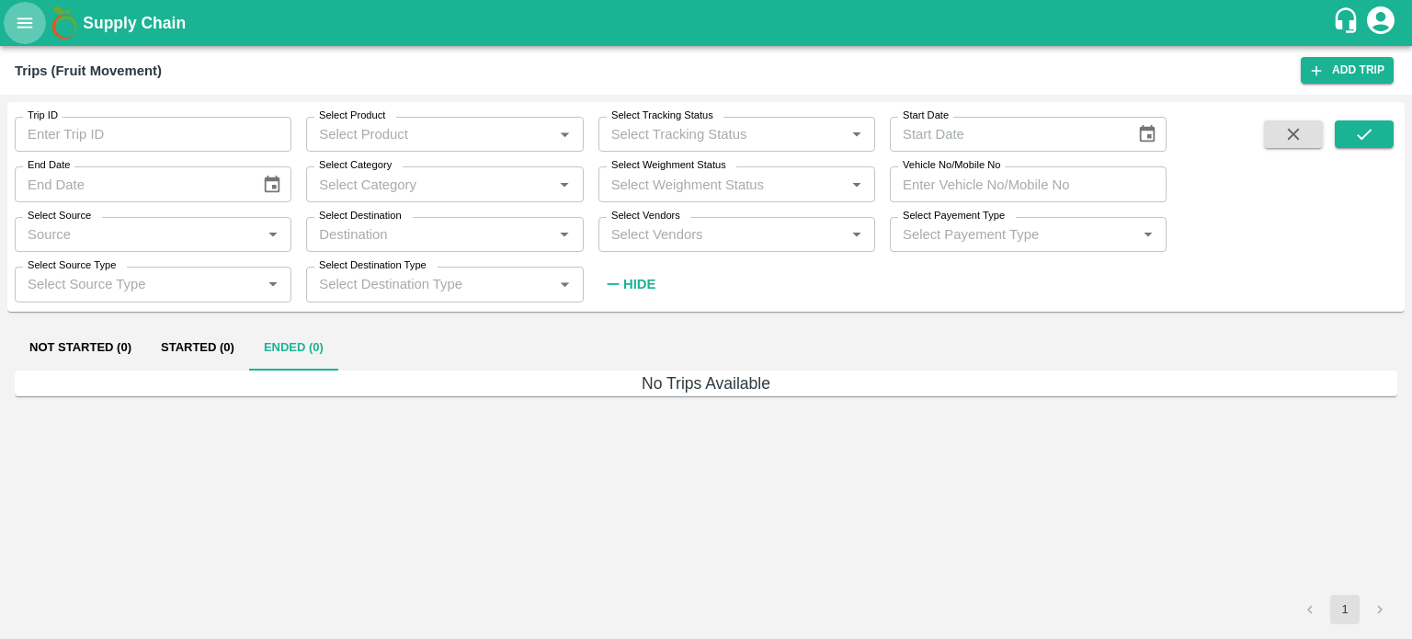
click at [26, 26] on icon "open drawer" at bounding box center [25, 23] width 20 height 20
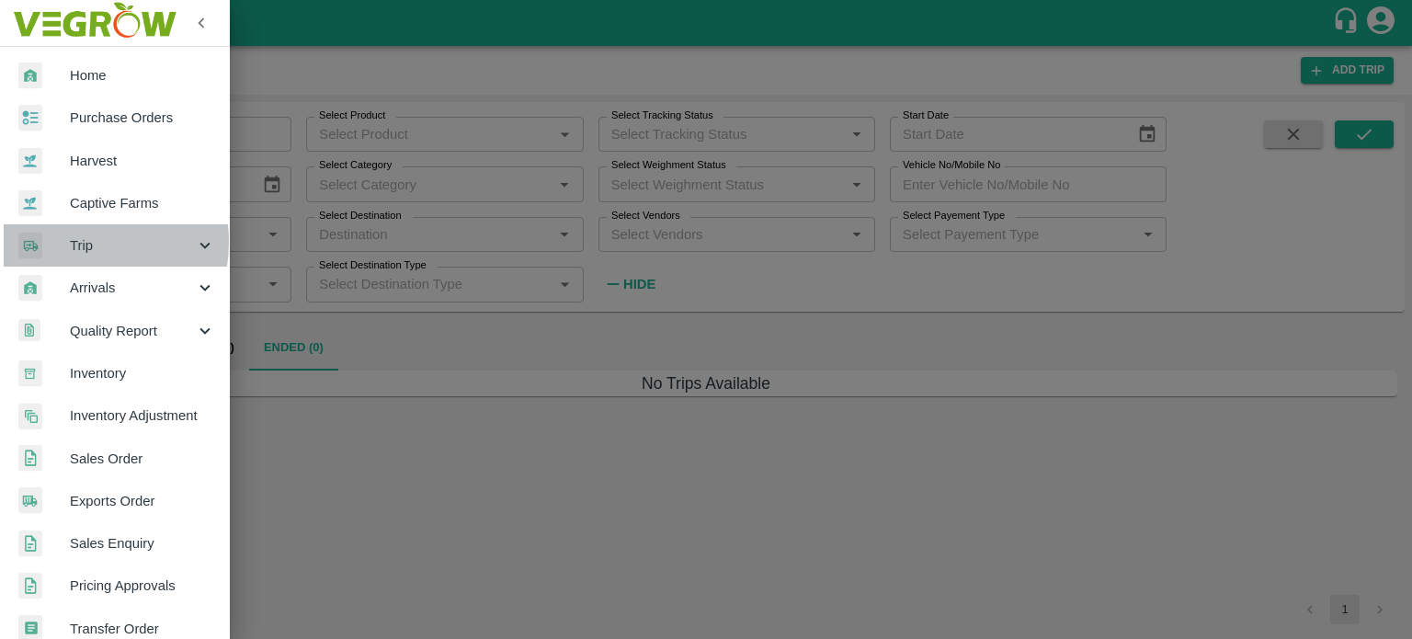
click at [77, 242] on span "Trip" at bounding box center [132, 245] width 125 height 20
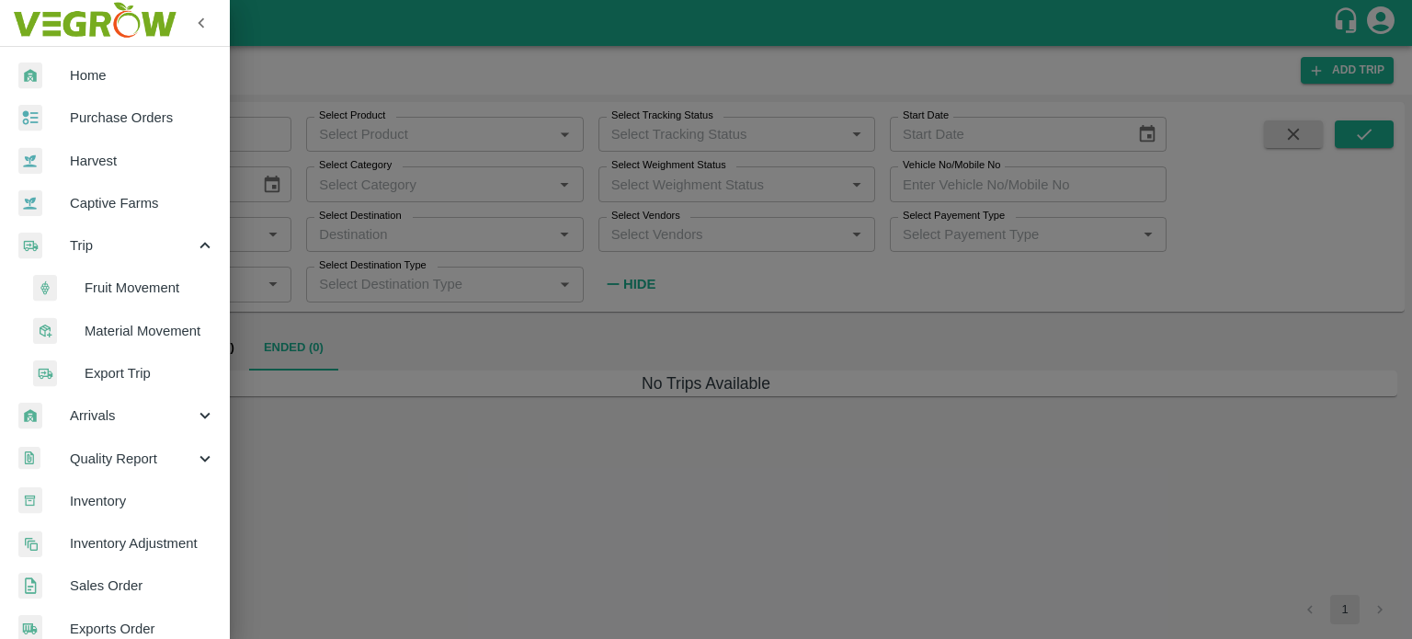
click at [114, 284] on span "Fruit Movement" at bounding box center [150, 288] width 131 height 20
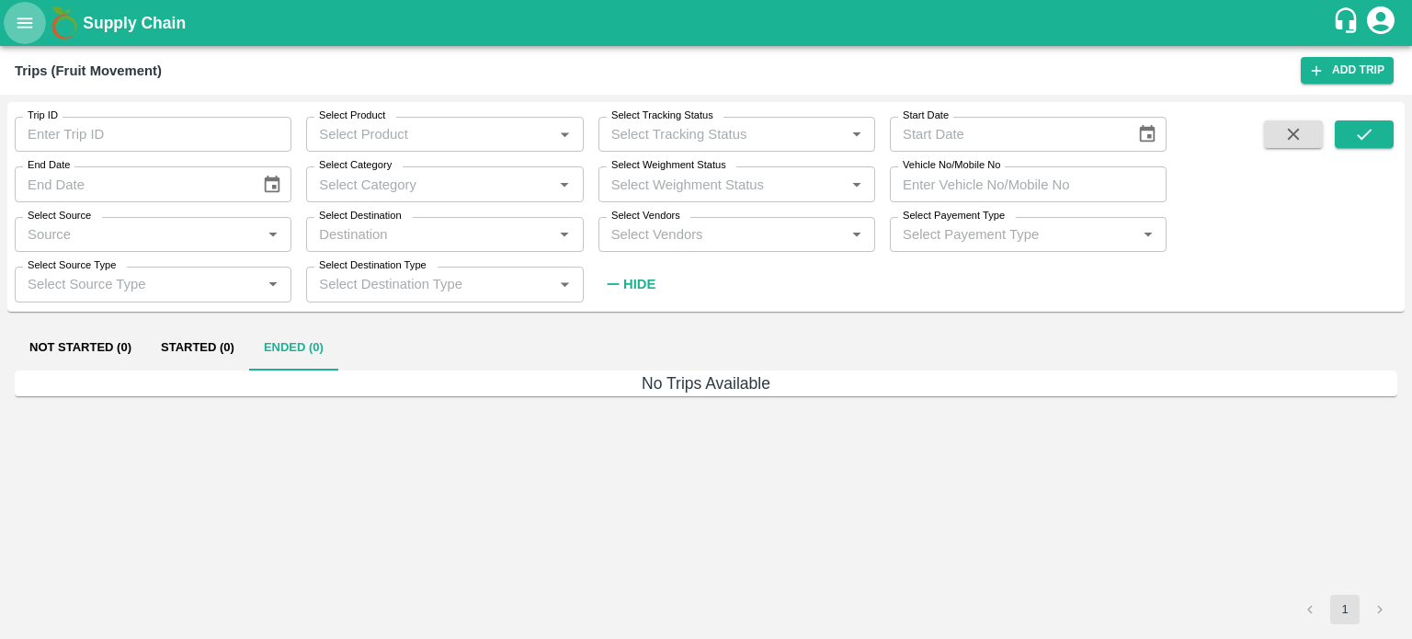
click at [19, 24] on icon "open drawer" at bounding box center [25, 23] width 20 height 20
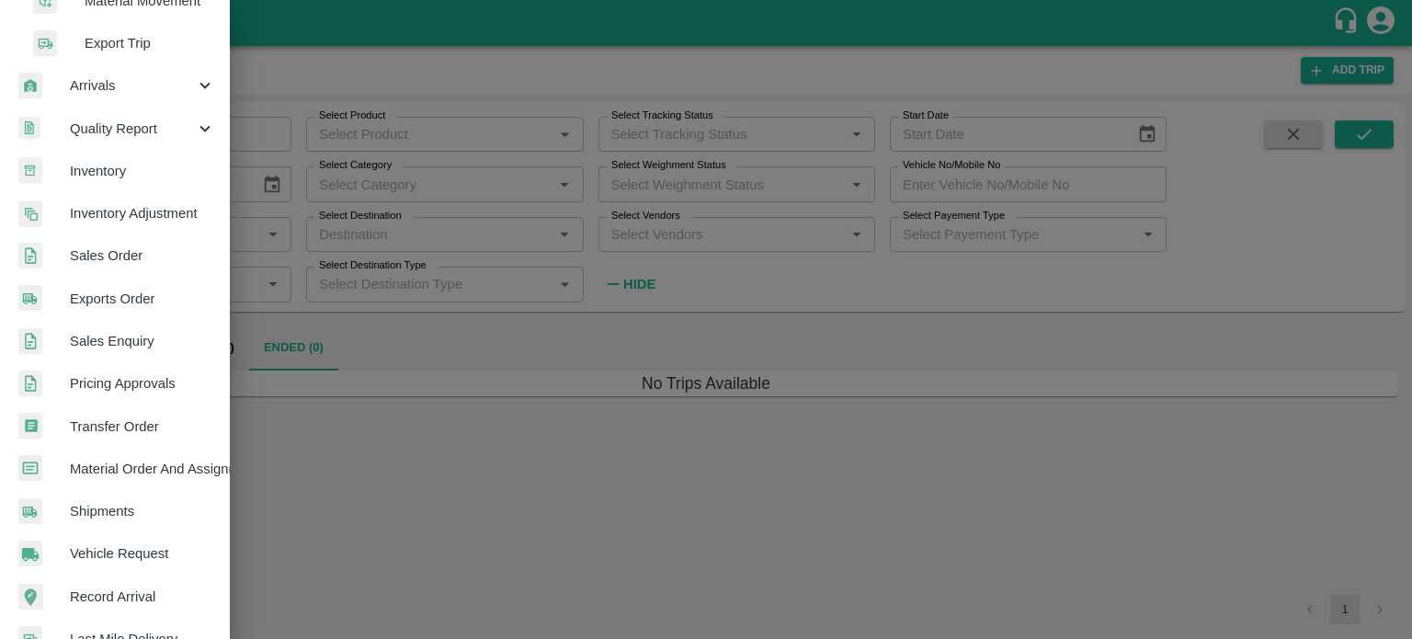
scroll to position [331, 0]
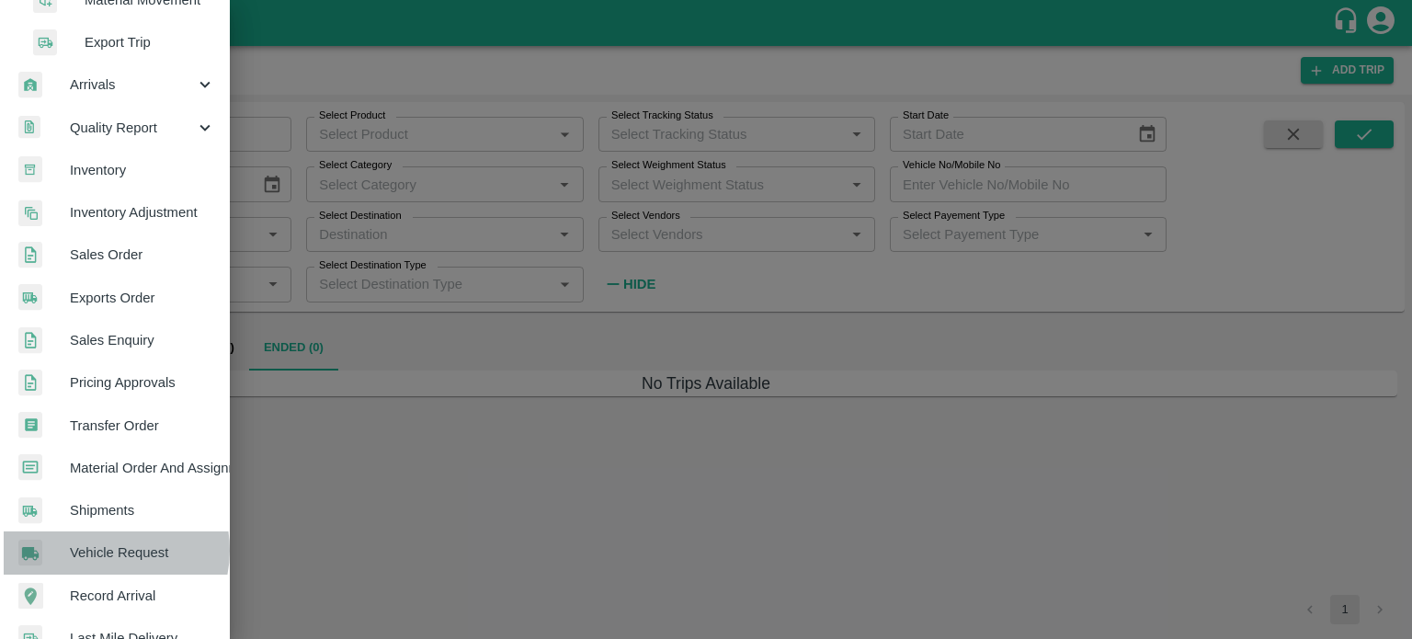
click at [101, 550] on span "Vehicle Request" at bounding box center [142, 552] width 145 height 20
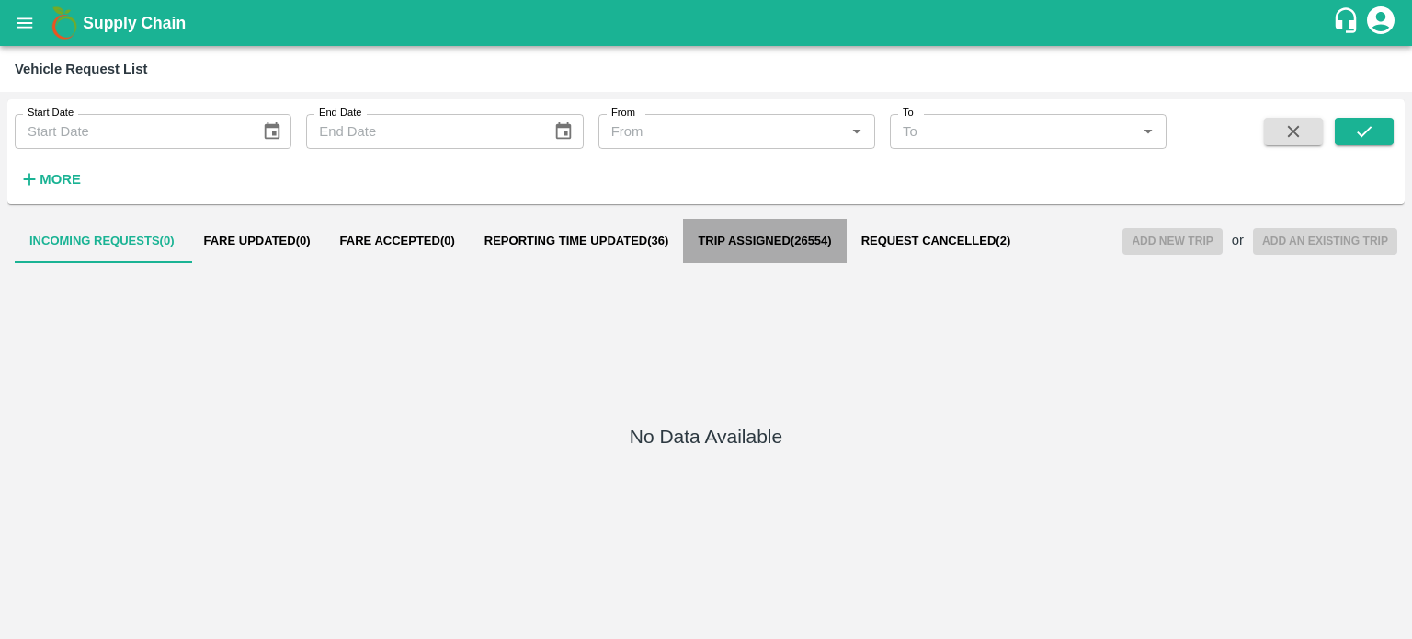
click at [802, 227] on button "Trip Assigned ( 26554 )" at bounding box center [764, 241] width 163 height 44
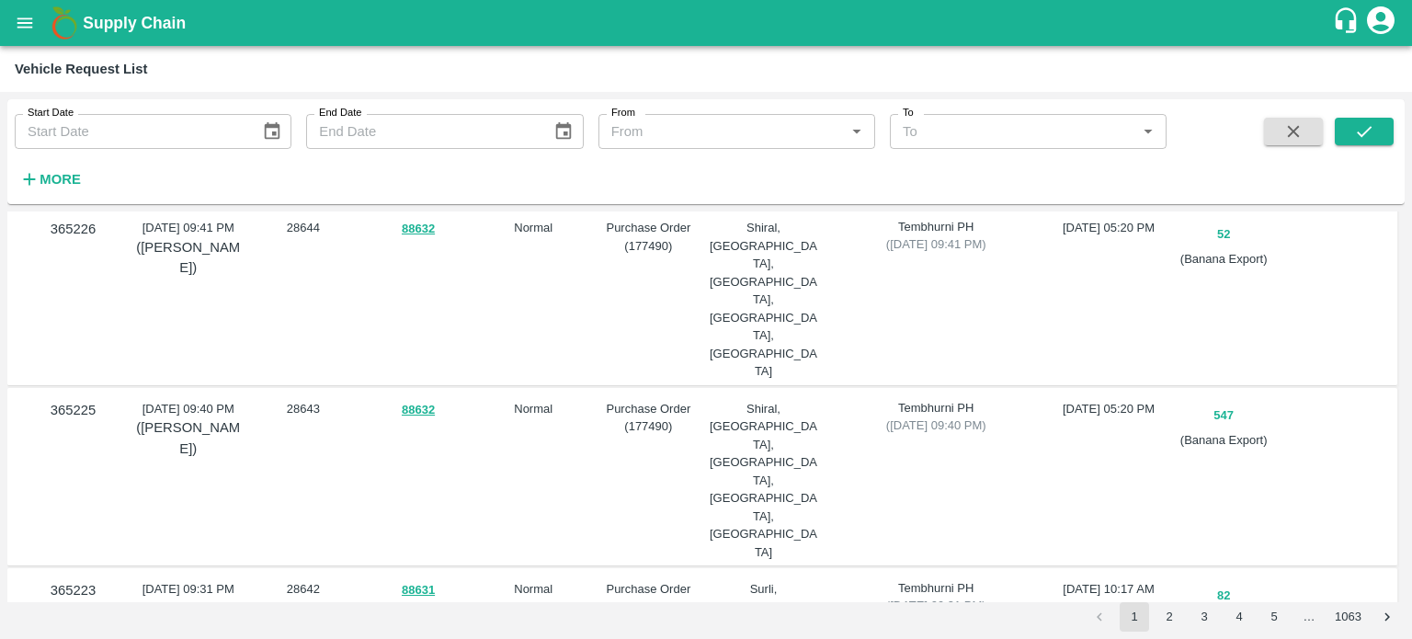
scroll to position [963, 0]
click at [15, 28] on icon "open drawer" at bounding box center [25, 23] width 20 height 20
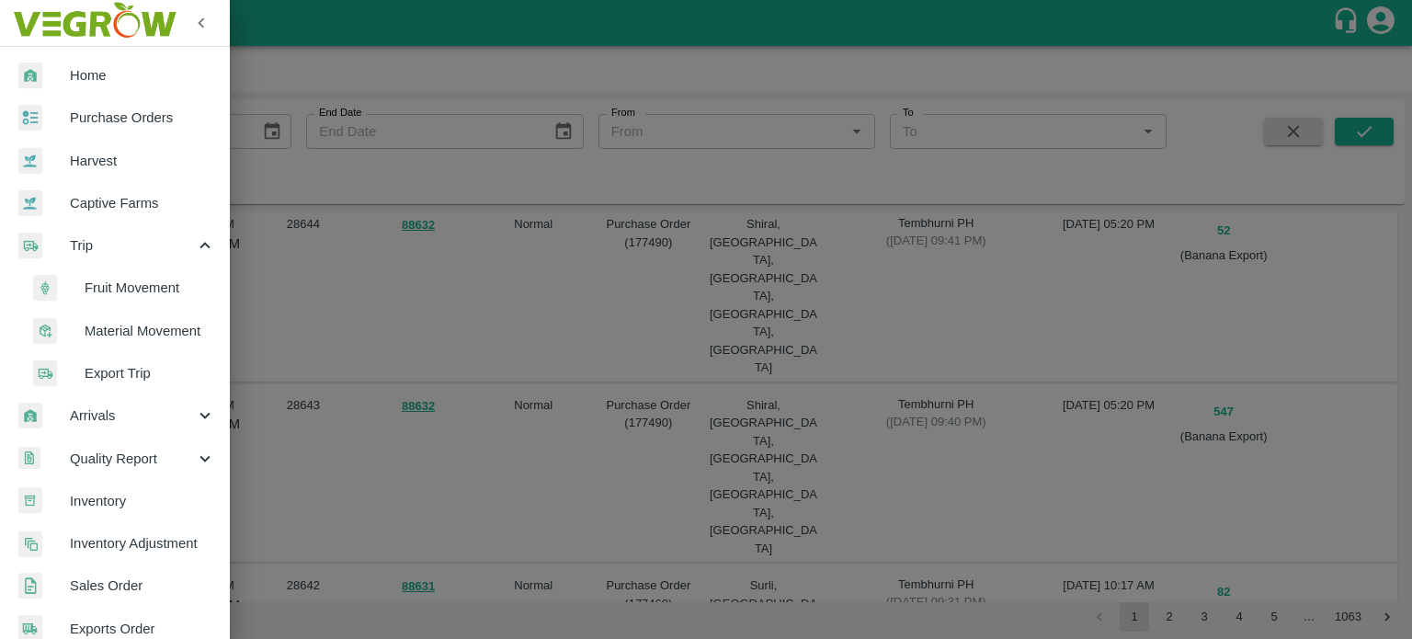
click at [110, 290] on span "Fruit Movement" at bounding box center [150, 288] width 131 height 20
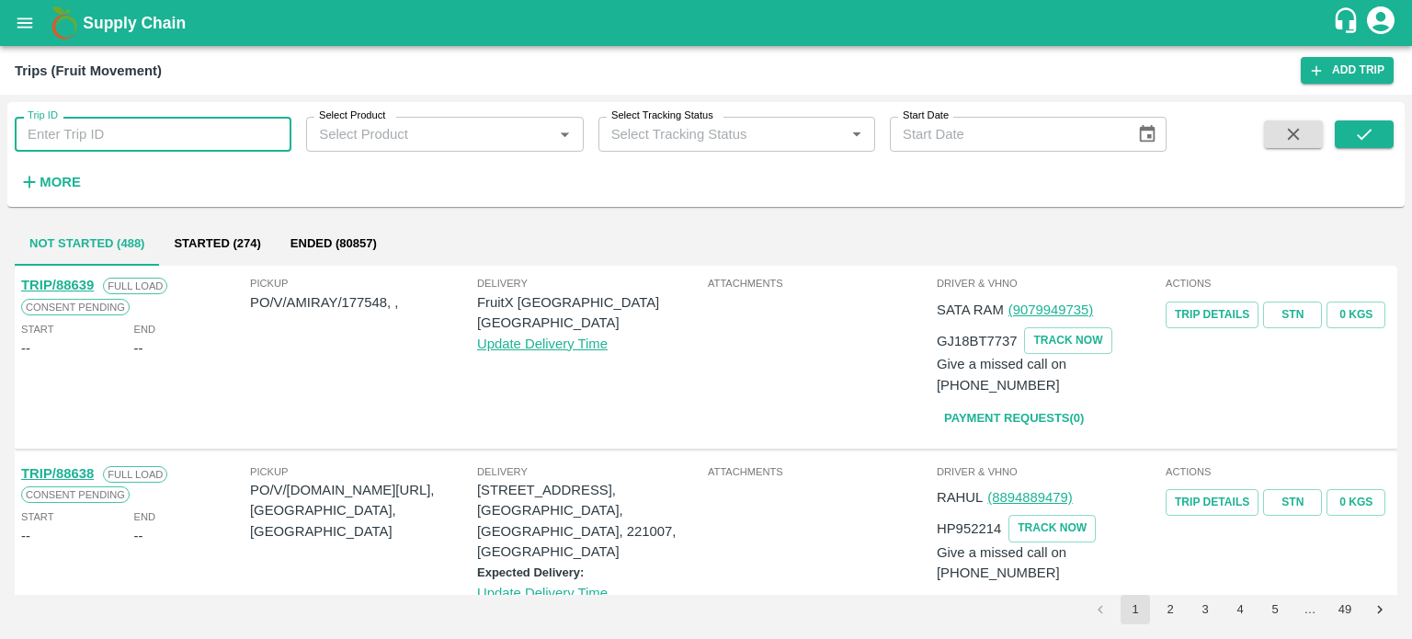
click at [88, 134] on input "Trip ID" at bounding box center [153, 134] width 277 height 35
type input "88639"
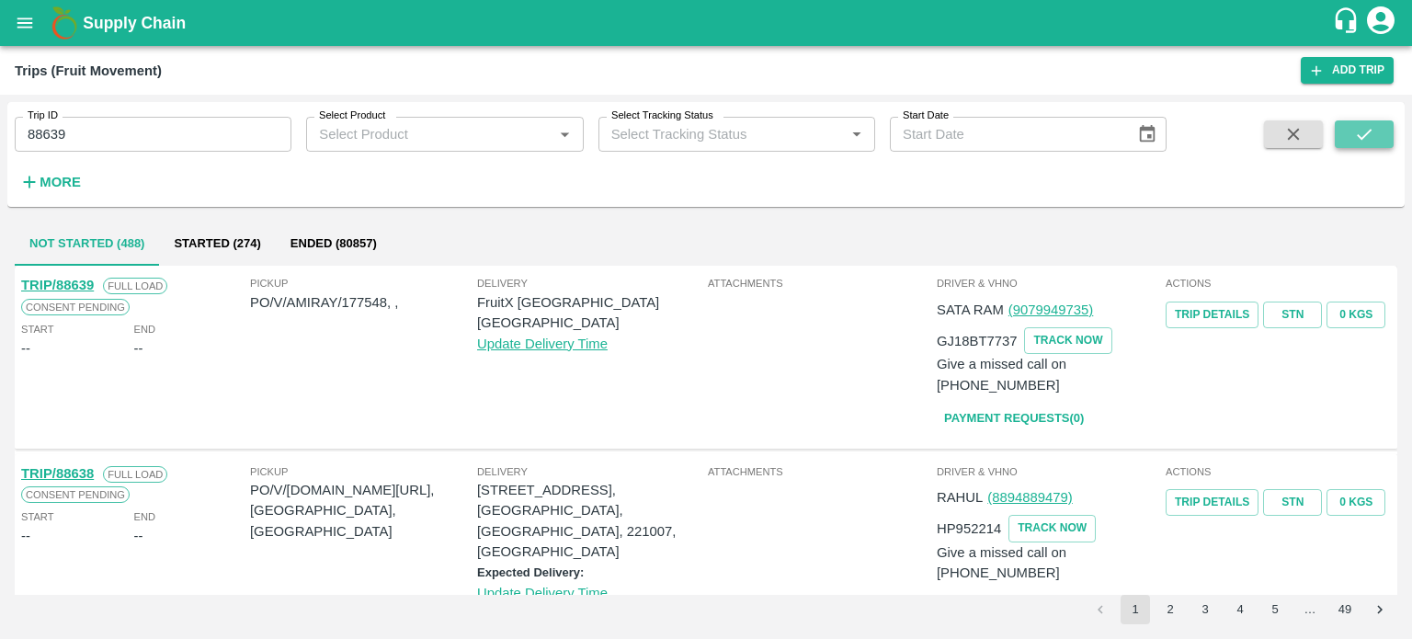
click at [1360, 138] on icon "submit" at bounding box center [1364, 134] width 15 height 11
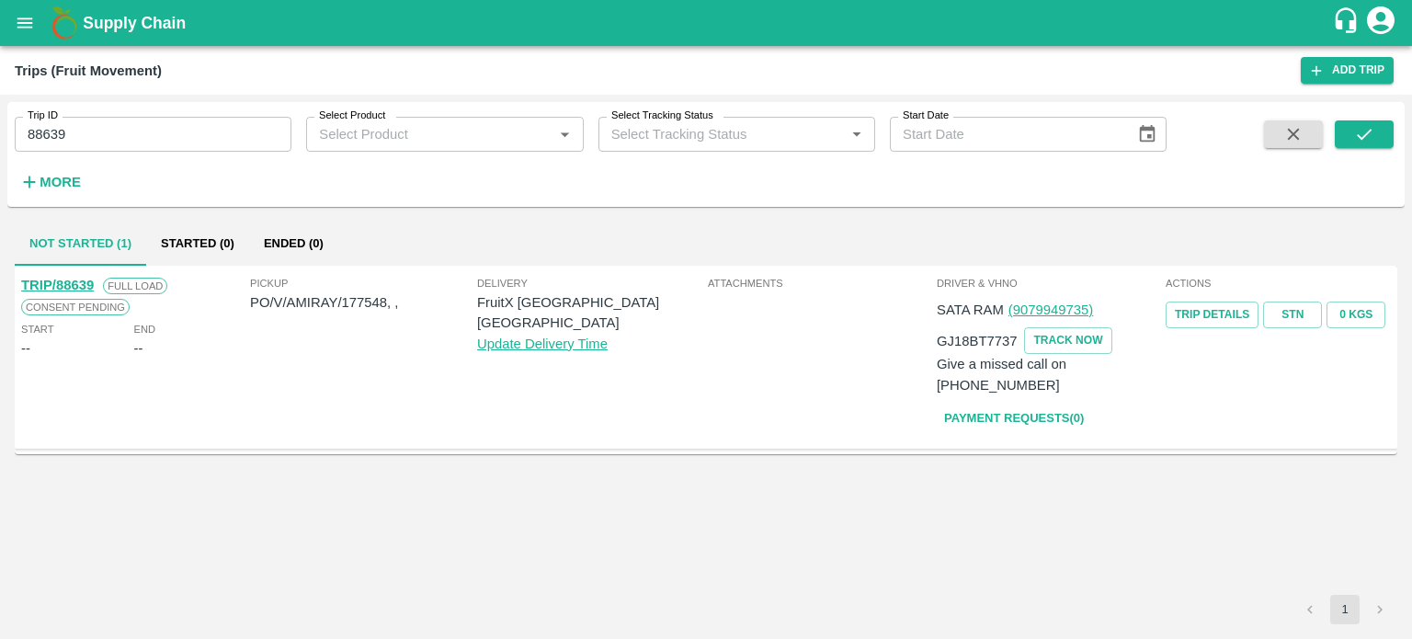
click at [68, 286] on link "TRIP/88639" at bounding box center [57, 285] width 73 height 15
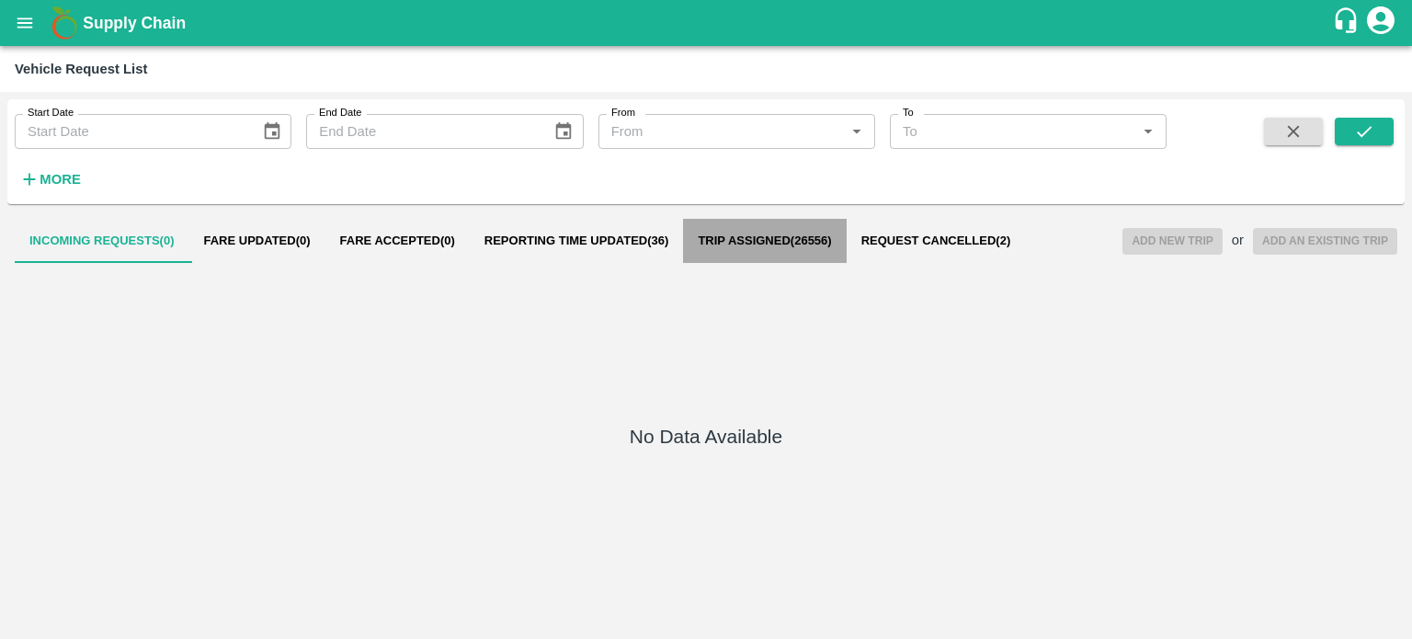
click at [770, 241] on span "Trip Assigned ( 26556 )" at bounding box center [764, 240] width 133 height 15
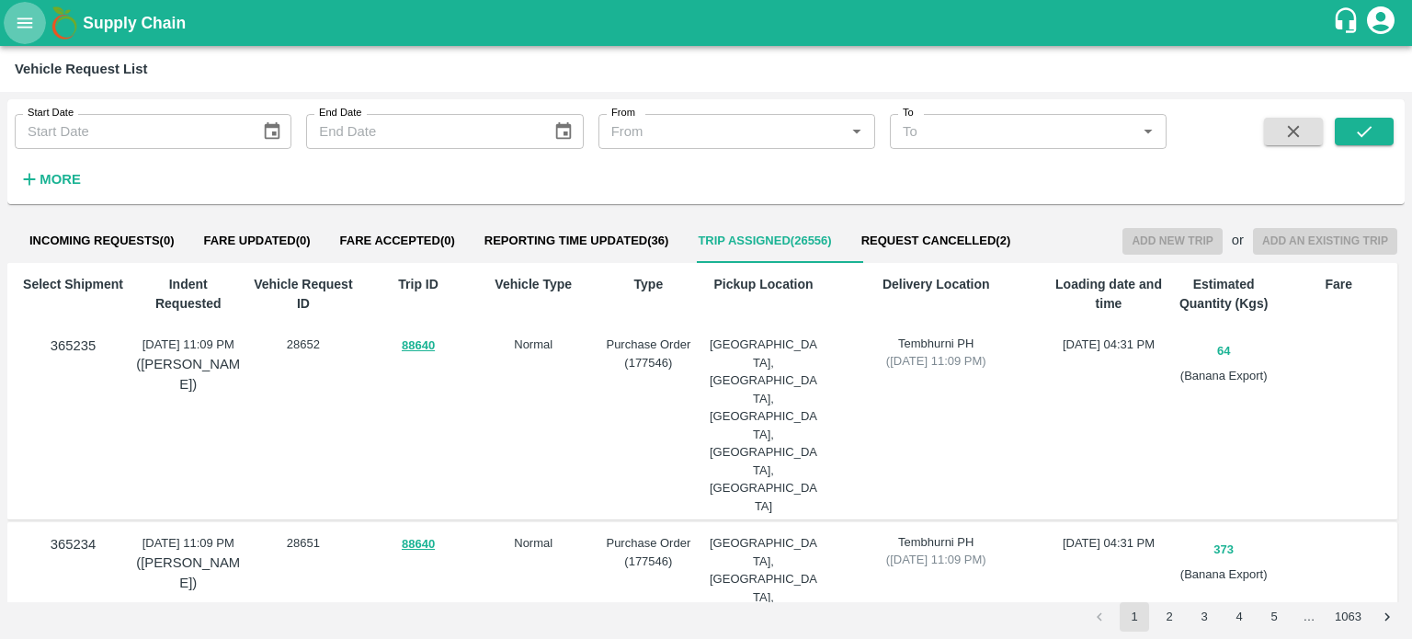
click at [25, 18] on icon "open drawer" at bounding box center [25, 22] width 16 height 10
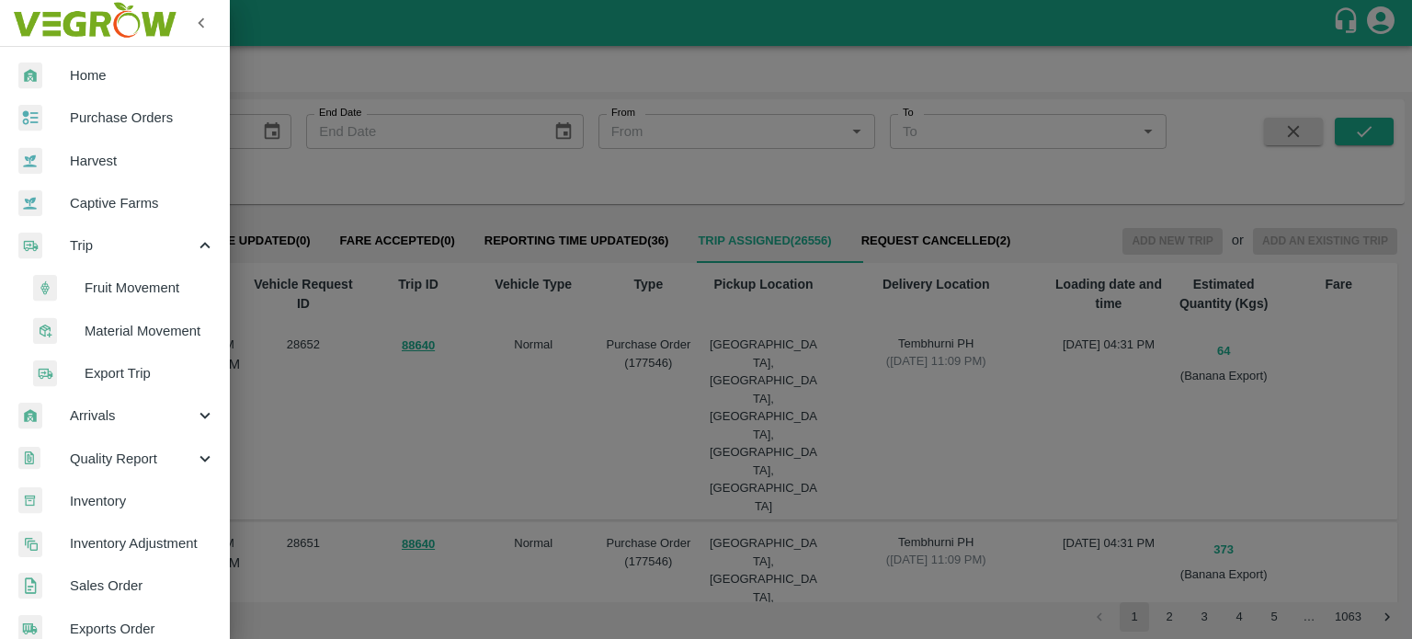
click at [129, 287] on span "Fruit Movement" at bounding box center [150, 288] width 131 height 20
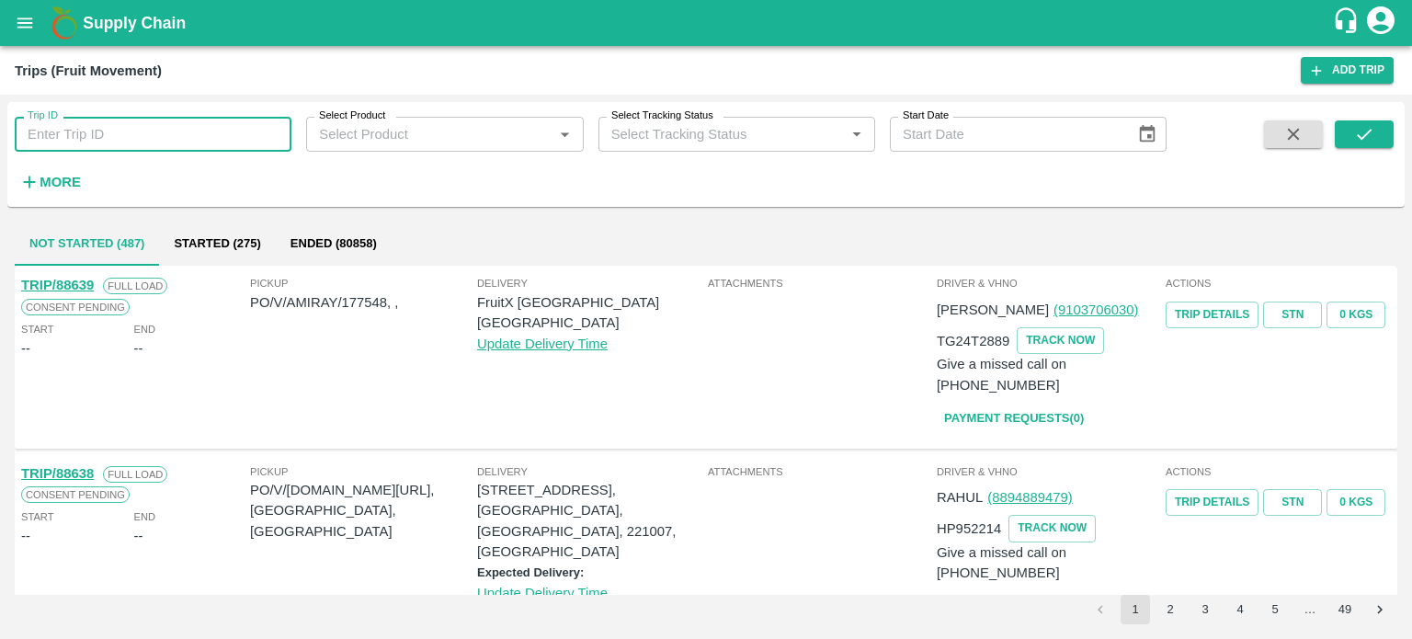
click at [112, 132] on input "Trip ID" at bounding box center [153, 134] width 277 height 35
type input "88639"
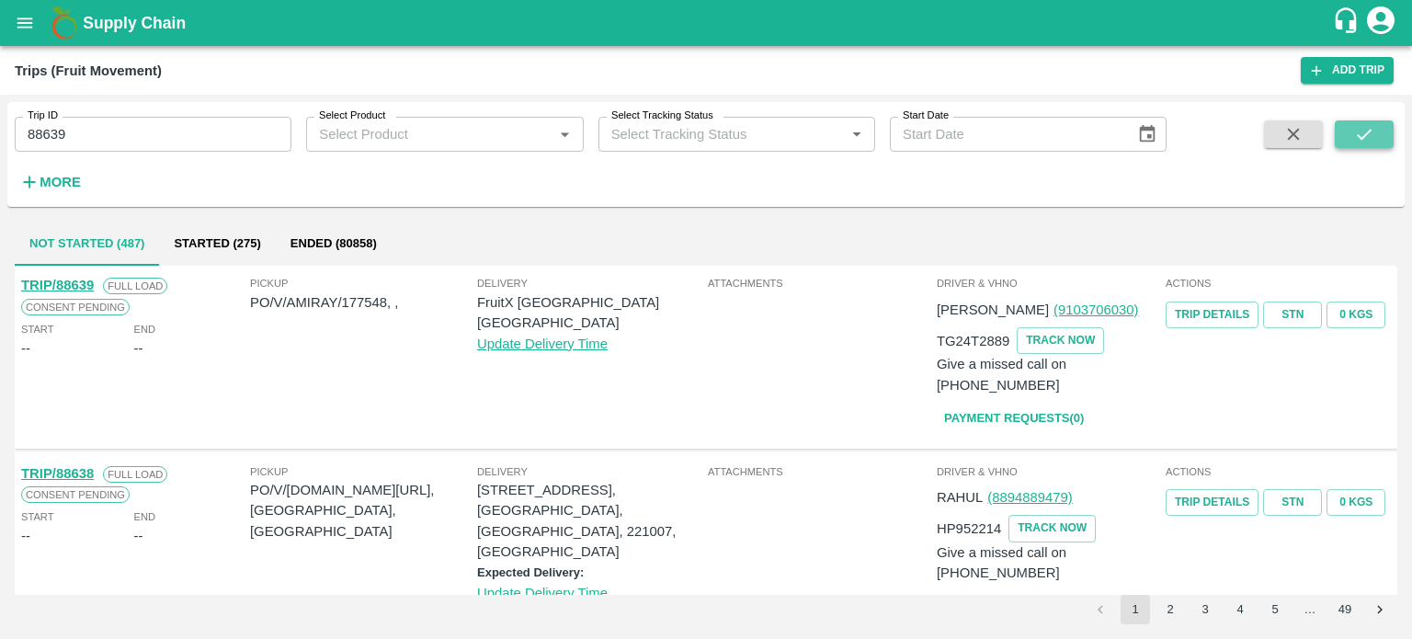
click at [1359, 124] on icon "submit" at bounding box center [1364, 134] width 20 height 20
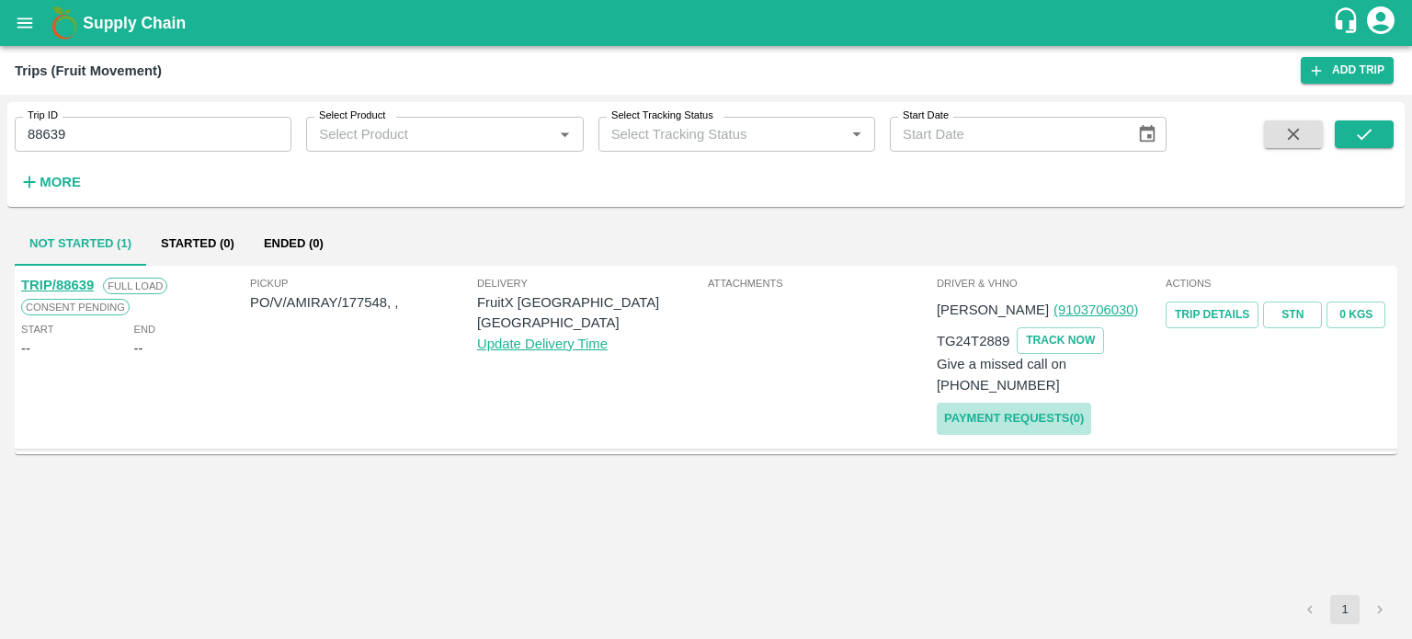
click at [1039, 403] on link "Payment Requests( 0 )" at bounding box center [1014, 419] width 154 height 32
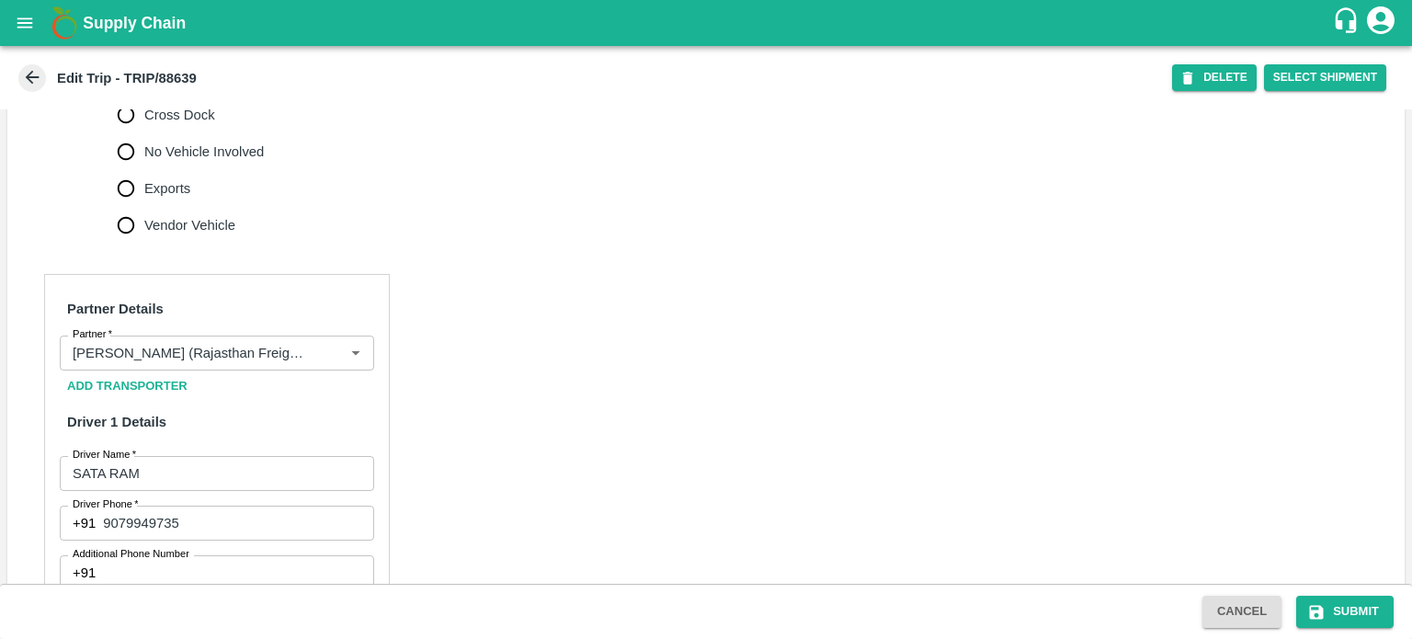
scroll to position [728, 0]
click at [334, 344] on icon "Clear" at bounding box center [332, 352] width 17 height 17
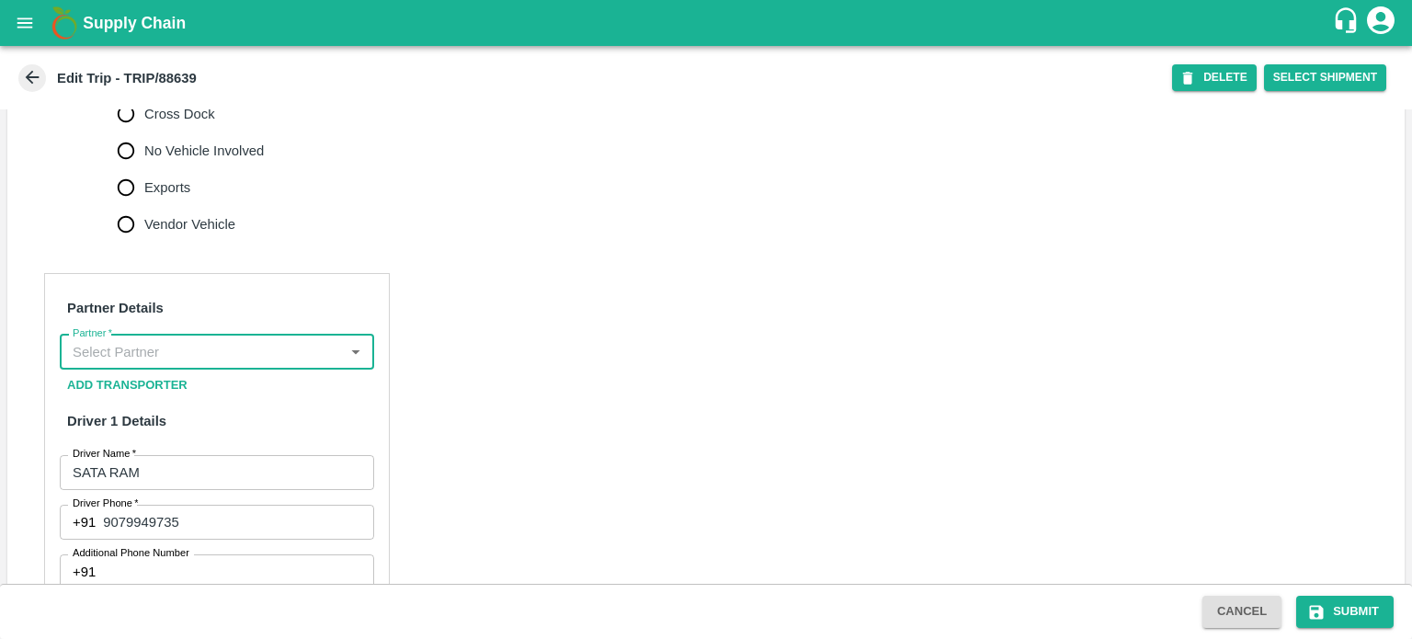
scroll to position [0, 0]
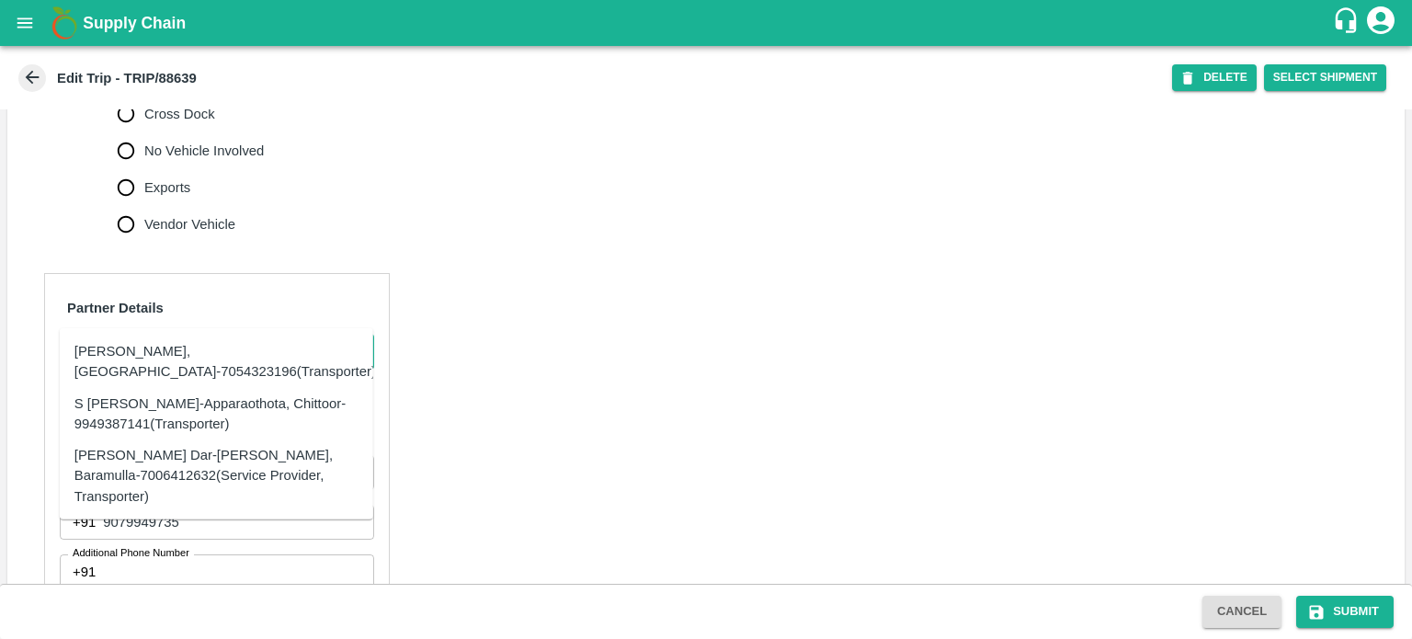
click at [171, 461] on div "Akeel Ayoub Dar-Noor Abad, Baramulla-7006412632(Service Provider, Transporter)" at bounding box center [216, 476] width 284 height 62
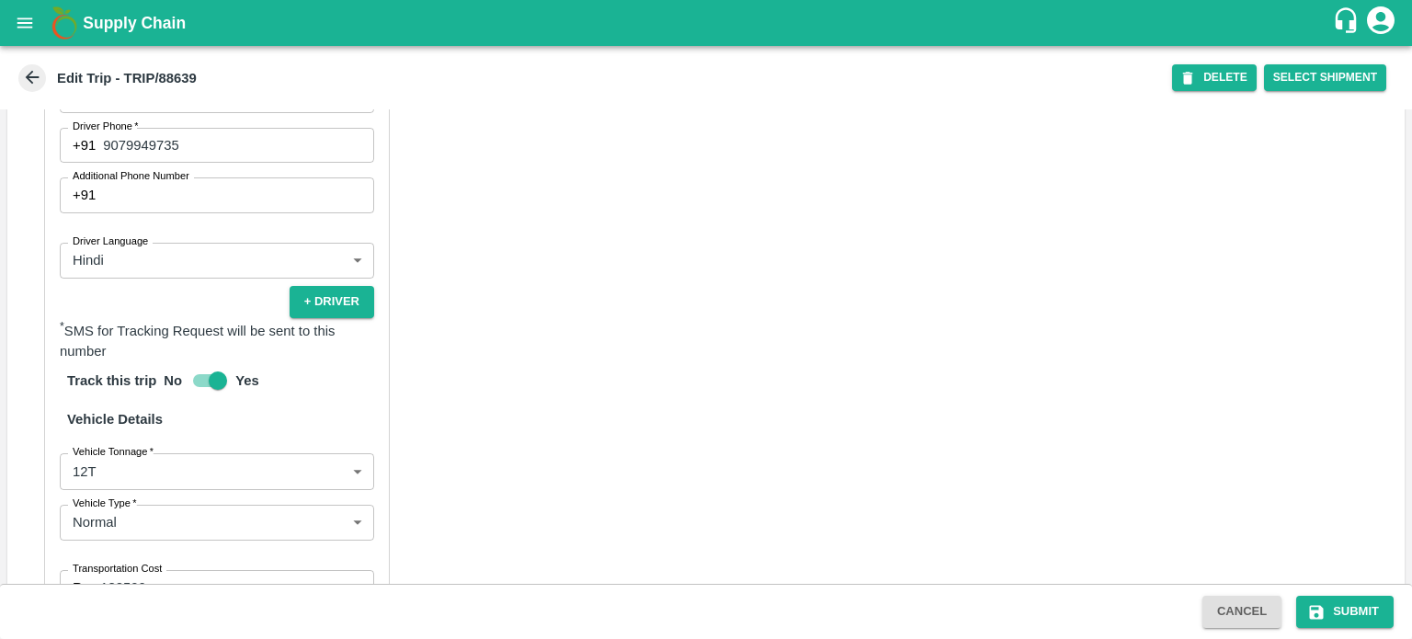
scroll to position [1109, 0]
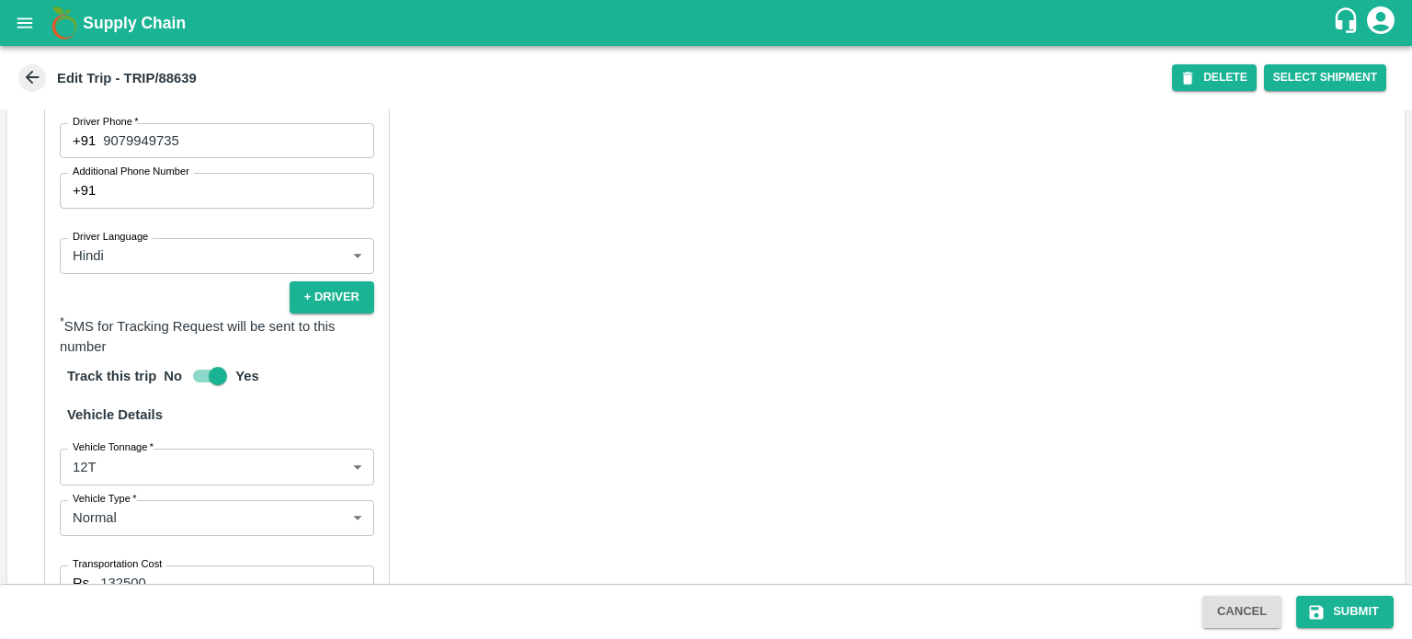
type input "Akeel Ayoub Dar-Noor Abad, Baramulla-7006412632(Service Provider, Transporter)"
click at [122, 433] on body "Supply Chain Edit Trip - TRIP/88639 DELETE Select Shipment Trip Details Trip Ty…" at bounding box center [706, 319] width 1412 height 639
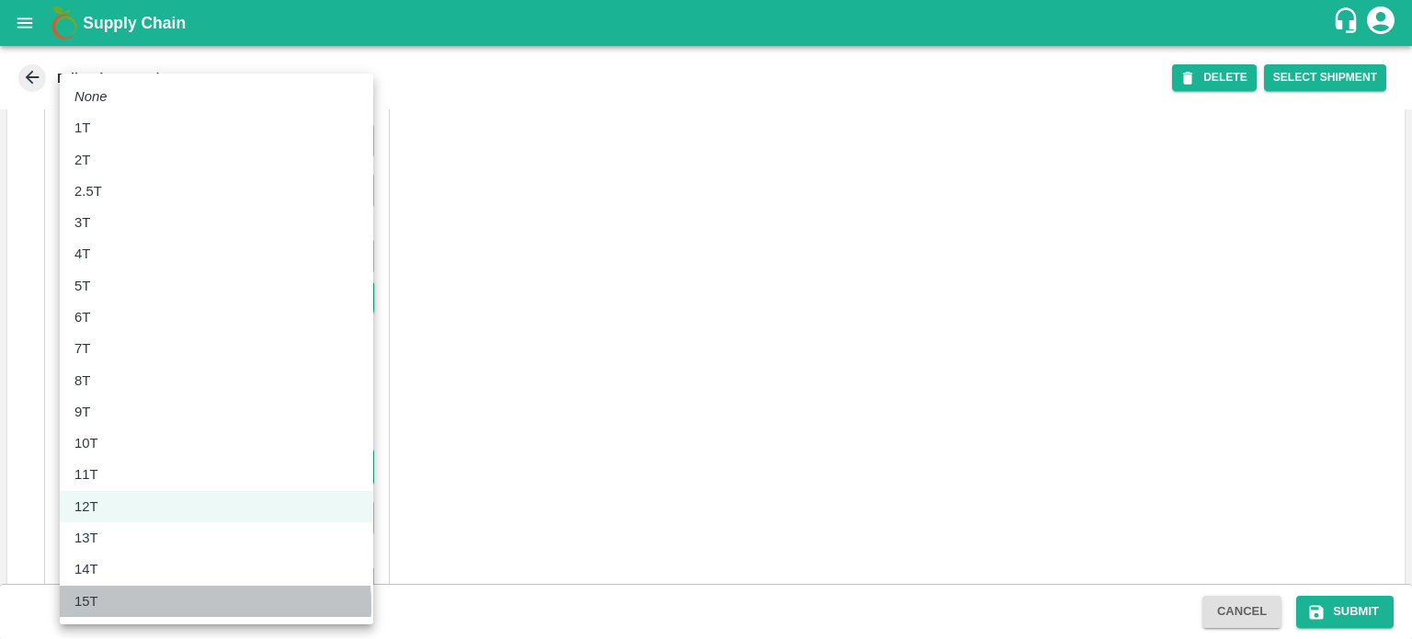
drag, startPoint x: 96, startPoint y: 595, endPoint x: 164, endPoint y: 606, distance: 68.9
click at [164, 606] on div "15T" at bounding box center [216, 601] width 284 height 20
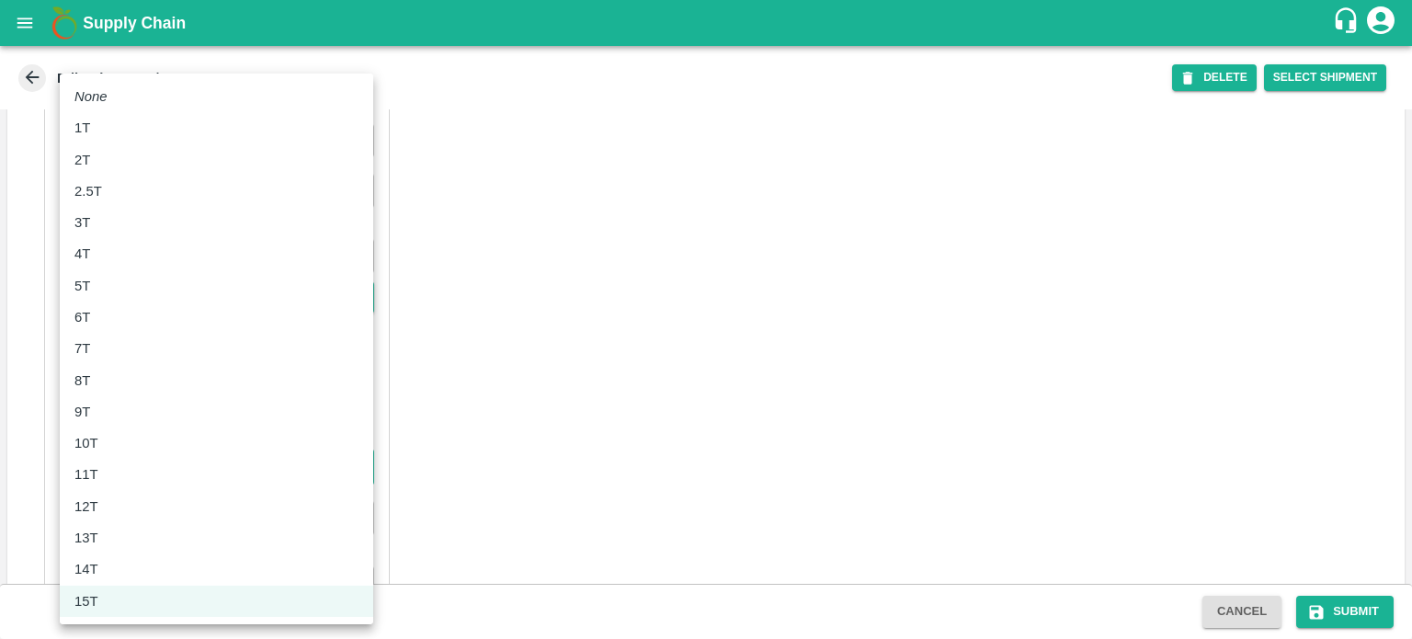
click at [122, 427] on body "Supply Chain Edit Trip - TRIP/88639 DELETE Select Shipment Trip Details Trip Ty…" at bounding box center [706, 319] width 1412 height 639
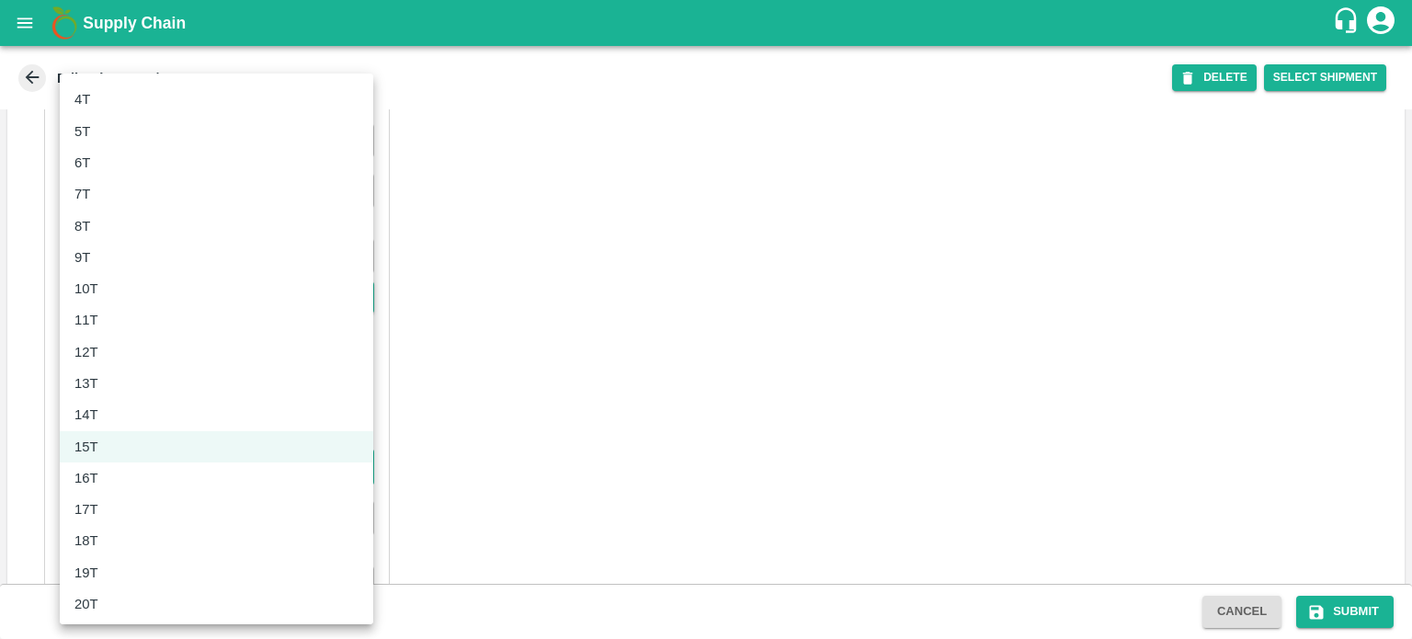
scroll to position [157, 0]
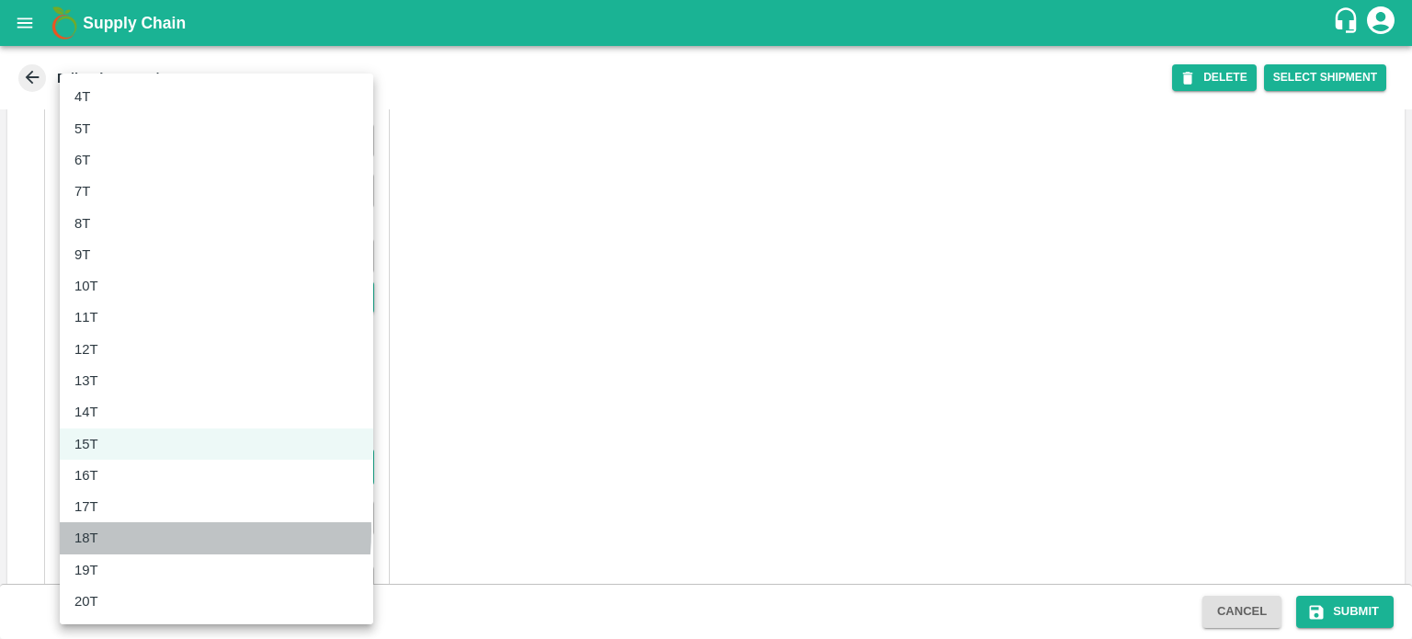
click at [92, 530] on p "18T" at bounding box center [86, 538] width 24 height 20
type input "18000"
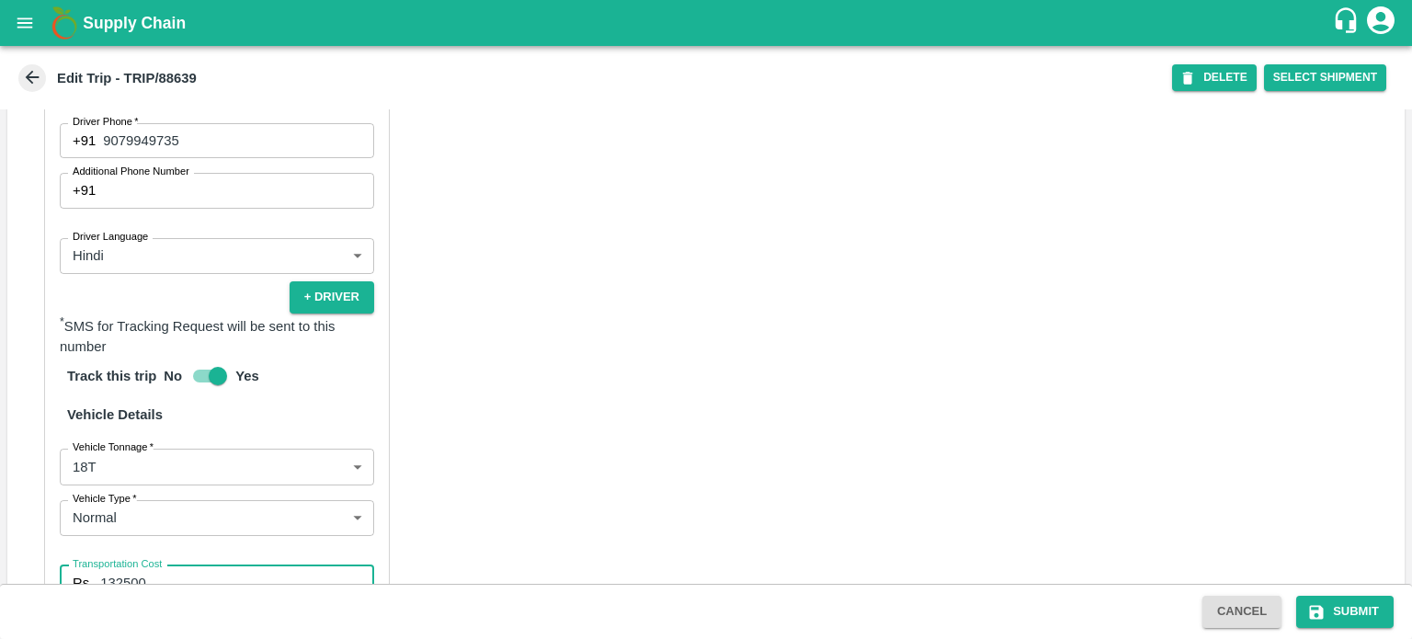
click at [159, 565] on input "132500" at bounding box center [237, 582] width 274 height 35
type input "277400"
click at [498, 500] on div "Partner Details Partner   * Partner Add Transporter Driver 1 Details Driver Nam…" at bounding box center [705, 340] width 1397 height 943
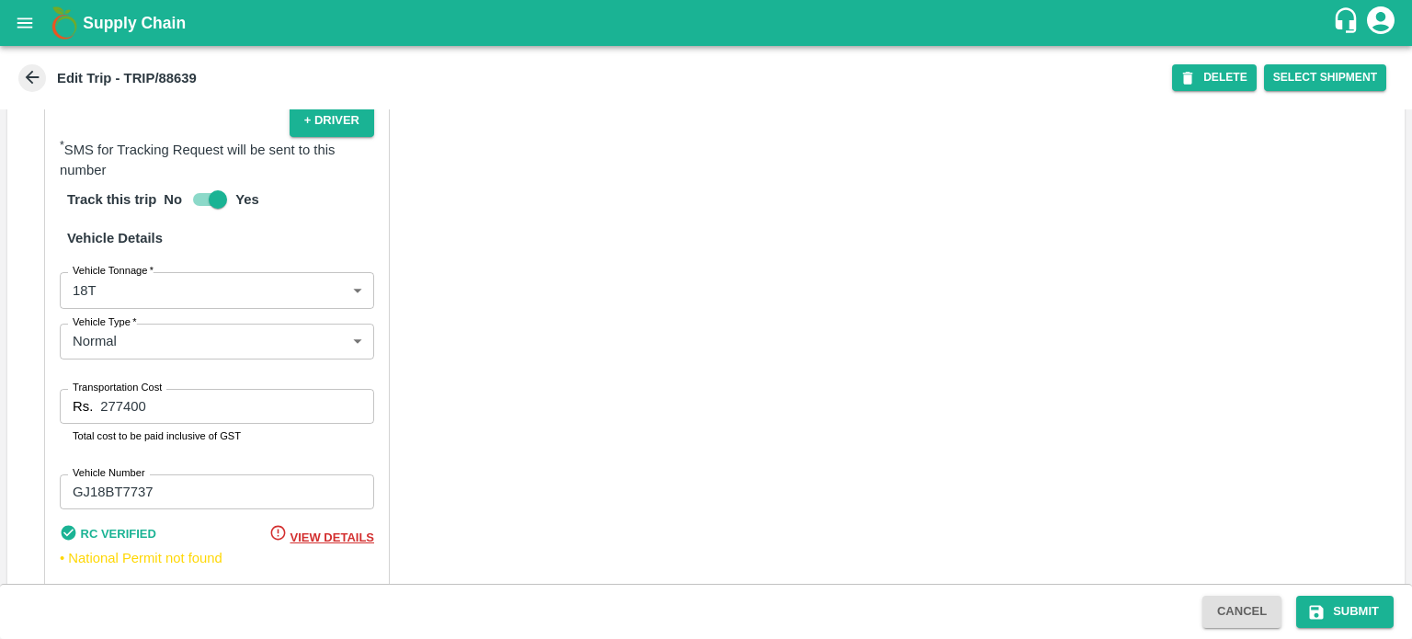
scroll to position [1287, 0]
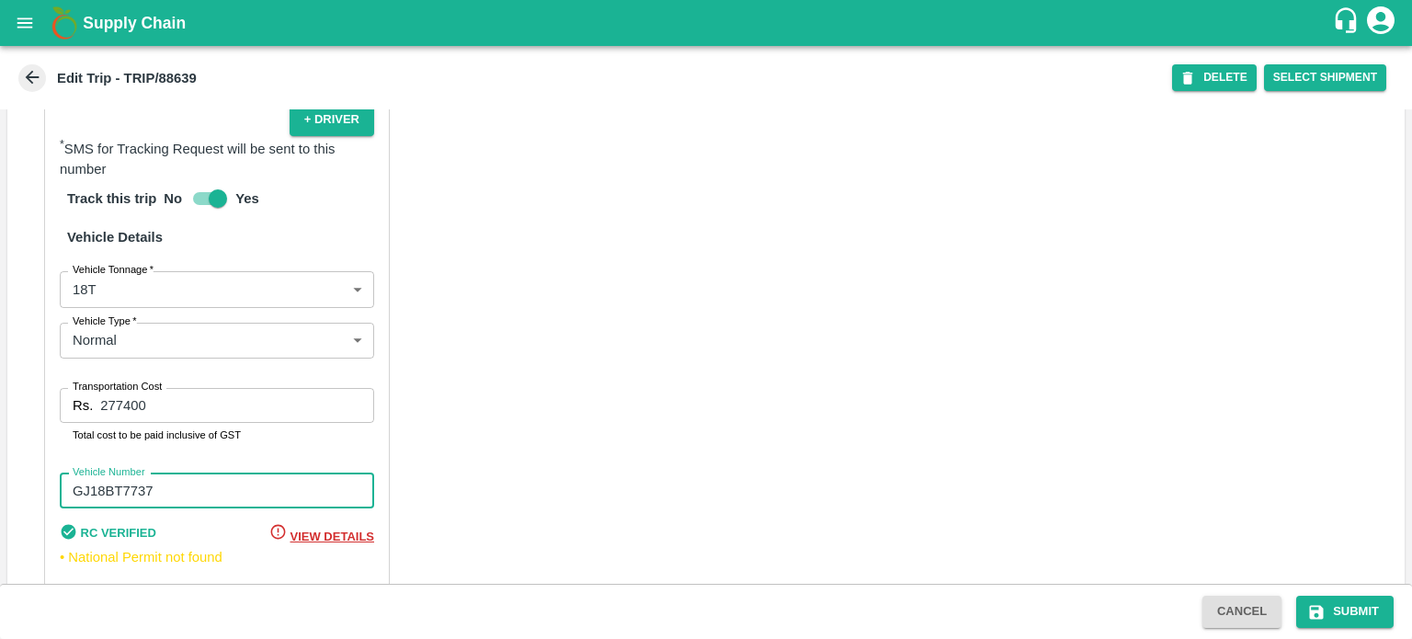
click at [185, 473] on input "GJ18BT7737" at bounding box center [217, 490] width 314 height 35
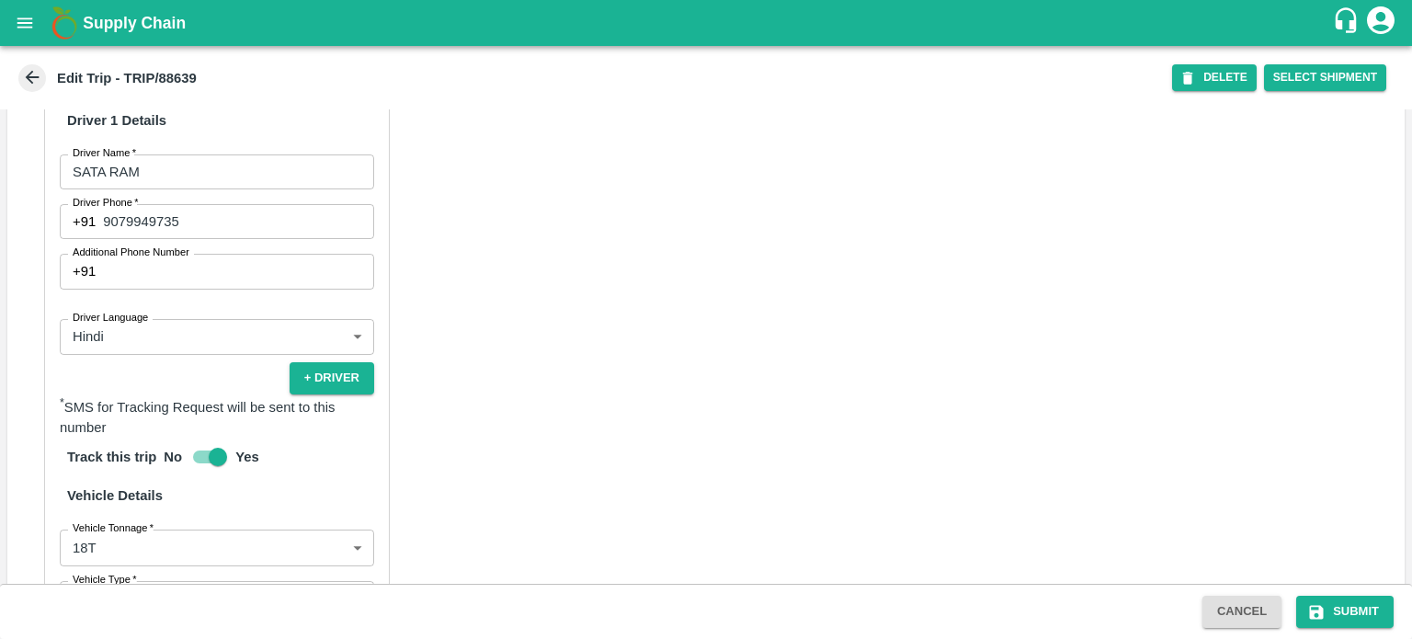
scroll to position [1023, 0]
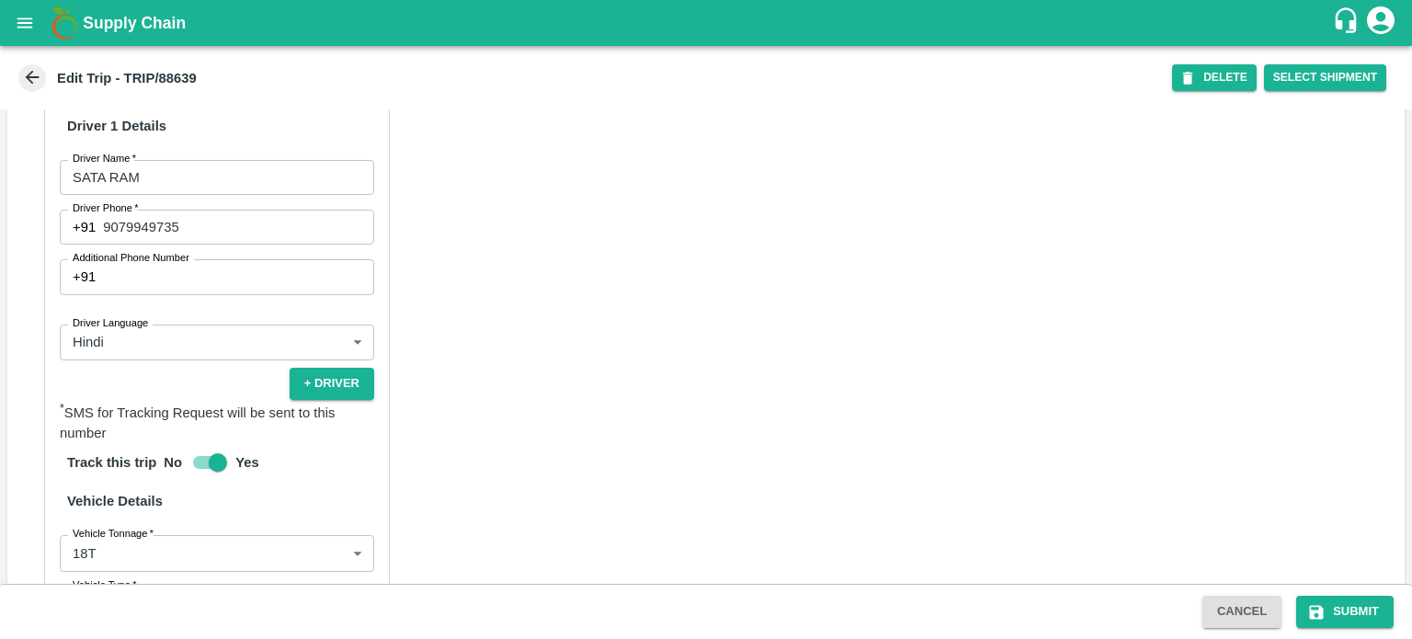
type input "TG24T2889"
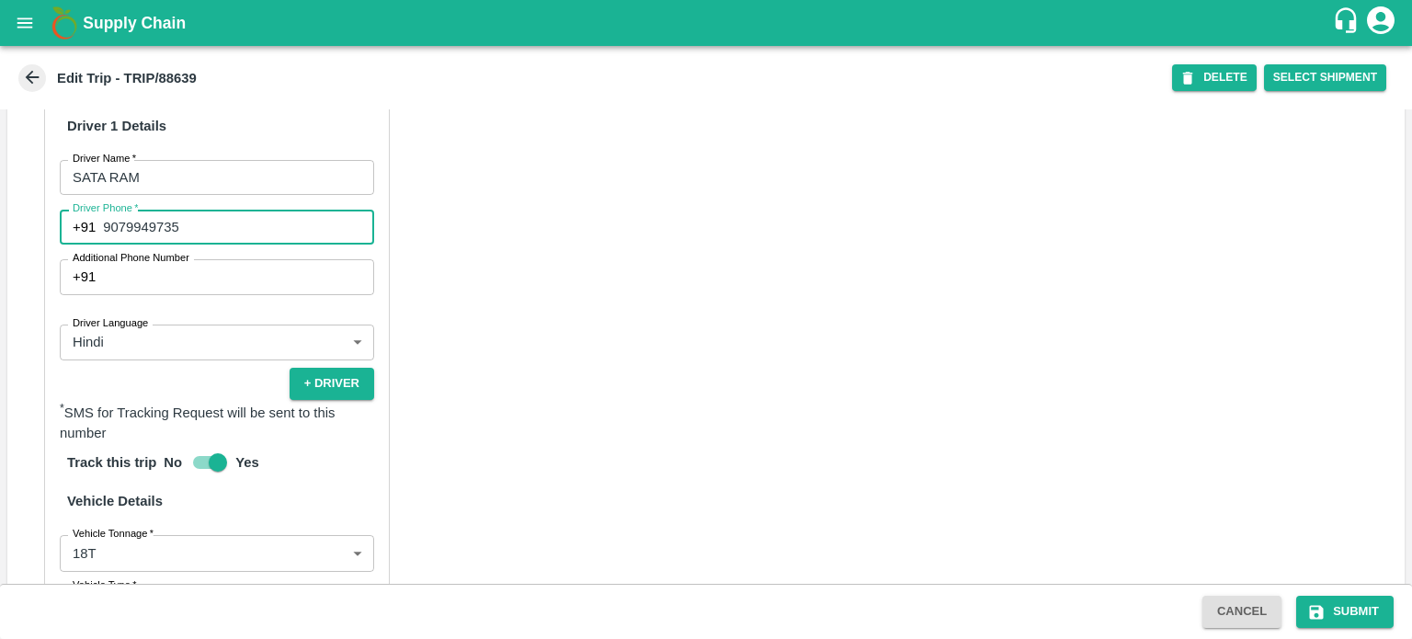
click at [216, 210] on input "9079949735" at bounding box center [238, 227] width 271 height 35
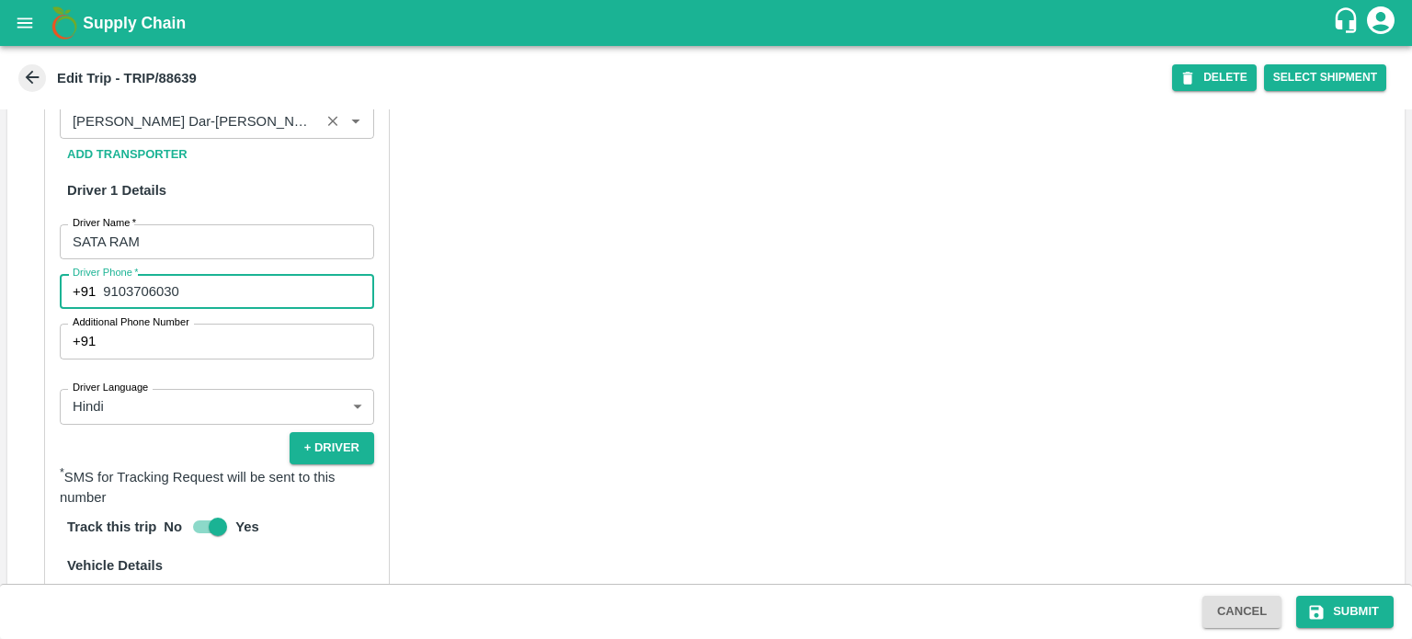
scroll to position [957, 0]
type input "9103706030"
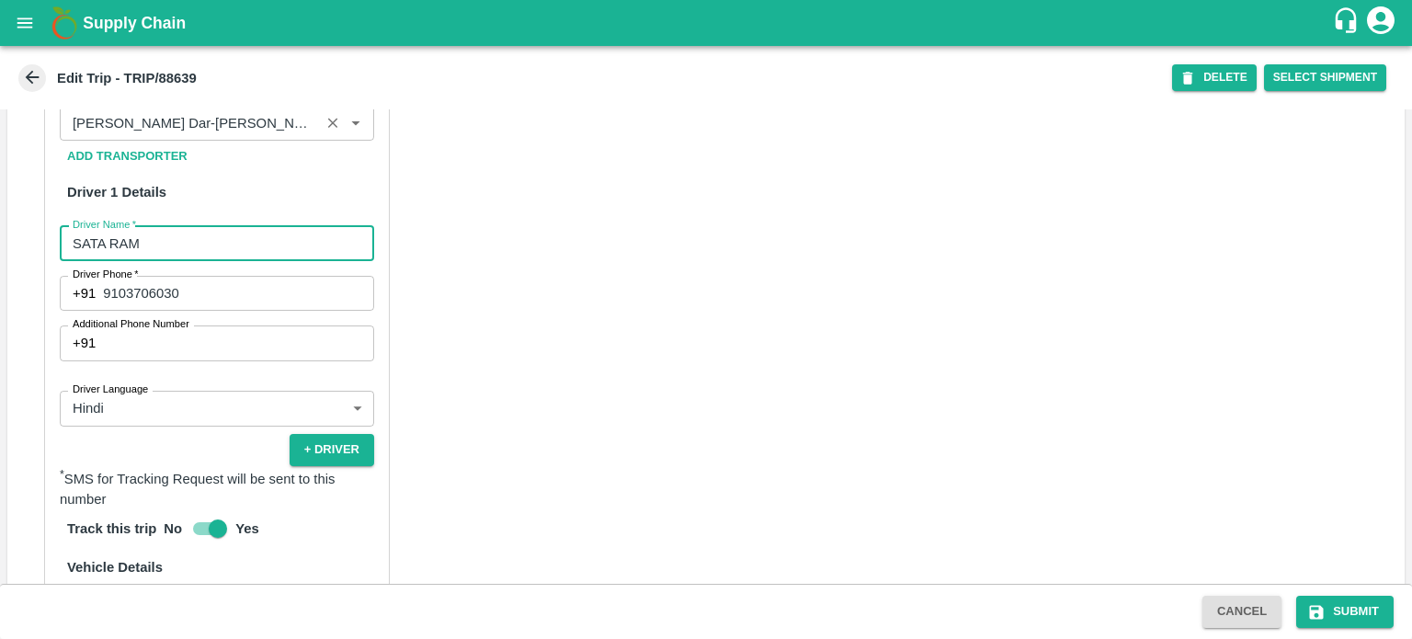
click at [136, 226] on input "SATA RAM" at bounding box center [217, 243] width 314 height 35
type input "Rohitash"
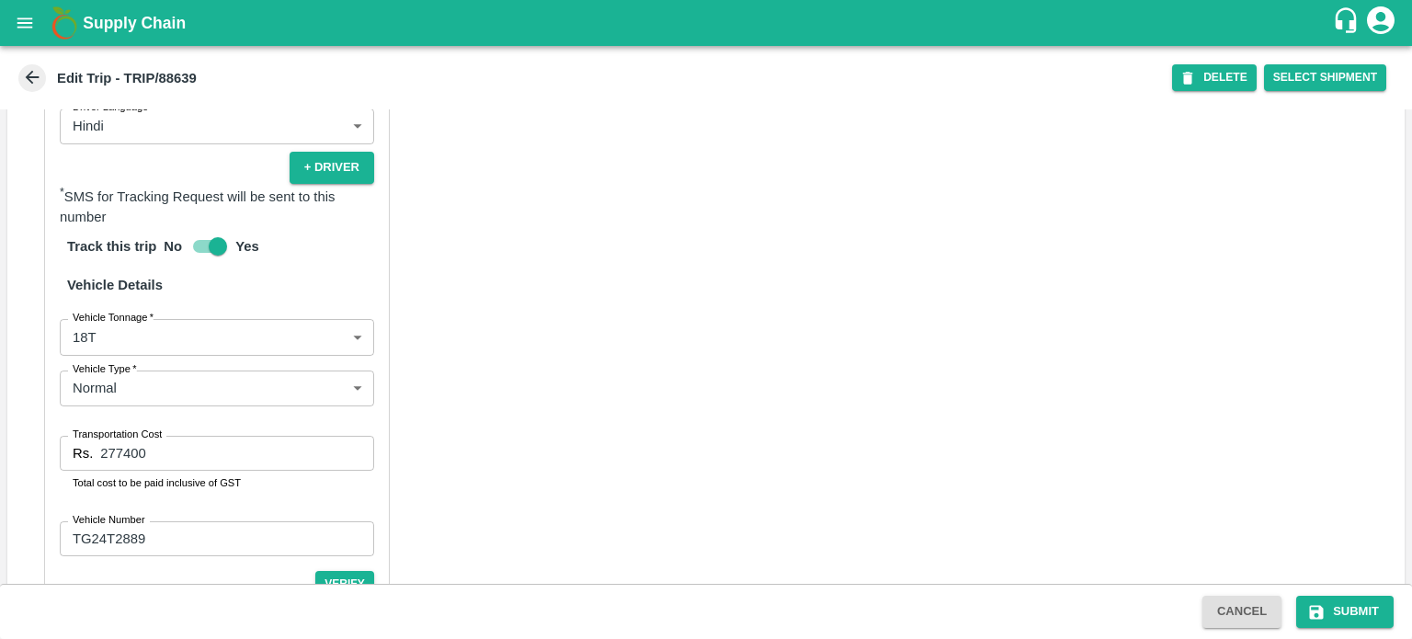
scroll to position [1284, 0]
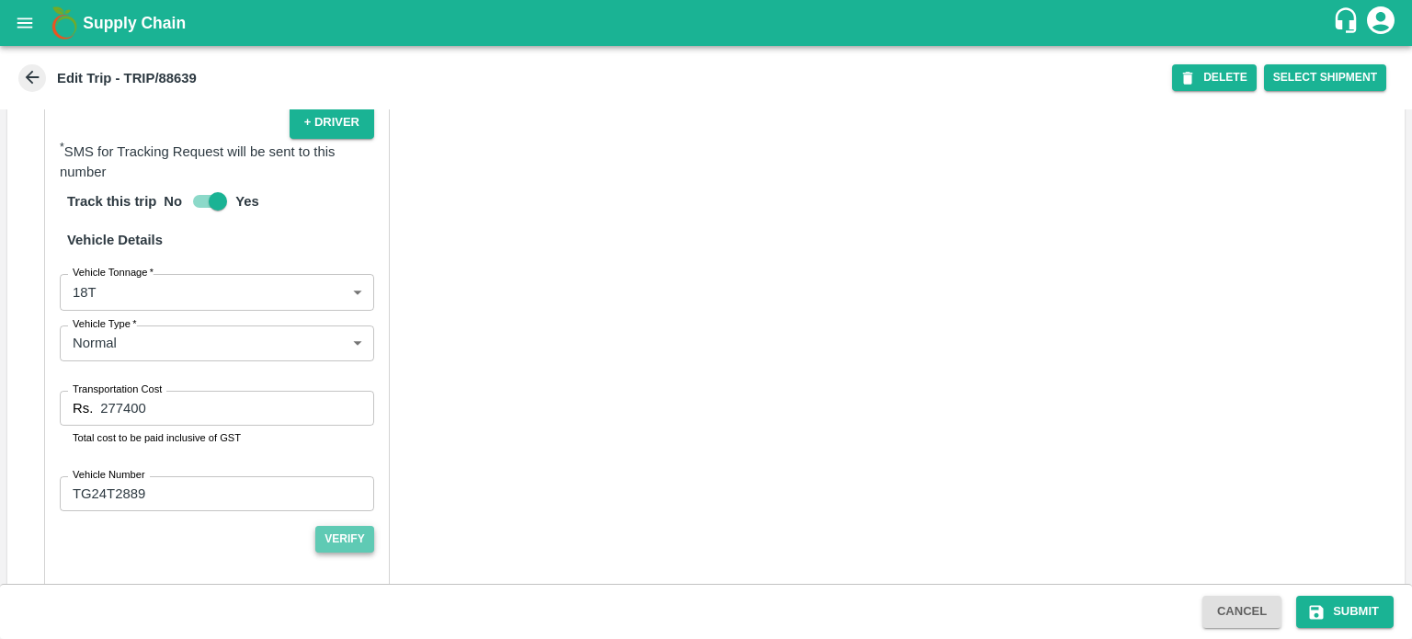
click at [348, 526] on button "Verify" at bounding box center [344, 539] width 59 height 27
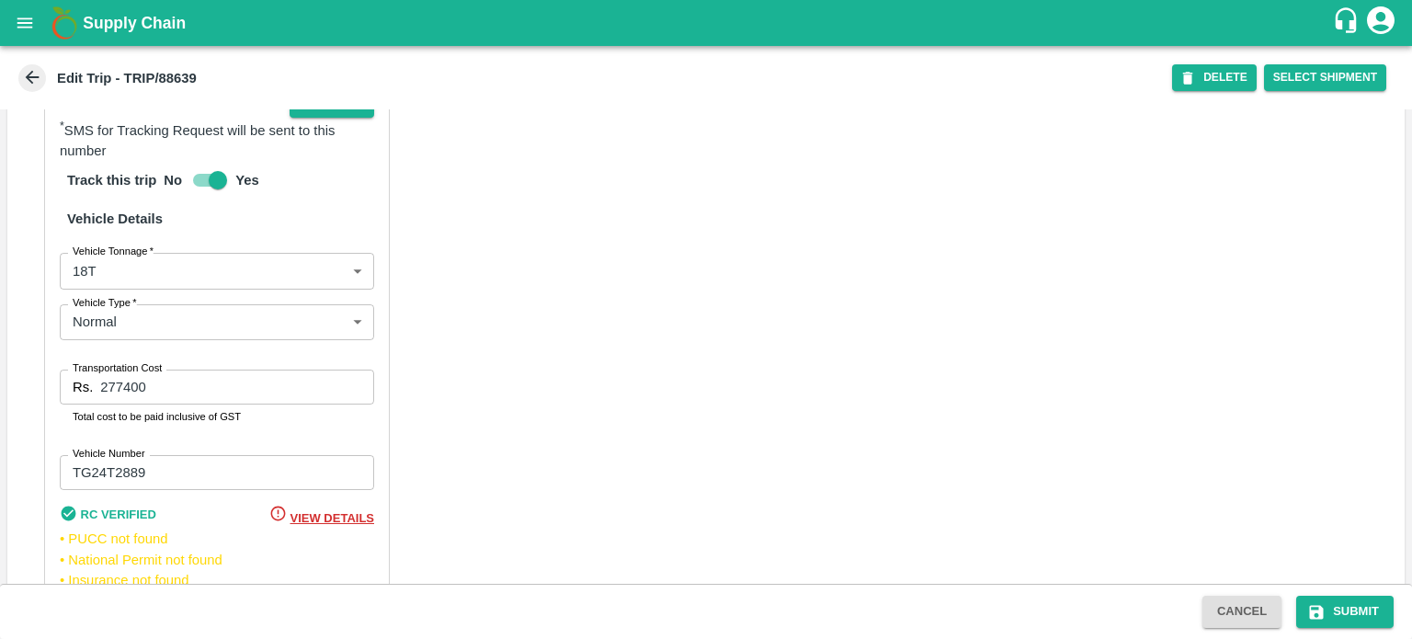
scroll to position [1342, 0]
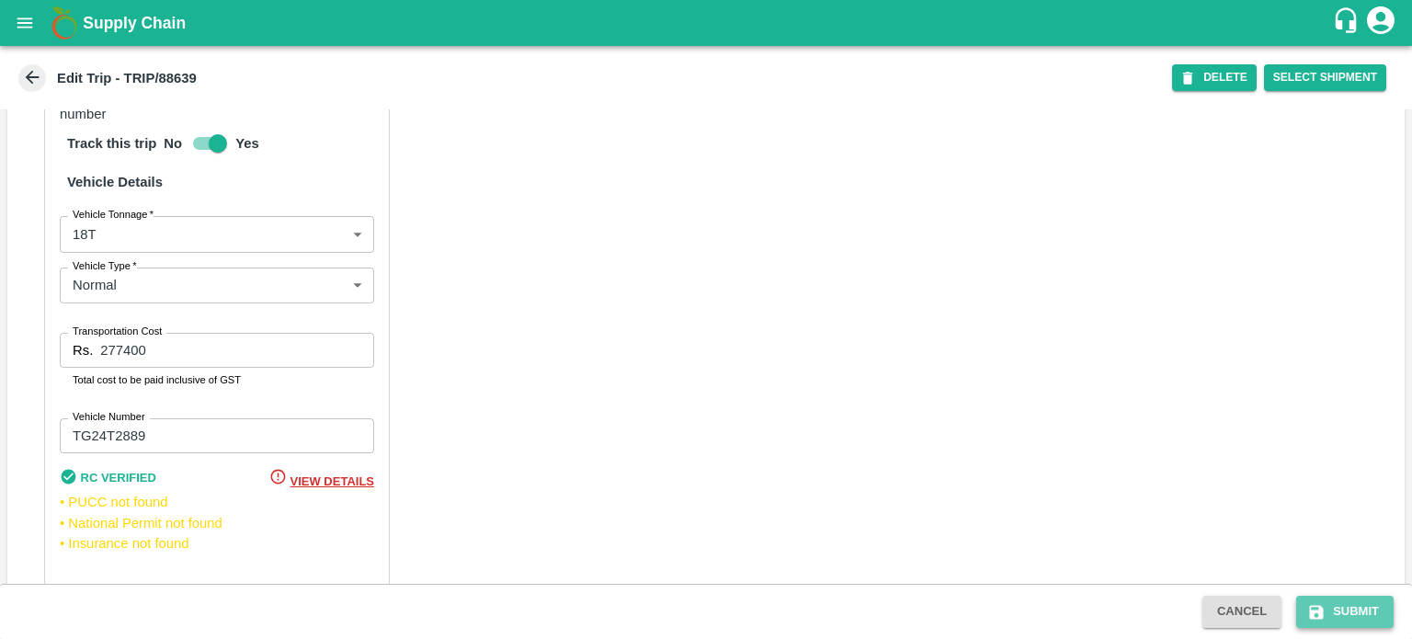
click at [1363, 611] on button "Submit" at bounding box center [1344, 612] width 97 height 32
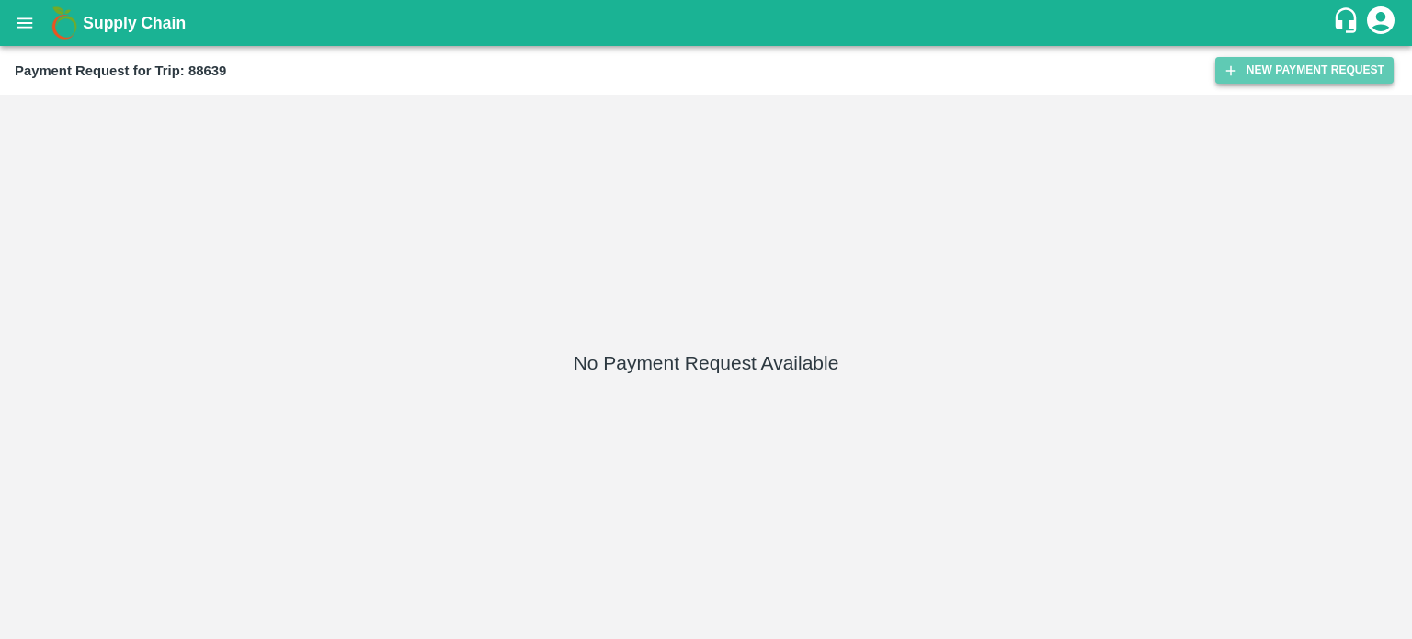
click at [1282, 73] on button "New Payment Request" at bounding box center [1304, 70] width 178 height 27
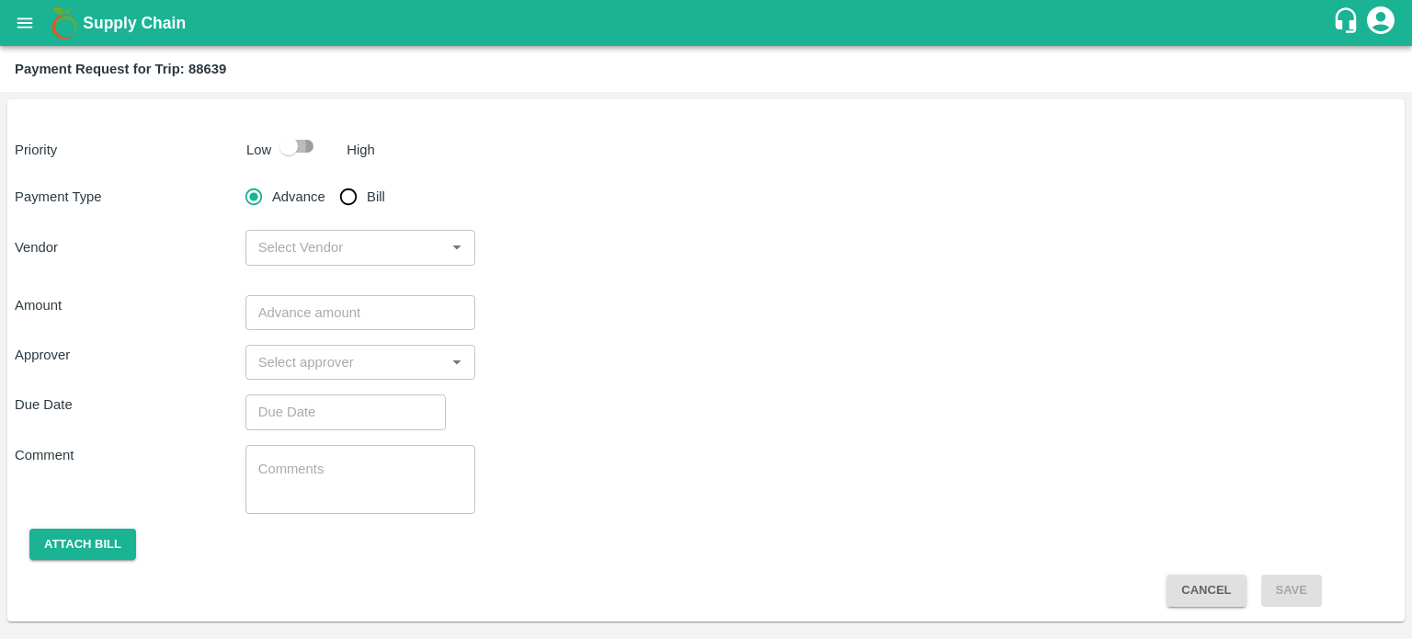
click at [314, 153] on input "checkbox" at bounding box center [288, 146] width 105 height 35
checkbox input "true"
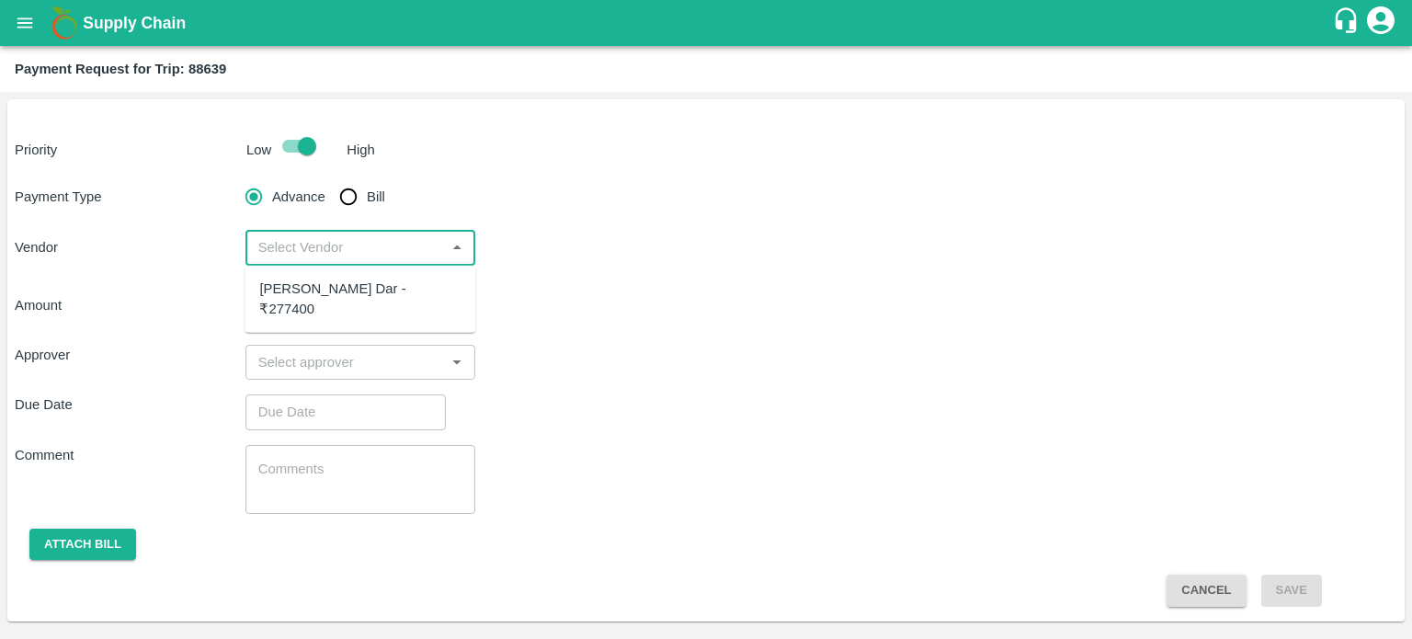
click at [313, 243] on input "input" at bounding box center [345, 247] width 189 height 24
click at [348, 301] on div "[PERSON_NAME] Dar - ₹277400" at bounding box center [360, 299] width 231 height 52
type input "[PERSON_NAME] Dar - ₹277400"
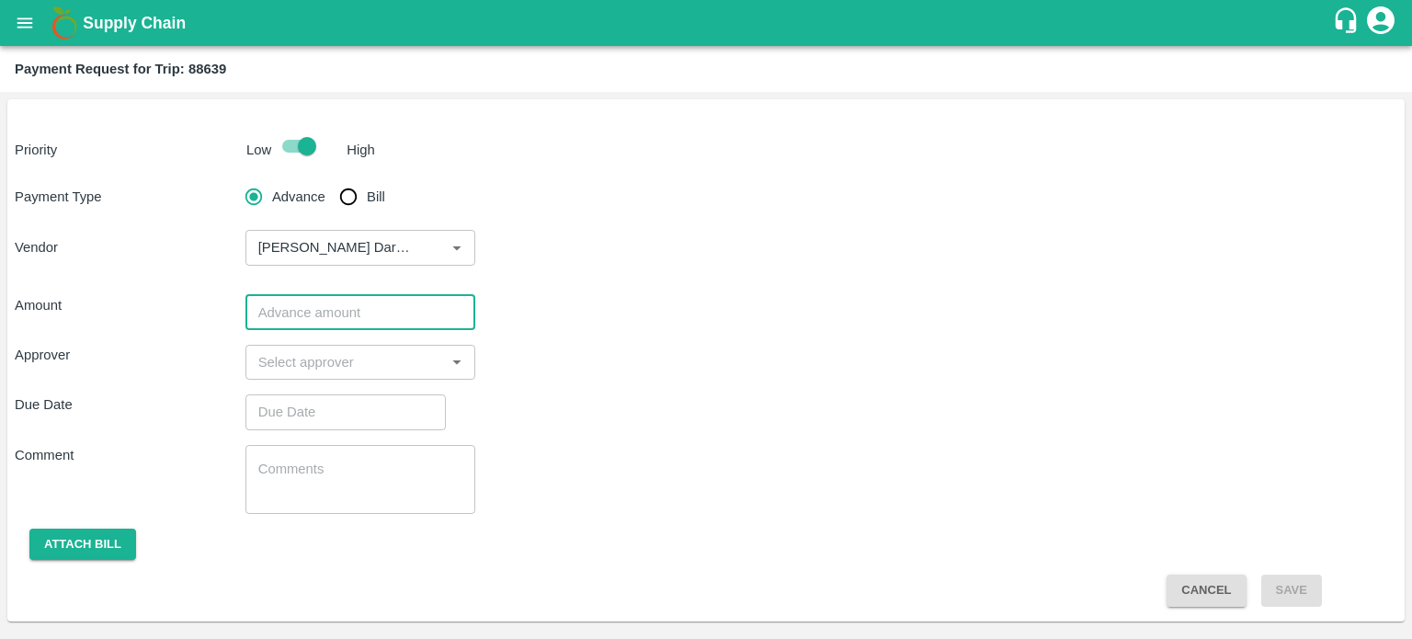
click at [379, 308] on input "number" at bounding box center [360, 312] width 231 height 35
type input "150000"
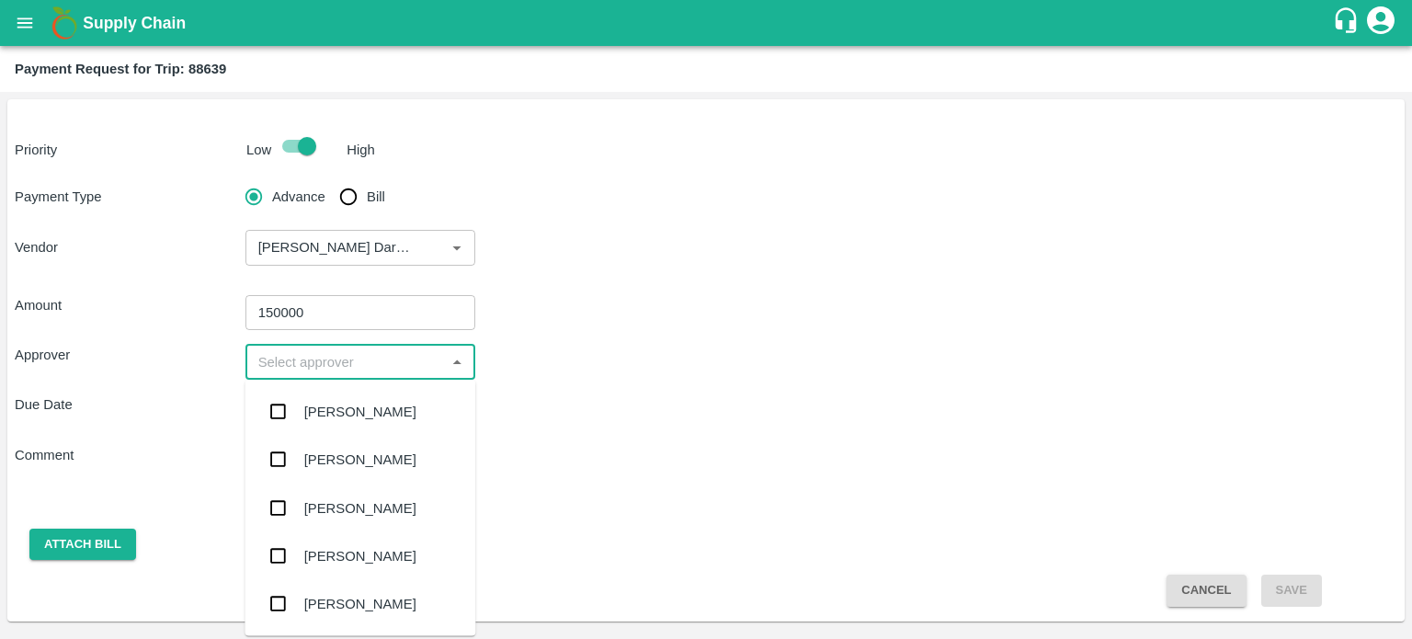
click at [340, 370] on input "input" at bounding box center [345, 362] width 189 height 24
type input "pal"
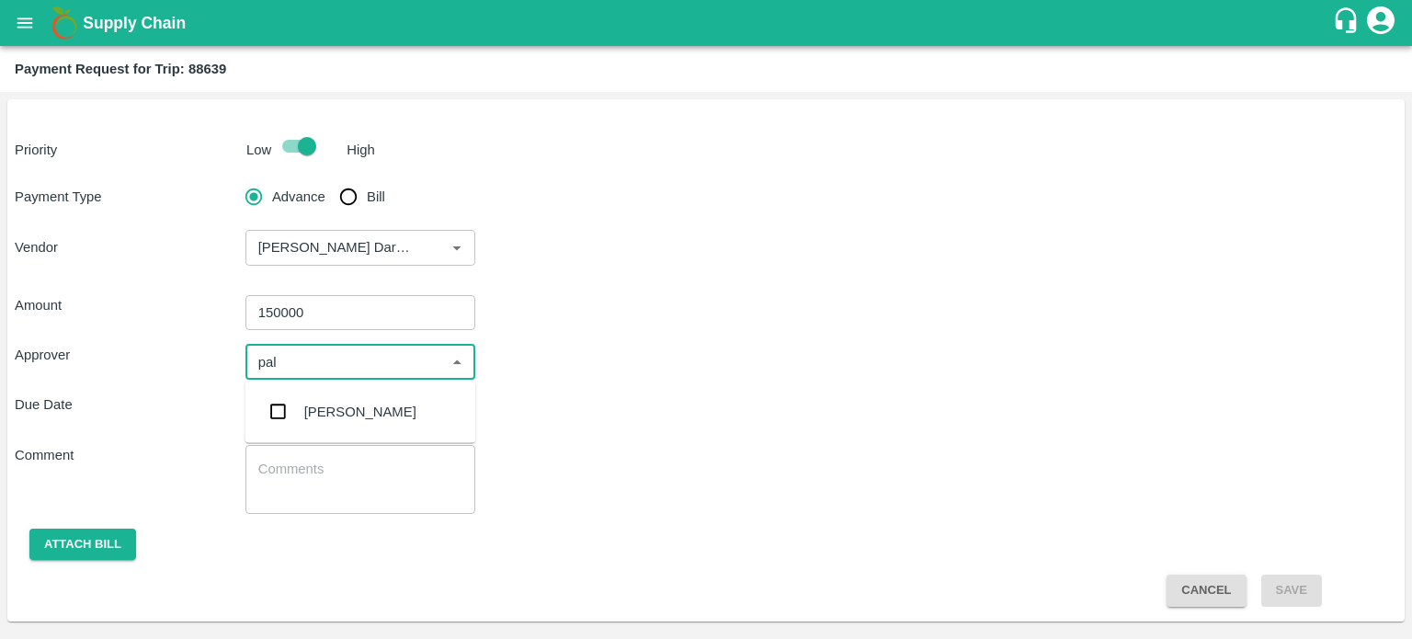
click at [339, 415] on div "[PERSON_NAME]" at bounding box center [360, 412] width 112 height 20
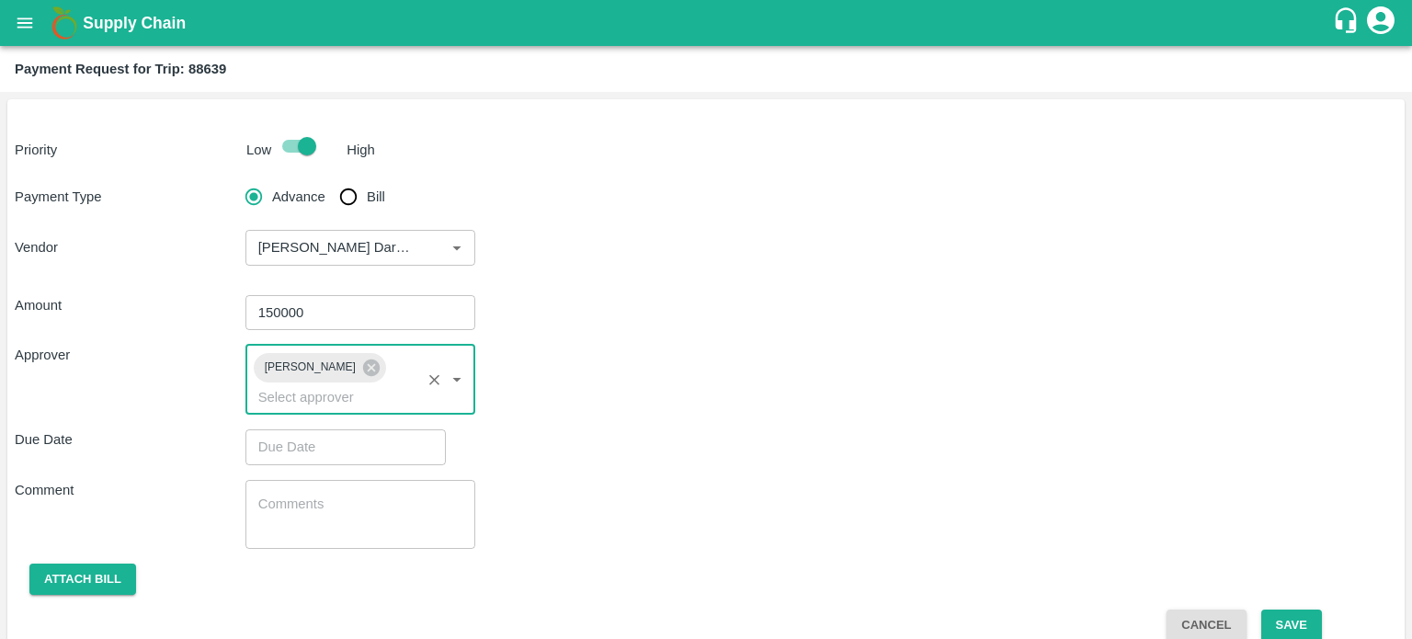
type input "DD/MM/YYYY hh:mm aa"
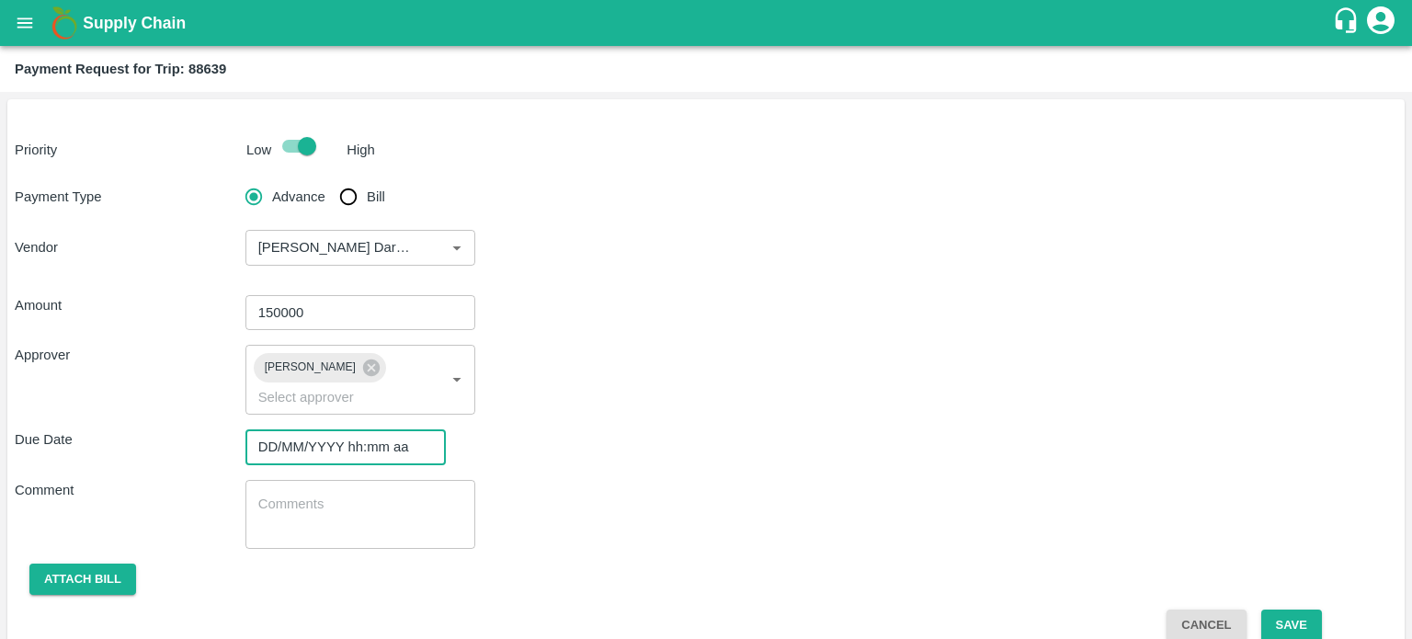
click at [329, 446] on input "DD/MM/YYYY hh:mm aa" at bounding box center [339, 446] width 188 height 35
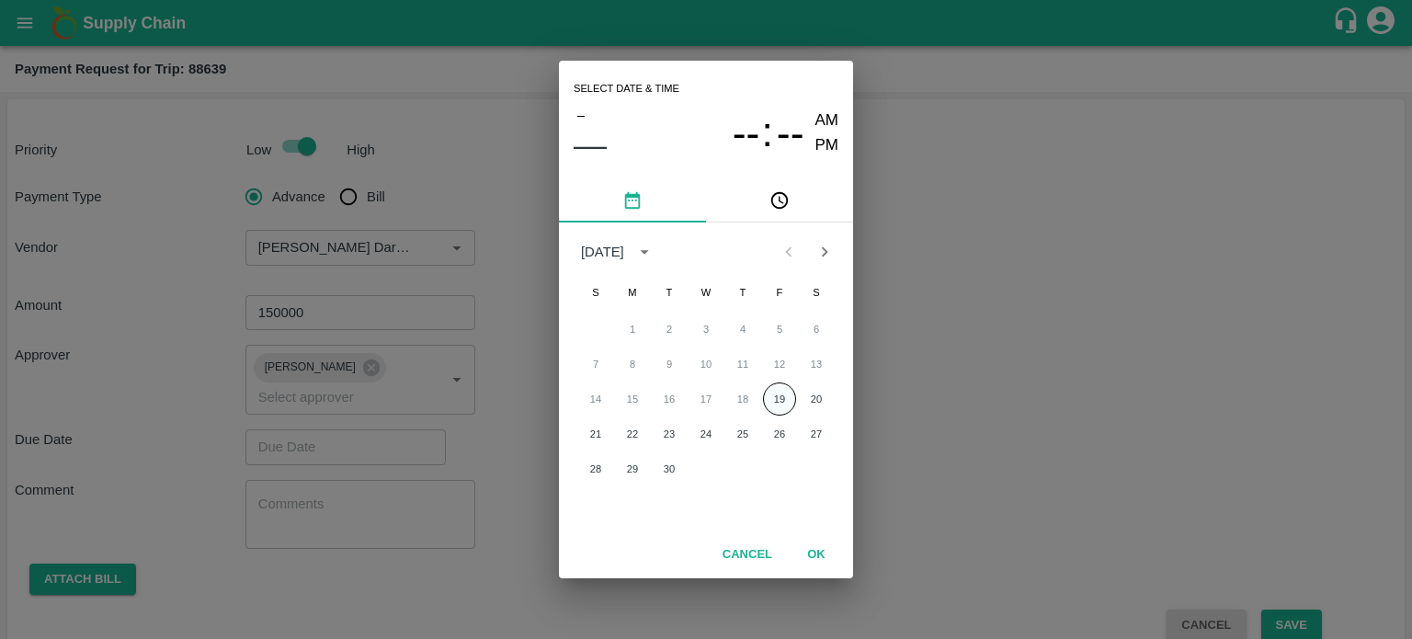
click at [780, 392] on button "19" at bounding box center [779, 398] width 33 height 33
type input "[DATE] 12:00 AM"
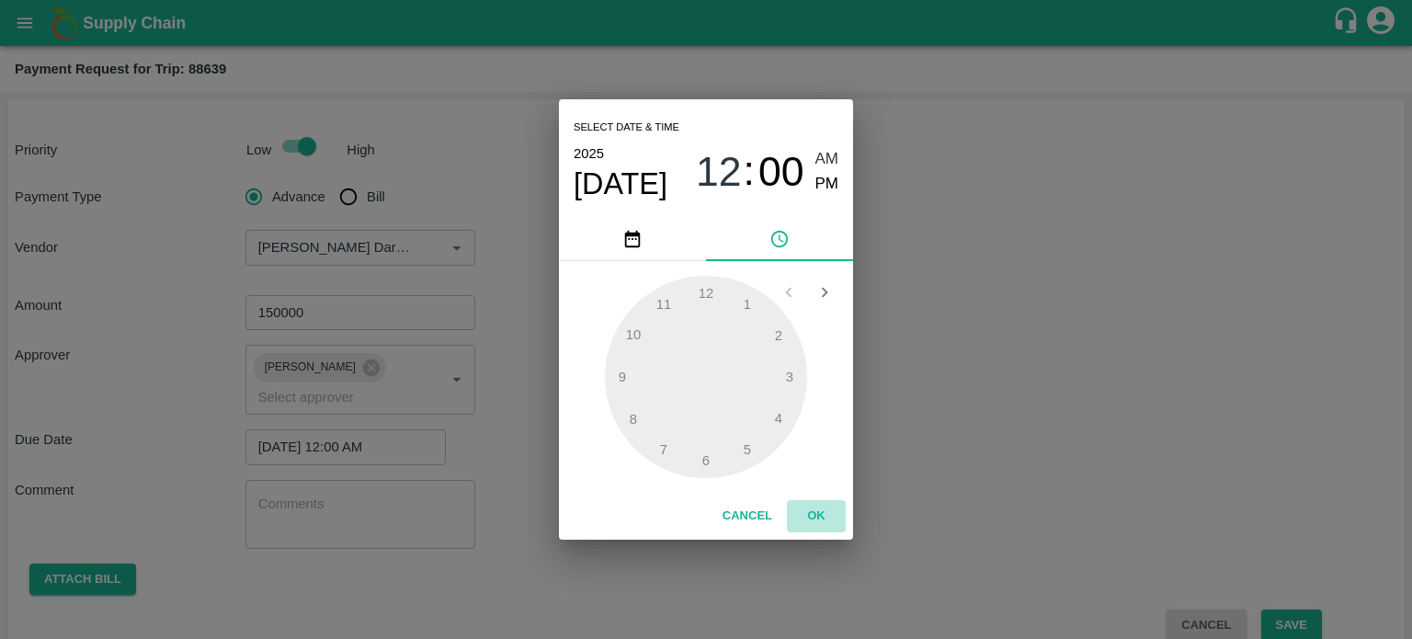
click at [812, 502] on button "OK" at bounding box center [816, 516] width 59 height 32
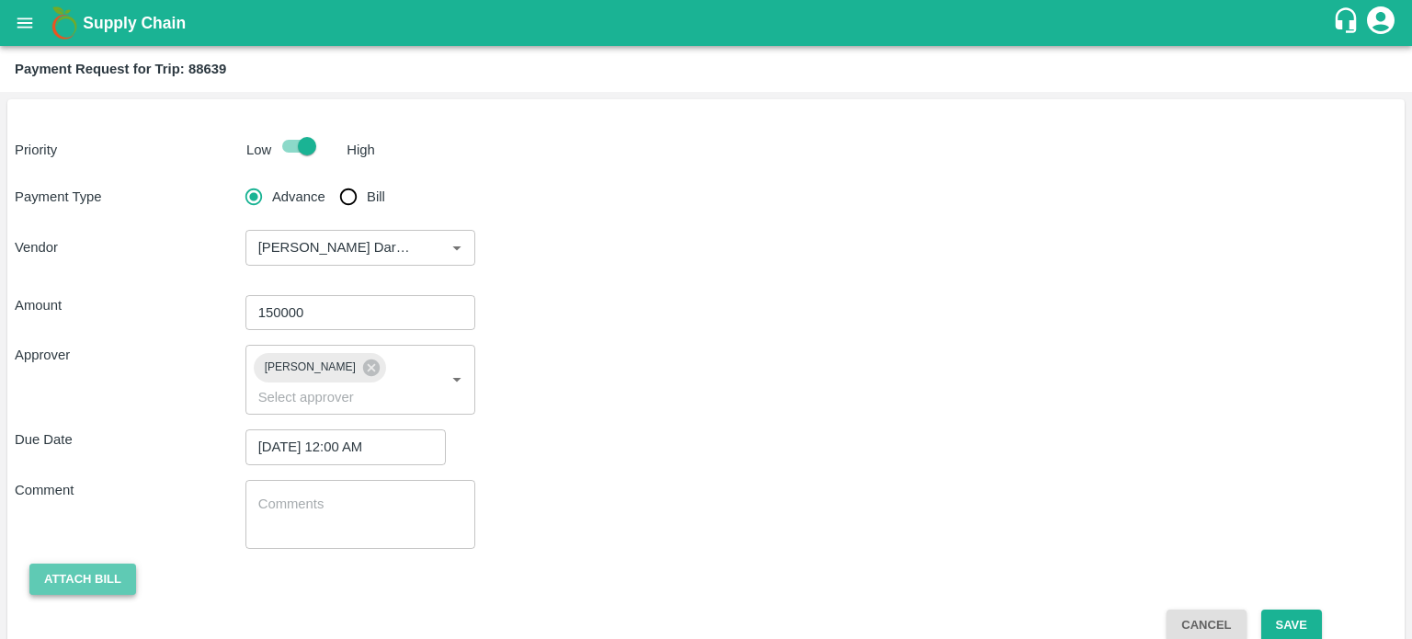
click at [86, 573] on button "Attach bill" at bounding box center [82, 579] width 107 height 32
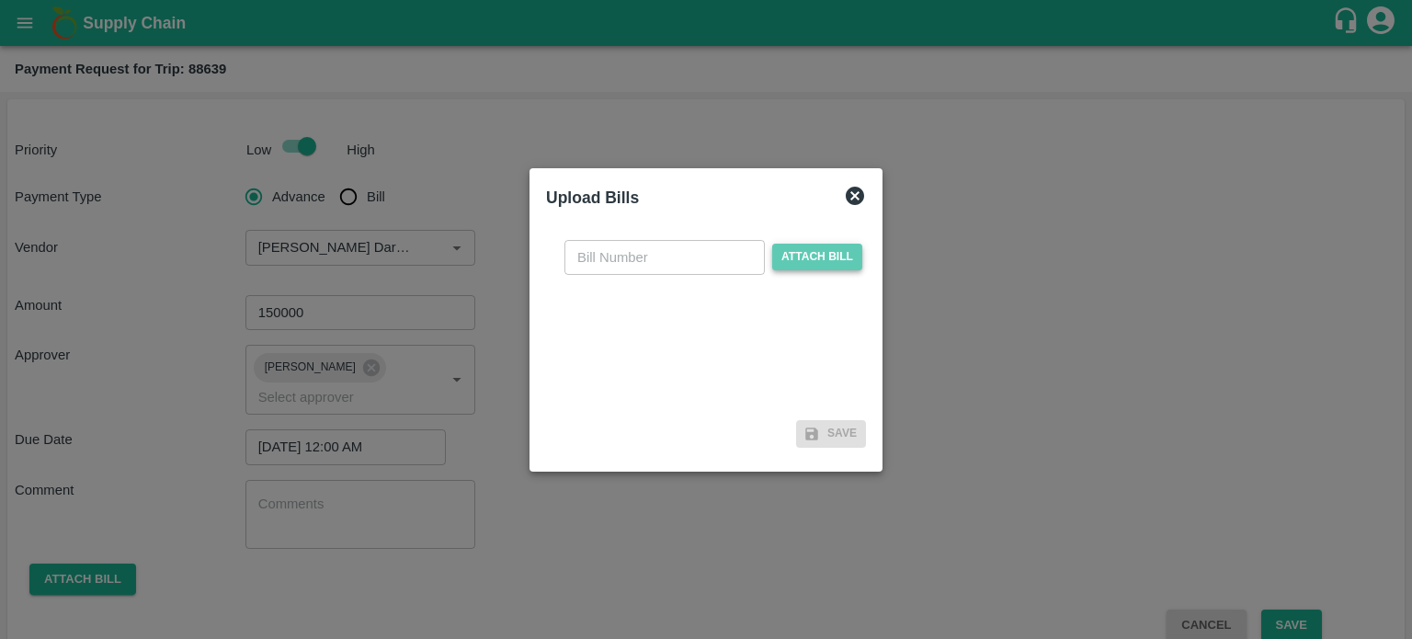
click at [800, 257] on span "Attach bill" at bounding box center [817, 257] width 90 height 27
click at [0, 0] on input "Attach bill" at bounding box center [0, 0] width 0 height 0
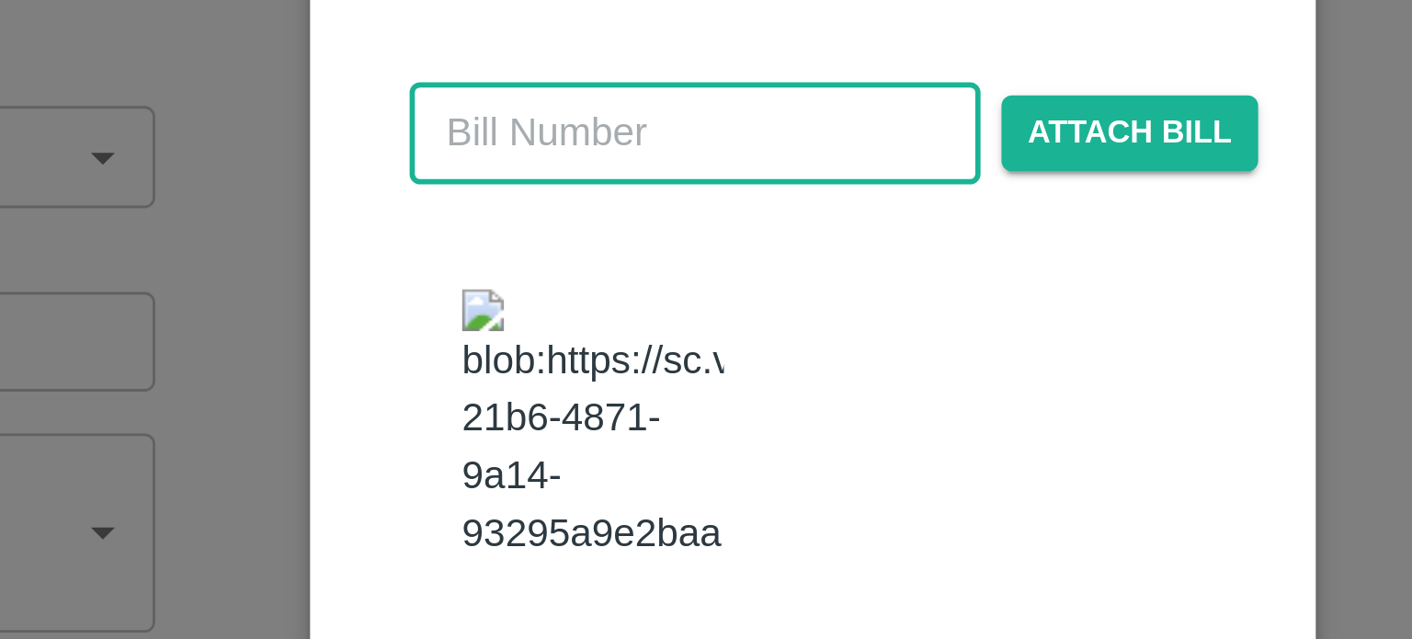
click at [620, 236] on input "text" at bounding box center [664, 239] width 200 height 35
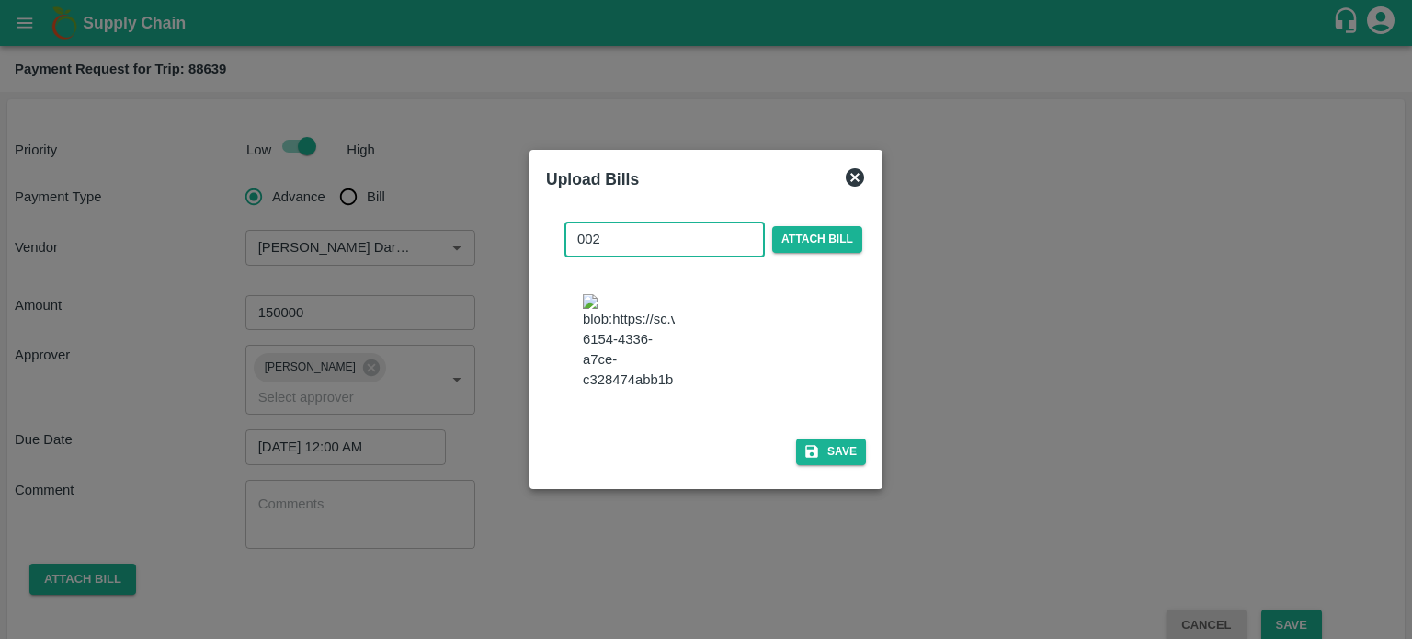
type input "002"
click at [846, 472] on div "002 ​ Attach bill Save" at bounding box center [706, 340] width 320 height 266
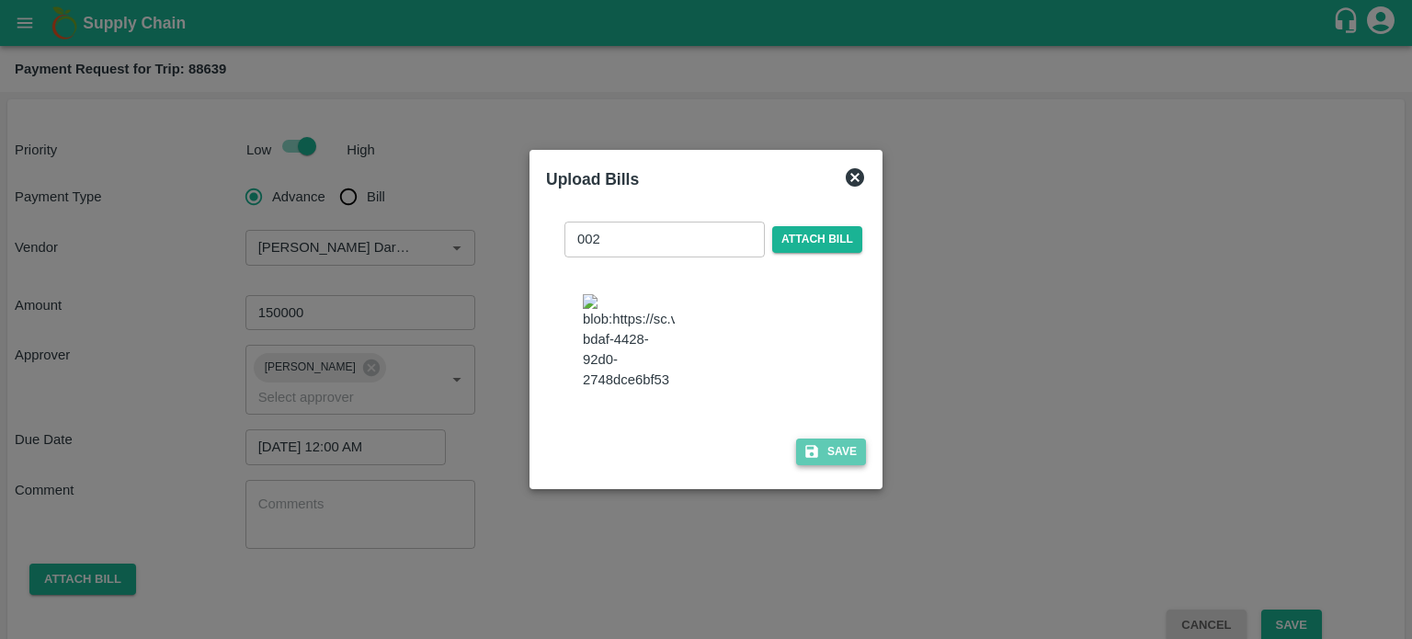
click at [835, 465] on button "Save" at bounding box center [831, 451] width 70 height 27
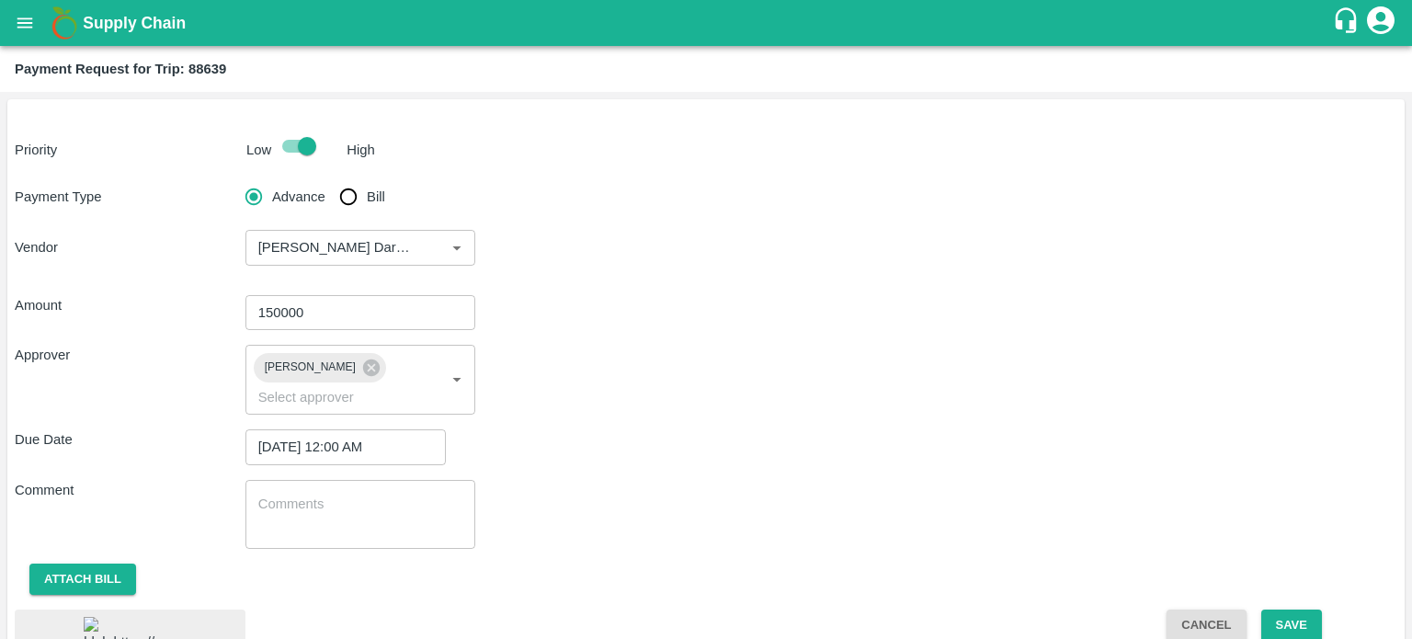
scroll to position [132, 0]
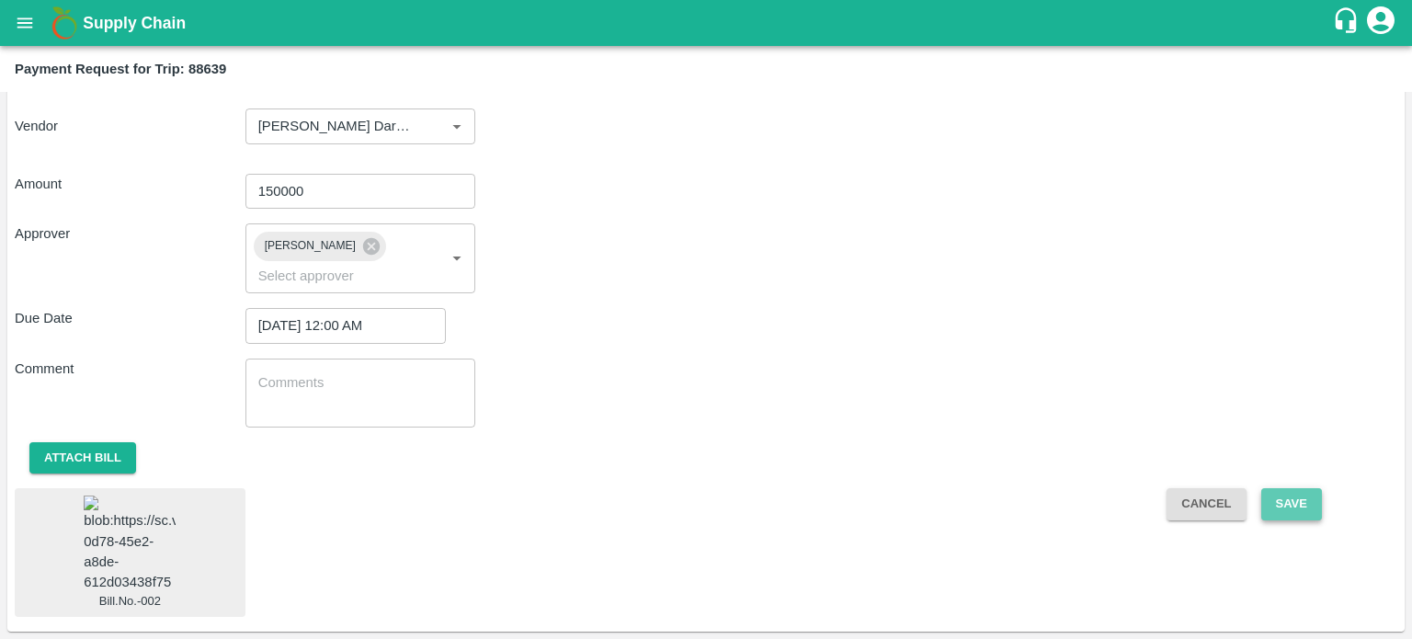
click at [1283, 504] on button "Save" at bounding box center [1291, 504] width 61 height 32
